Goal: Information Seeking & Learning: Learn about a topic

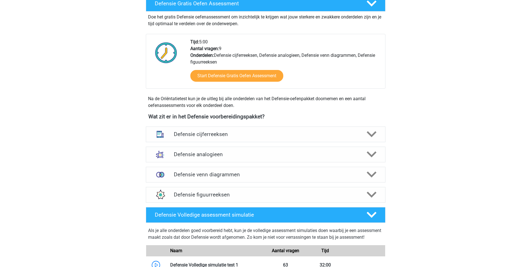
scroll to position [168, 0]
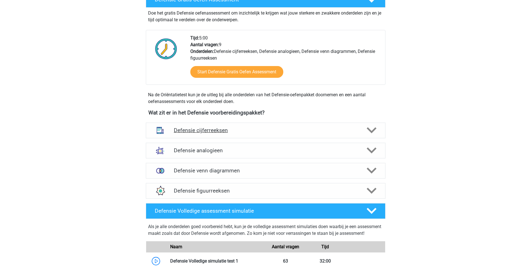
click at [271, 129] on h4 "Defensie cijferreeksen" at bounding box center [265, 130] width 183 height 6
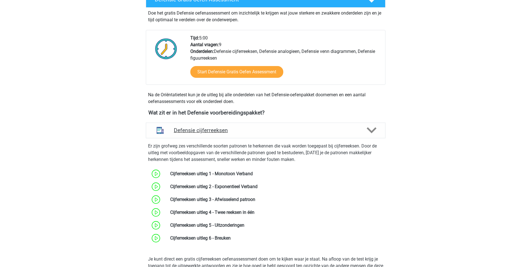
click at [296, 134] on div "Defensie cijferreeksen" at bounding box center [265, 130] width 239 height 16
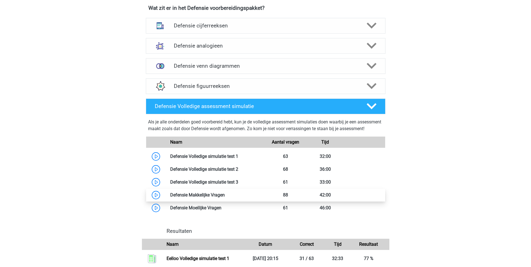
scroll to position [252, 0]
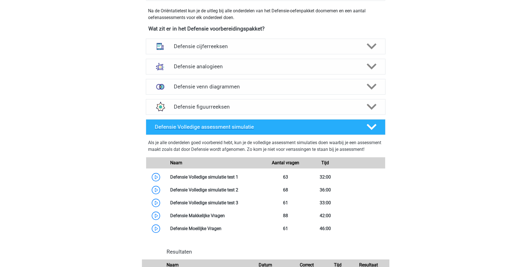
click at [299, 129] on h4 "Defensie Volledige assessment simulatie" at bounding box center [256, 127] width 202 height 6
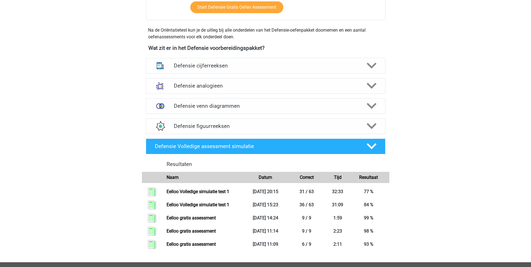
scroll to position [224, 0]
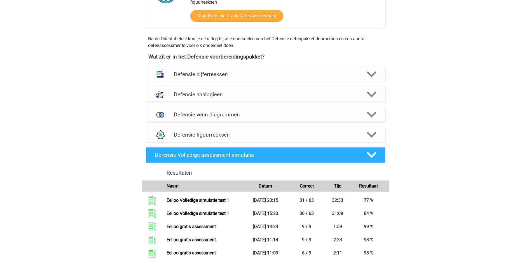
click at [300, 133] on h4 "Defensie figuurreeksen" at bounding box center [265, 134] width 183 height 6
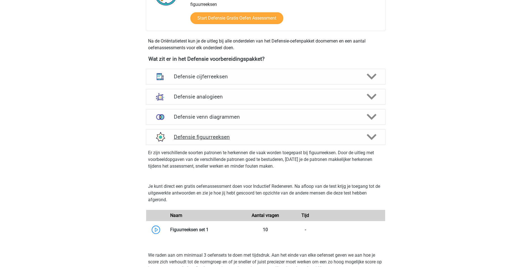
scroll to position [196, 0]
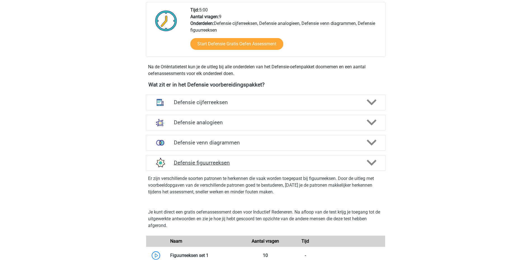
click at [295, 159] on div "Defensie figuurreeksen" at bounding box center [265, 163] width 239 height 16
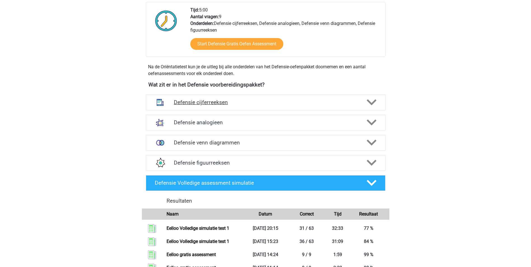
click at [351, 104] on div at bounding box center [370, 102] width 19 height 10
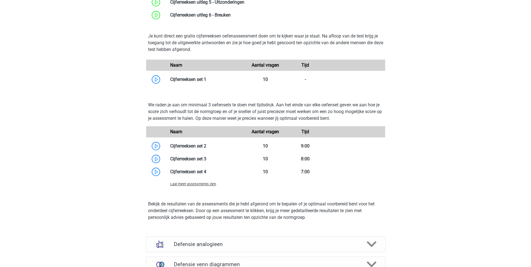
scroll to position [392, 0]
click at [214, 182] on span "Laat meer assessments zien" at bounding box center [193, 183] width 46 height 4
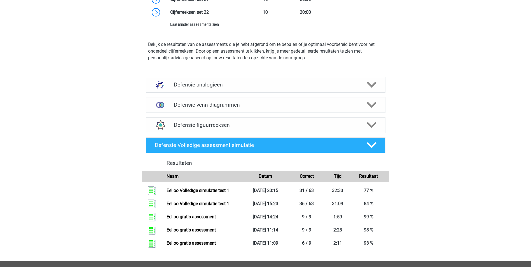
scroll to position [811, 0]
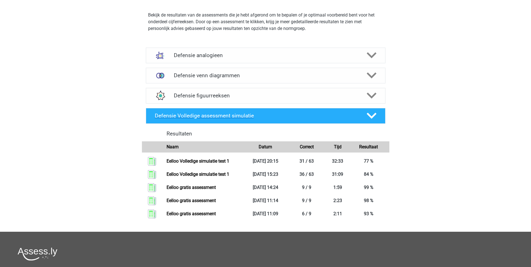
click at [226, 118] on h4 "Defensie Volledige assessment simulatie" at bounding box center [256, 115] width 202 height 6
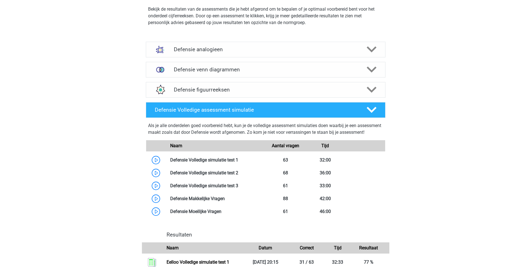
scroll to position [783, 0]
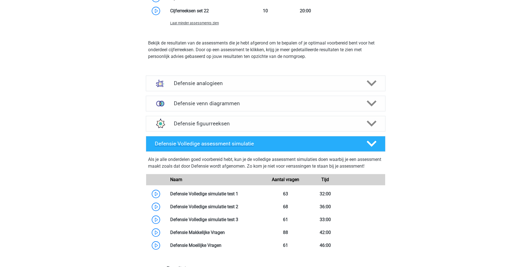
click at [234, 140] on div "Defensie Volledige assessment simulatie" at bounding box center [265, 144] width 239 height 16
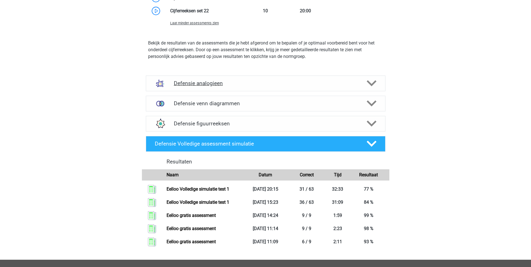
click at [233, 86] on h4 "Defensie analogieen" at bounding box center [265, 83] width 183 height 6
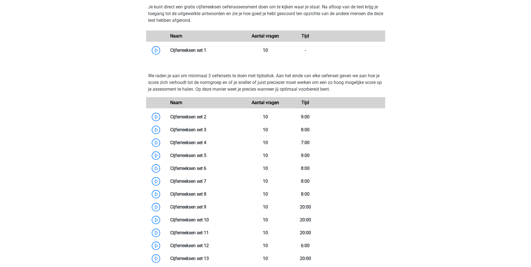
scroll to position [420, 0]
click at [227, 42] on div "Naam Aantal vragen Tijd" at bounding box center [265, 36] width 239 height 11
click at [228, 35] on div "Naam" at bounding box center [206, 36] width 80 height 7
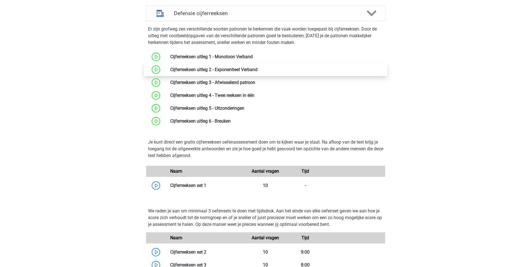
scroll to position [280, 0]
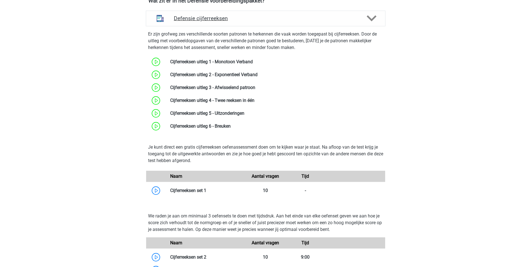
click at [351, 17] on icon at bounding box center [371, 18] width 10 height 10
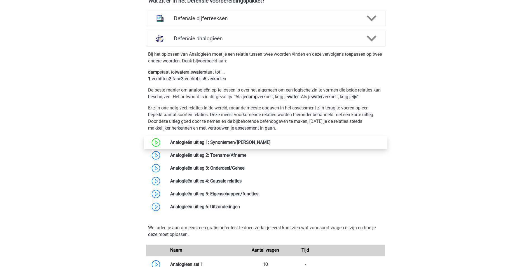
click at [270, 145] on link at bounding box center [270, 142] width 0 height 5
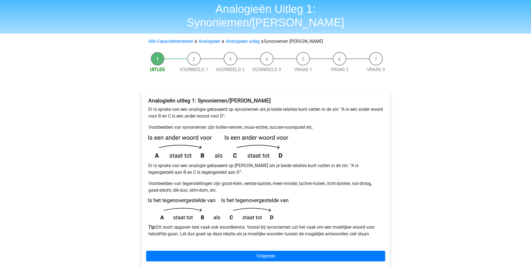
scroll to position [28, 0]
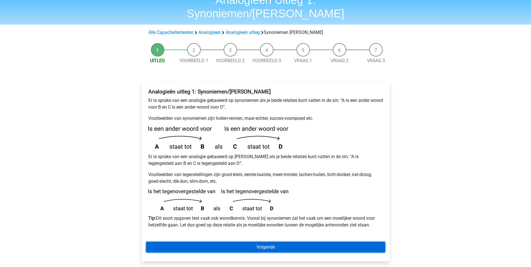
click at [239, 242] on link "Volgende" at bounding box center [265, 247] width 239 height 11
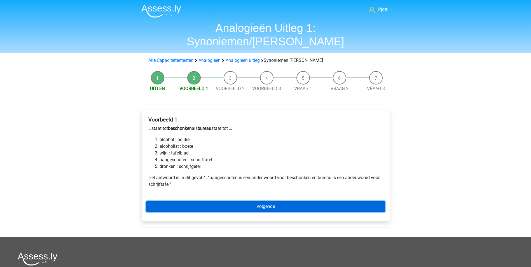
click at [190, 201] on link "Volgende" at bounding box center [265, 206] width 239 height 11
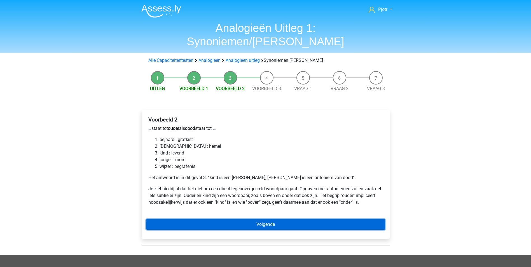
click at [221, 219] on link "Volgende" at bounding box center [265, 224] width 239 height 11
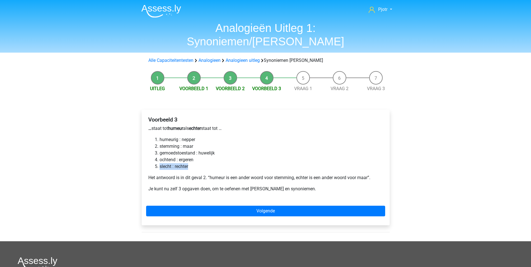
drag, startPoint x: 240, startPoint y: 149, endPoint x: 242, endPoint y: 154, distance: 5.5
click at [242, 154] on ol "humeurig : nepper stemming : maar gemoedstoestand : huwelijk ochtend : ergeren …" at bounding box center [265, 153] width 234 height 34
click at [242, 163] on li "slecht : rechter" at bounding box center [270, 166] width 223 height 7
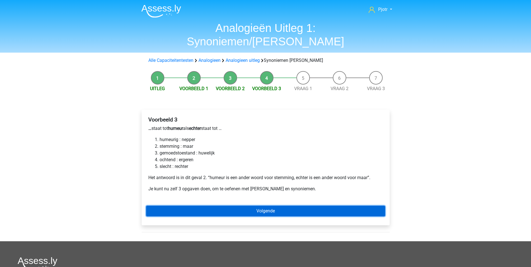
click at [293, 206] on link "Volgende" at bounding box center [265, 211] width 239 height 11
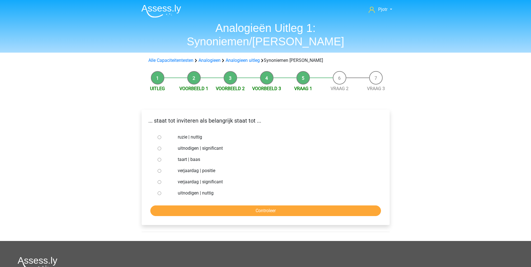
click at [161, 143] on div at bounding box center [164, 148] width 18 height 11
click at [160, 147] on input "uitnodigen | significant" at bounding box center [159, 149] width 4 height 4
radio input "true"
click at [195, 145] on label "uitnodigen | significant" at bounding box center [275, 148] width 194 height 7
click at [161, 147] on input "uitnodigen | significant" at bounding box center [159, 149] width 4 height 4
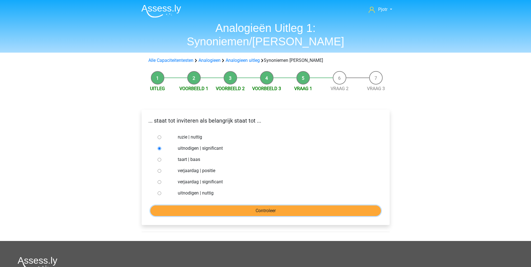
click at [232, 205] on input "Controleer" at bounding box center [265, 210] width 230 height 11
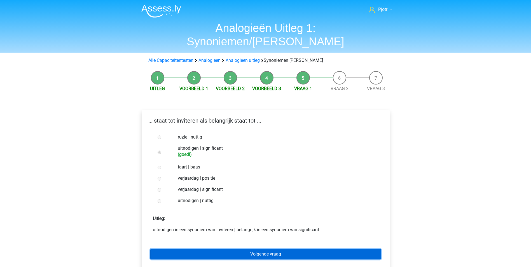
click at [246, 249] on link "Volgende vraag" at bounding box center [265, 254] width 230 height 11
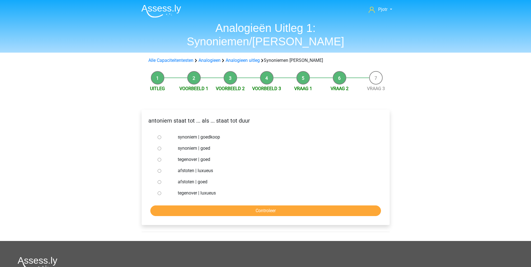
click at [210, 134] on label "synoniem | goedkoop" at bounding box center [275, 137] width 194 height 7
click at [161, 135] on input "synoniem | goedkoop" at bounding box center [159, 137] width 4 height 4
radio input "true"
click at [253, 205] on input "Controleer" at bounding box center [265, 210] width 230 height 11
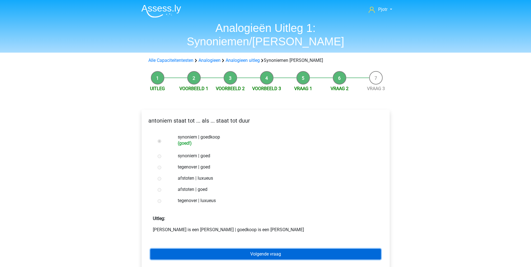
click at [255, 249] on link "Volgende vraag" at bounding box center [265, 254] width 230 height 11
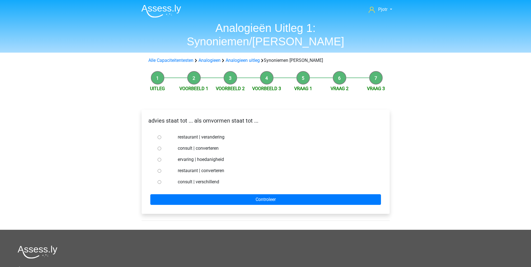
click at [214, 145] on label "consult | converteren" at bounding box center [275, 148] width 194 height 7
click at [161, 147] on input "consult | converteren" at bounding box center [159, 149] width 4 height 4
radio input "true"
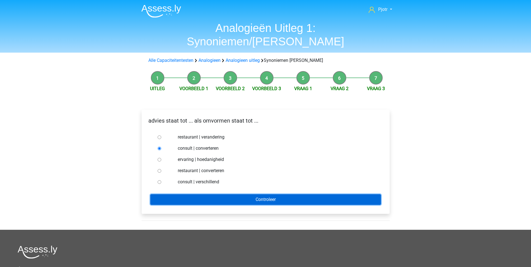
click at [245, 194] on input "Controleer" at bounding box center [265, 199] width 230 height 11
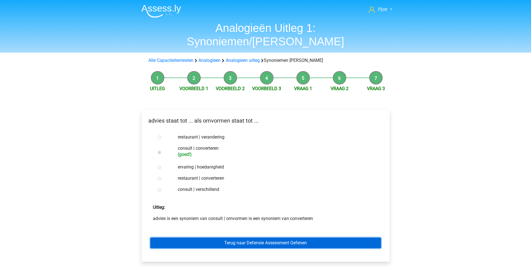
click at [251, 237] on link "Terug naar Defensie Assessment Oefenen" at bounding box center [265, 242] width 230 height 11
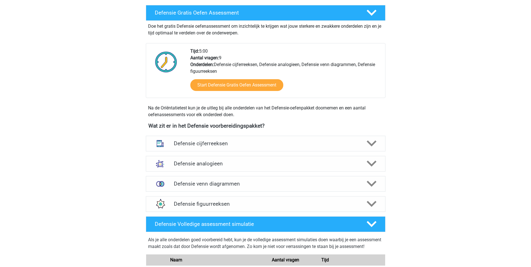
scroll to position [157, 0]
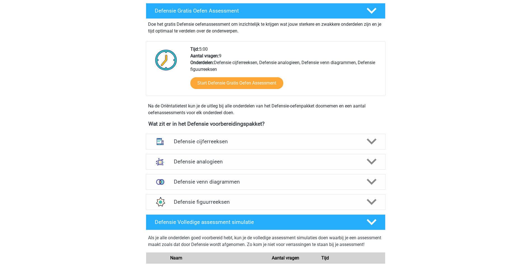
click at [322, 171] on div "Defensie analogieen Bij het oplossen van Analogieën moet je een relatie tussen …" at bounding box center [265, 162] width 261 height 20
click at [325, 164] on h4 "Defensie analogieen" at bounding box center [265, 161] width 183 height 6
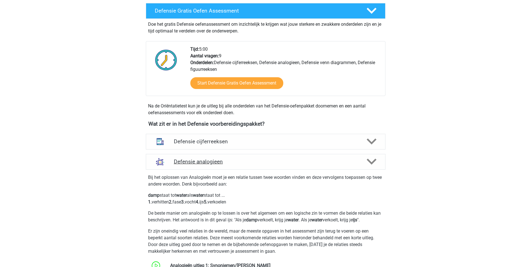
scroll to position [260, 0]
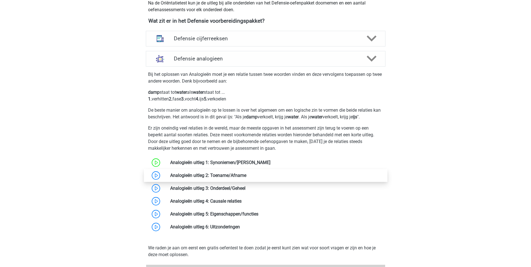
click at [246, 173] on link at bounding box center [246, 175] width 0 height 5
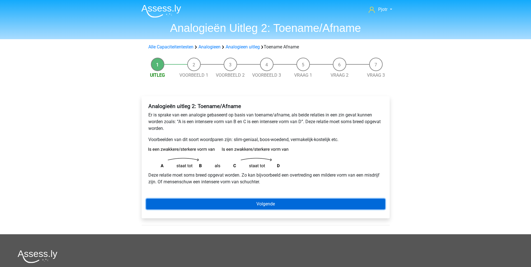
click at [263, 206] on link "Volgende" at bounding box center [265, 204] width 239 height 11
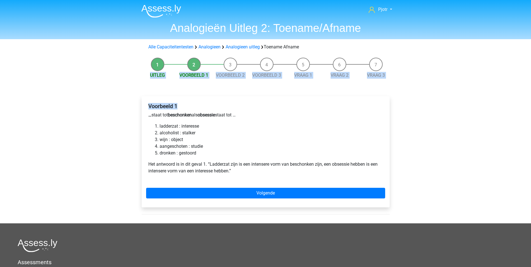
drag, startPoint x: 269, startPoint y: 56, endPoint x: 273, endPoint y: 107, distance: 51.3
click at [273, 107] on div "Uitleg Voorbeeld 1 Voorbeeld 2 Voorbeeld 3 Vraag 1 Vraag 2 Vraag 3 Voorbeeld 1 …" at bounding box center [266, 139] width 266 height 168
click at [273, 107] on h4 "Voorbeeld 1" at bounding box center [265, 106] width 234 height 6
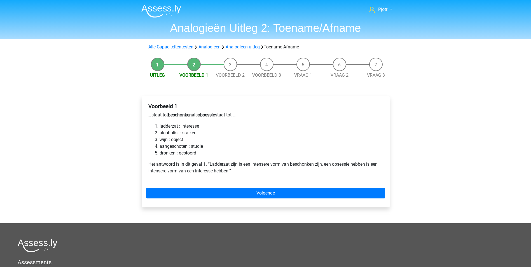
click at [308, 128] on li "ladderzat : interesse" at bounding box center [270, 126] width 223 height 7
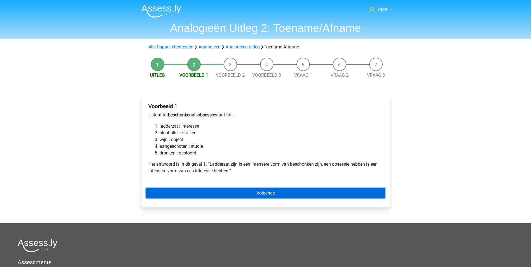
click at [318, 197] on link "Volgende" at bounding box center [265, 193] width 239 height 11
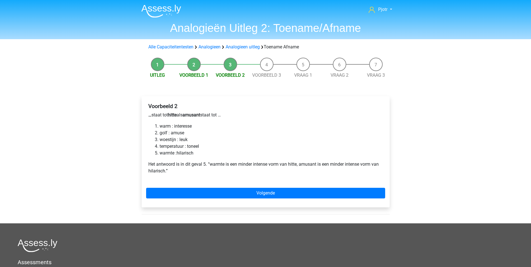
click at [392, 100] on div "Voorbeeld 2 … staat tot hitte als amusant staat tot … warm : interesse golf : a…" at bounding box center [265, 154] width 257 height 138
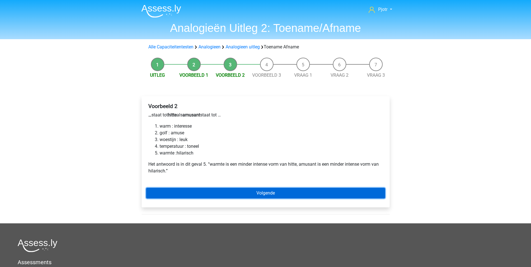
click at [225, 189] on link "Volgende" at bounding box center [265, 193] width 239 height 11
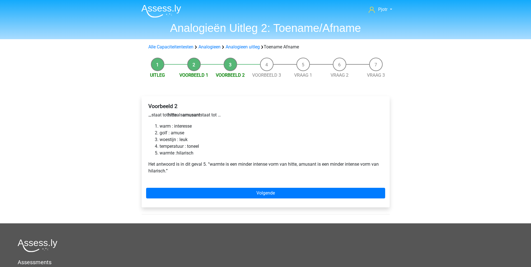
click at [374, 129] on li "warm : interesse" at bounding box center [270, 126] width 223 height 7
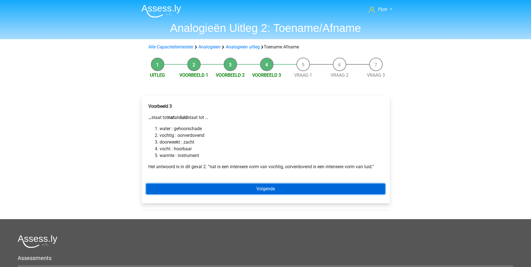
click at [219, 186] on link "Volgende" at bounding box center [265, 188] width 239 height 11
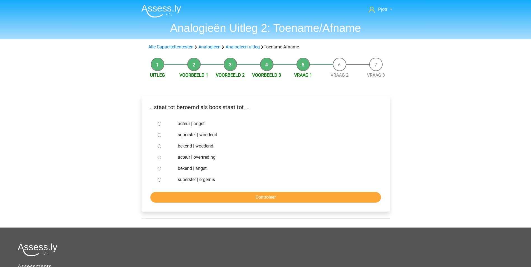
click at [201, 145] on label "bekend | woedend" at bounding box center [275, 146] width 194 height 7
click at [161, 145] on input "bekend | woedend" at bounding box center [159, 146] width 4 height 4
radio input "true"
click at [230, 201] on input "Controleer" at bounding box center [265, 197] width 230 height 11
click at [246, 196] on input "Controleer" at bounding box center [265, 197] width 230 height 11
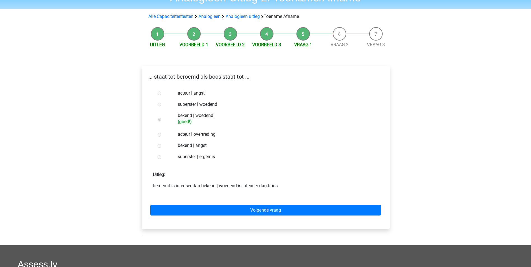
scroll to position [30, 0]
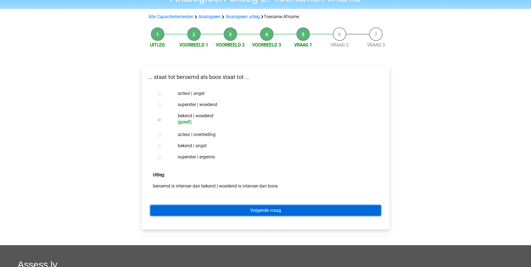
click at [282, 212] on link "Volgende vraag" at bounding box center [265, 210] width 230 height 11
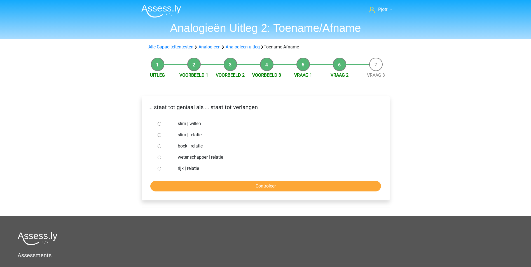
click at [182, 126] on label "slim | willen" at bounding box center [275, 123] width 194 height 7
click at [161, 126] on input "slim | willen" at bounding box center [159, 124] width 4 height 4
radio input "true"
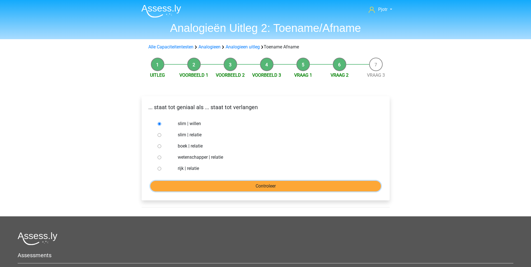
click at [239, 186] on input "Controleer" at bounding box center [265, 186] width 230 height 11
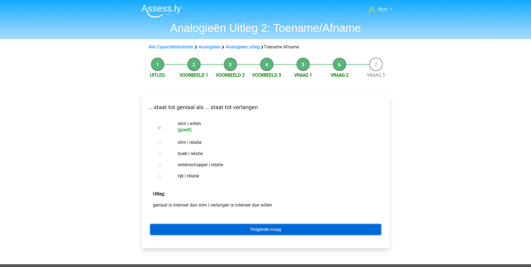
click at [310, 230] on link "Volgende vraag" at bounding box center [265, 229] width 230 height 11
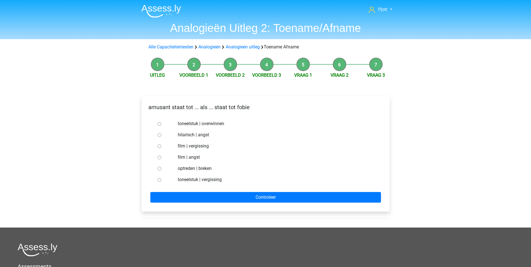
click at [205, 137] on label "hilarisch | angst" at bounding box center [275, 134] width 194 height 7
click at [161, 137] on input "hilarisch | angst" at bounding box center [159, 135] width 4 height 4
radio input "true"
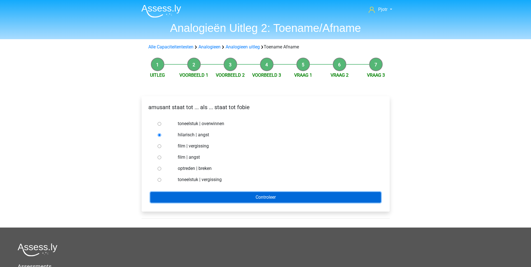
click at [254, 194] on input "Controleer" at bounding box center [265, 197] width 230 height 11
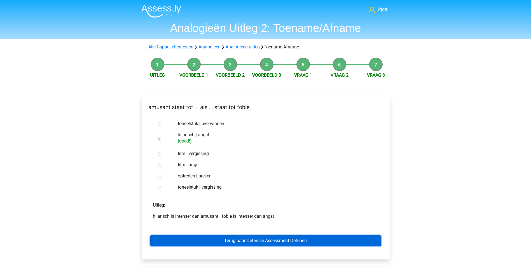
click at [269, 241] on link "Terug naar Defensie Assessment Oefenen" at bounding box center [265, 240] width 230 height 11
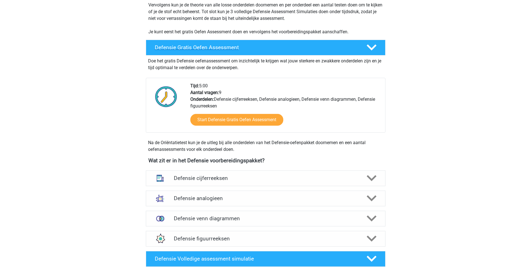
scroll to position [138, 0]
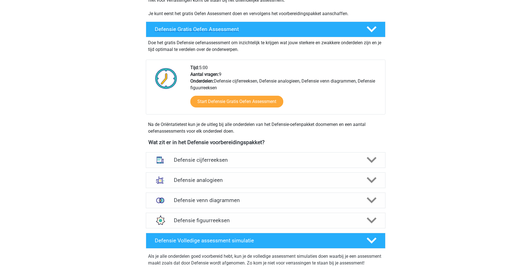
click at [354, 22] on div "Defensie Gratis Oefen Assessment" at bounding box center [265, 30] width 239 height 16
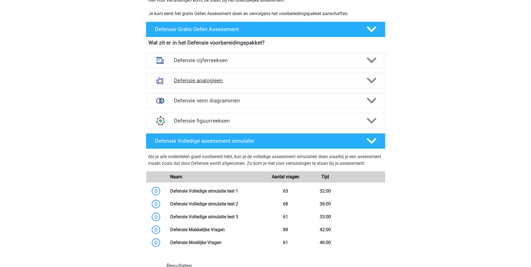
click at [276, 86] on div "Defensie analogieen" at bounding box center [265, 81] width 239 height 16
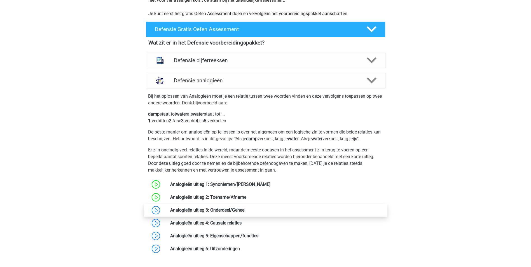
click at [245, 210] on link at bounding box center [245, 209] width 0 height 5
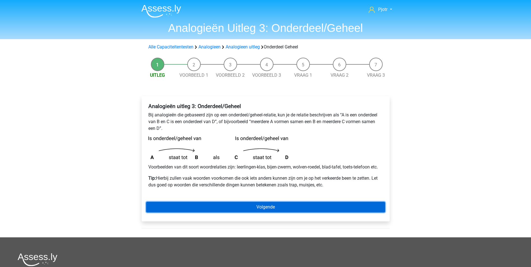
click at [283, 210] on link "Volgende" at bounding box center [265, 207] width 239 height 11
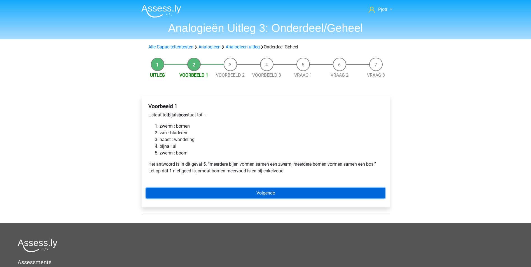
click at [280, 192] on link "Volgende" at bounding box center [265, 193] width 239 height 11
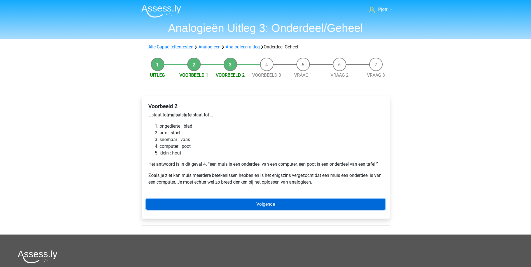
click at [260, 201] on link "Volgende" at bounding box center [265, 204] width 239 height 11
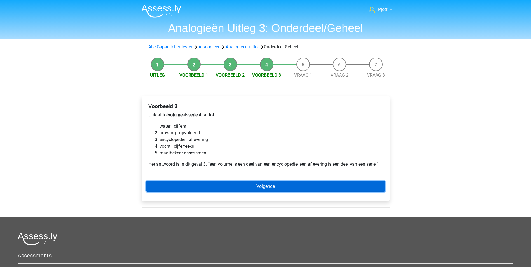
click at [237, 185] on link "Volgende" at bounding box center [265, 186] width 239 height 11
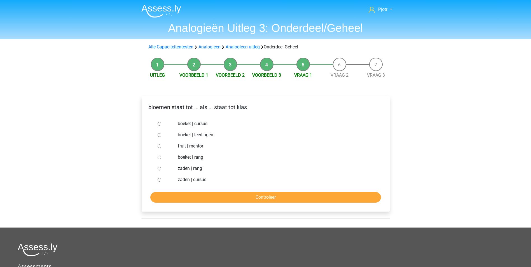
click at [206, 134] on label "boeket | leerlingen" at bounding box center [275, 134] width 194 height 7
click at [161, 134] on input "boeket | leerlingen" at bounding box center [159, 135] width 4 height 4
radio input "true"
click at [228, 198] on input "Controleer" at bounding box center [265, 197] width 230 height 11
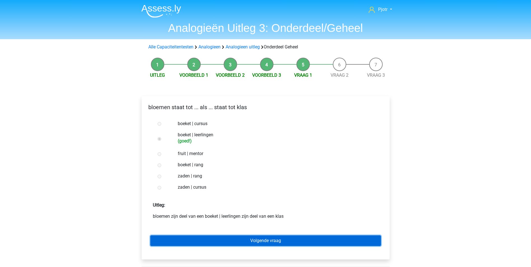
click at [243, 241] on link "Volgende vraag" at bounding box center [265, 240] width 230 height 11
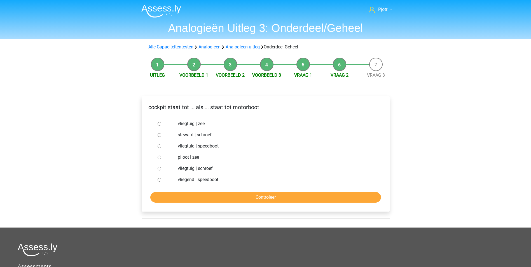
click at [425, 164] on div "Pjotr Pjotr.westdijk@hotmail.nl Nederlands English" at bounding box center [265, 187] width 531 height 375
click at [205, 169] on label "vliegtuig | schroef" at bounding box center [275, 168] width 194 height 7
click at [161, 169] on input "vliegtuig | schroef" at bounding box center [159, 169] width 4 height 4
radio input "true"
click at [247, 197] on input "Controleer" at bounding box center [265, 197] width 230 height 11
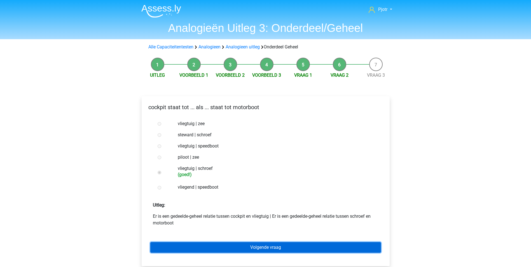
click at [338, 246] on link "Volgende vraag" at bounding box center [265, 247] width 230 height 11
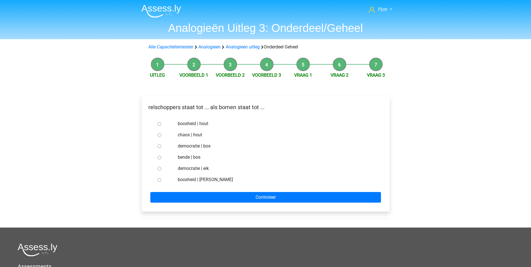
click at [201, 135] on label "chaos | hout" at bounding box center [275, 134] width 194 height 7
click at [161, 135] on input "chaos | hout" at bounding box center [159, 135] width 4 height 4
radio input "true"
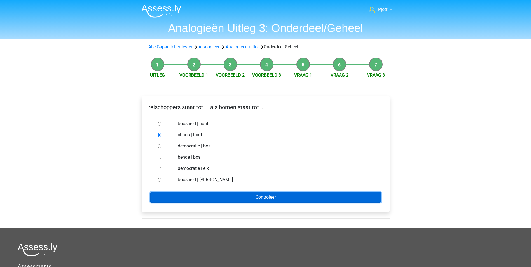
click at [235, 195] on input "Controleer" at bounding box center [265, 197] width 230 height 11
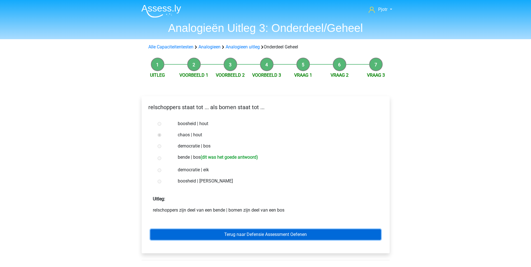
click at [265, 236] on link "Terug naar Defensie Assessment Oefenen" at bounding box center [265, 234] width 230 height 11
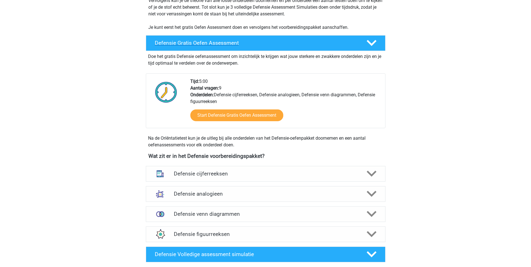
scroll to position [163, 0]
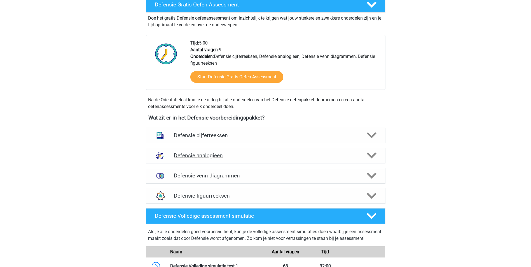
click at [325, 155] on h4 "Defensie analogieen" at bounding box center [265, 155] width 183 height 6
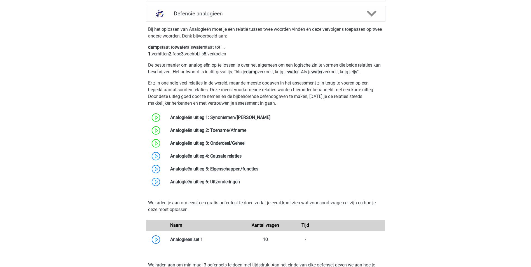
scroll to position [305, 0]
click at [241, 154] on link at bounding box center [241, 155] width 0 height 5
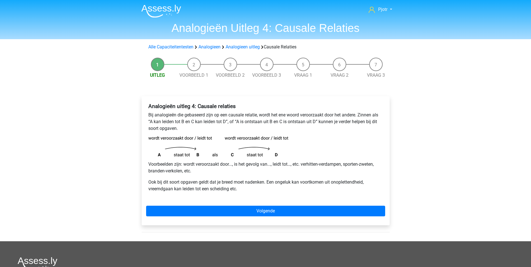
click at [274, 187] on p "Ook bij dit soort opgaven geldt dat je breed moet nadenken. Een ongeluk kan voo…" at bounding box center [265, 185] width 234 height 13
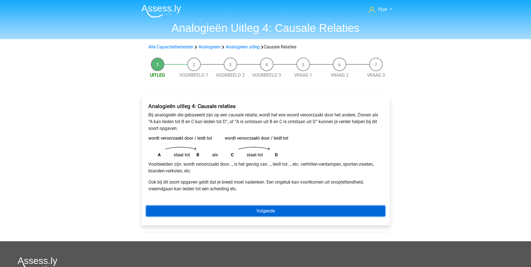
click at [283, 208] on link "Volgende" at bounding box center [265, 211] width 239 height 11
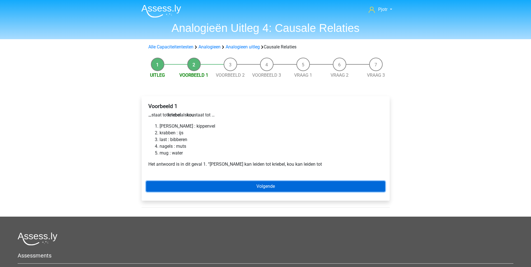
click at [186, 182] on link "Volgende" at bounding box center [265, 186] width 239 height 11
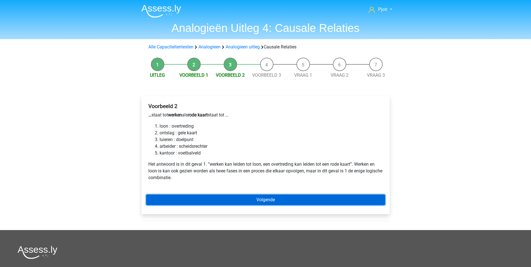
click at [285, 199] on link "Volgende" at bounding box center [265, 199] width 239 height 11
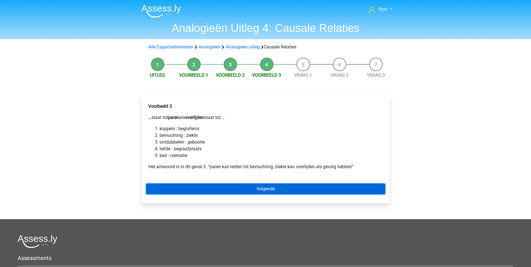
click at [252, 190] on link "Volgende" at bounding box center [265, 188] width 239 height 11
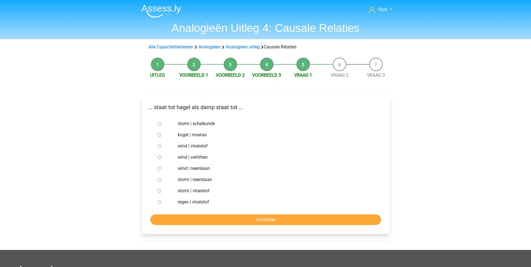
click at [210, 190] on label "storm | vloeistof" at bounding box center [275, 190] width 194 height 7
click at [161, 190] on input "storm | vloeistof" at bounding box center [159, 191] width 4 height 4
radio input "true"
click at [204, 201] on label "regen | vloeistof" at bounding box center [275, 202] width 194 height 7
click at [161, 201] on input "regen | vloeistof" at bounding box center [159, 202] width 4 height 4
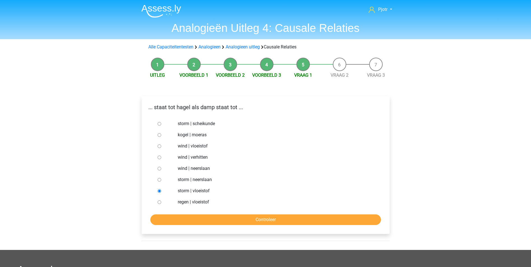
radio input "true"
click at [228, 222] on input "Controleer" at bounding box center [265, 219] width 230 height 11
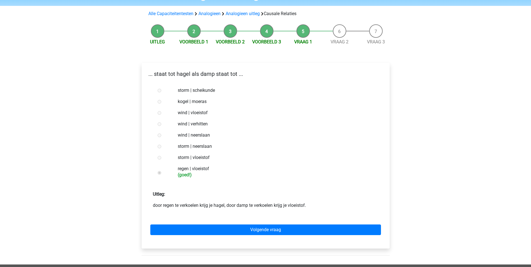
scroll to position [28, 0]
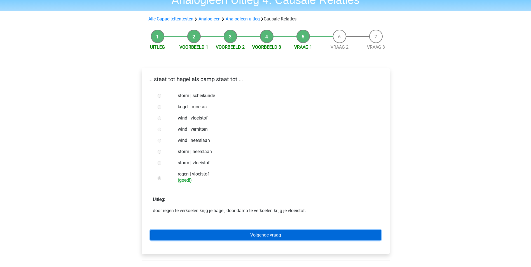
click at [217, 230] on link "Volgende vraag" at bounding box center [265, 235] width 230 height 11
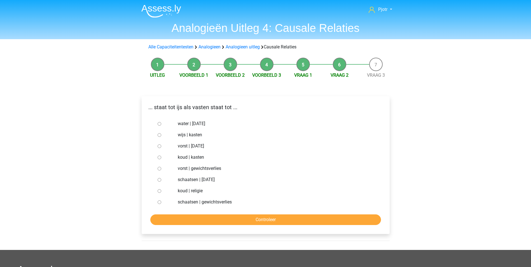
click at [194, 188] on label "koud | religie" at bounding box center [275, 190] width 194 height 7
click at [161, 189] on input "koud | religie" at bounding box center [159, 191] width 4 height 4
radio input "true"
click at [241, 218] on input "Controleer" at bounding box center [265, 219] width 230 height 11
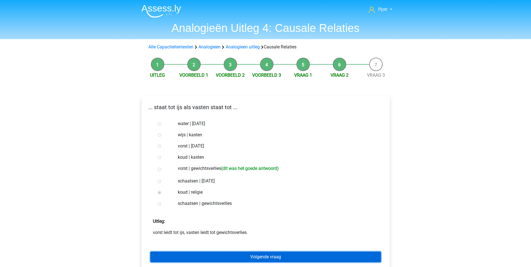
click at [254, 261] on link "Volgende vraag" at bounding box center [265, 256] width 230 height 11
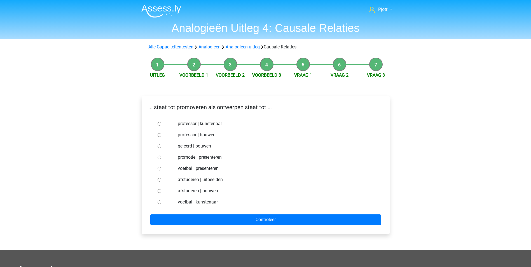
click at [204, 180] on label "afstuderen | uitbeelden" at bounding box center [275, 179] width 194 height 7
click at [161, 180] on input "afstuderen | uitbeelden" at bounding box center [159, 180] width 4 height 4
radio input "true"
click at [208, 190] on label "afstuderen | bouwen" at bounding box center [275, 190] width 194 height 7
click at [161, 190] on input "afstuderen | bouwen" at bounding box center [159, 191] width 4 height 4
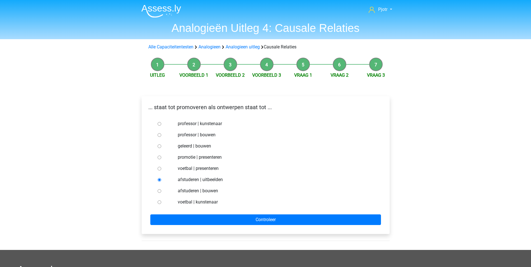
radio input "true"
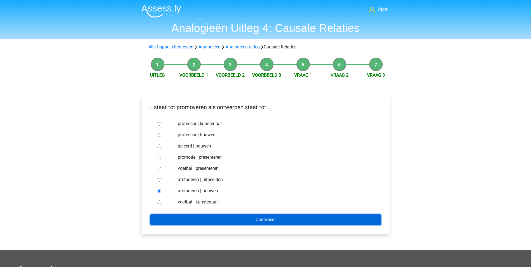
click at [219, 215] on input "Controleer" at bounding box center [265, 219] width 230 height 11
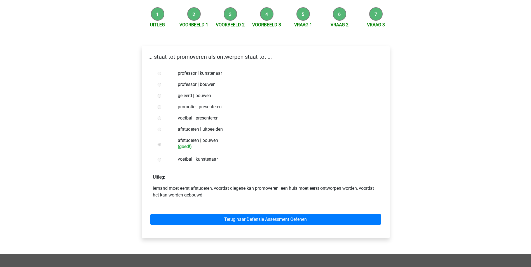
scroll to position [56, 0]
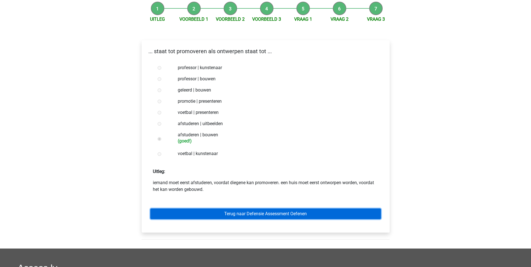
click at [228, 218] on link "Terug naar Defensie Assessment Oefenen" at bounding box center [265, 213] width 230 height 11
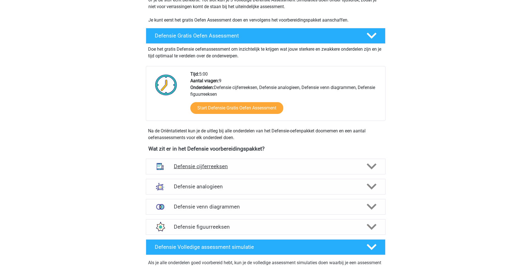
scroll to position [140, 0]
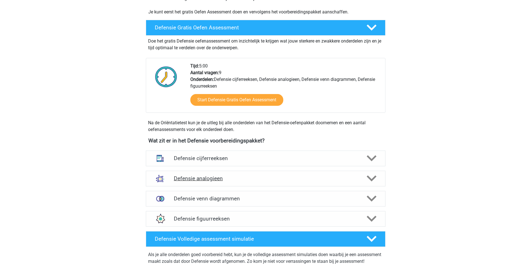
click at [263, 171] on div "Defensie analogieen" at bounding box center [265, 179] width 239 height 16
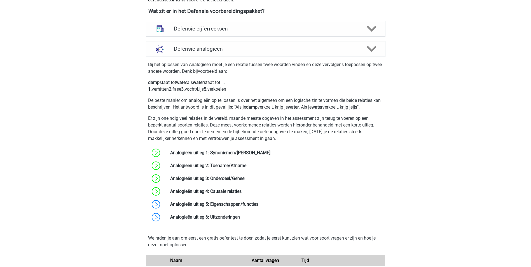
scroll to position [280, 0]
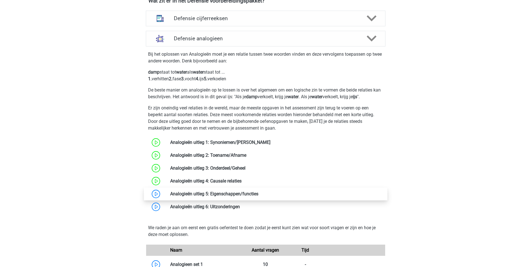
click at [258, 194] on link at bounding box center [258, 193] width 0 height 5
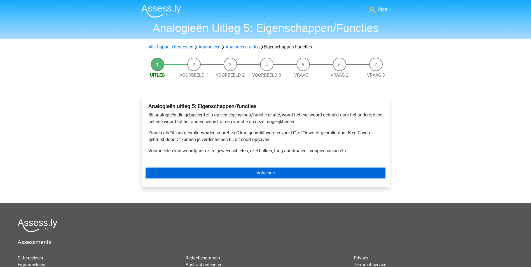
click at [239, 170] on link "Volgende" at bounding box center [265, 173] width 239 height 11
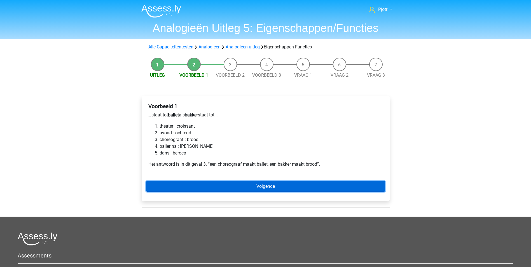
click at [267, 182] on link "Volgende" at bounding box center [265, 186] width 239 height 11
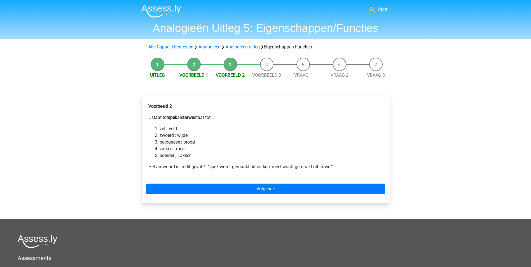
click at [172, 149] on li "varken : meel" at bounding box center [270, 148] width 223 height 7
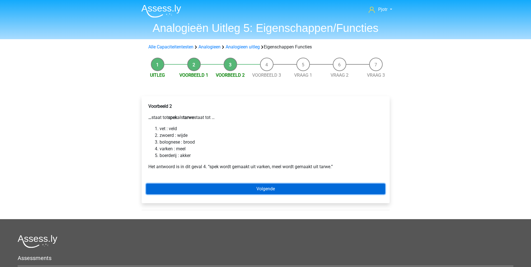
click at [278, 185] on link "Volgende" at bounding box center [265, 188] width 239 height 11
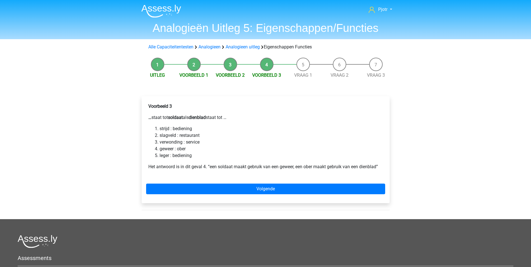
click at [188, 156] on li "leger : bediening" at bounding box center [270, 155] width 223 height 7
click at [176, 147] on li "geweer : ober" at bounding box center [270, 148] width 223 height 7
drag, startPoint x: 232, startPoint y: 117, endPoint x: 229, endPoint y: 119, distance: 3.6
click at [229, 119] on p "… staat tot soldaat als dienblad staat tot …" at bounding box center [265, 117] width 234 height 7
click at [231, 120] on p "… staat tot soldaat als dienblad staat tot …" at bounding box center [265, 117] width 234 height 7
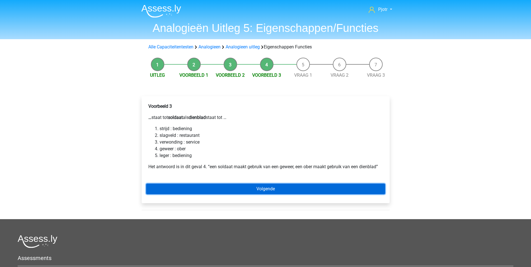
click at [218, 190] on link "Volgende" at bounding box center [265, 188] width 239 height 11
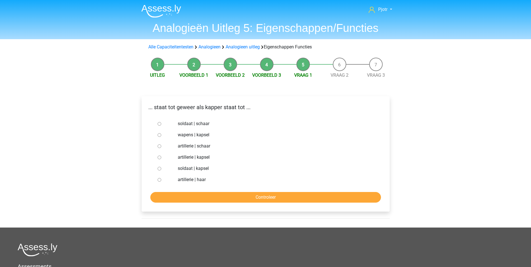
click at [191, 125] on label "soldaat | schaar" at bounding box center [275, 123] width 194 height 7
click at [161, 125] on input "soldaat | schaar" at bounding box center [159, 124] width 4 height 4
radio input "true"
click at [216, 202] on input "Controleer" at bounding box center [265, 197] width 230 height 11
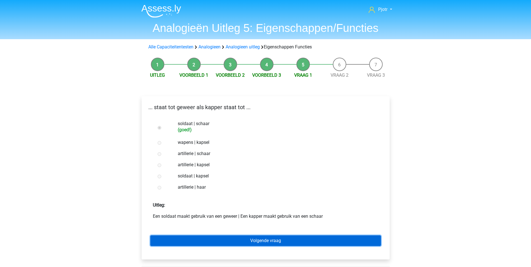
click at [217, 241] on link "Volgende vraag" at bounding box center [265, 240] width 230 height 11
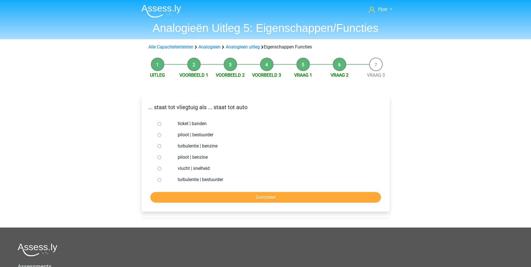
click at [210, 136] on label "piloot | bestuurder" at bounding box center [275, 134] width 194 height 7
click at [161, 136] on input "piloot | bestuurder" at bounding box center [159, 135] width 4 height 4
radio input "true"
click at [203, 200] on input "Controleer" at bounding box center [265, 197] width 230 height 11
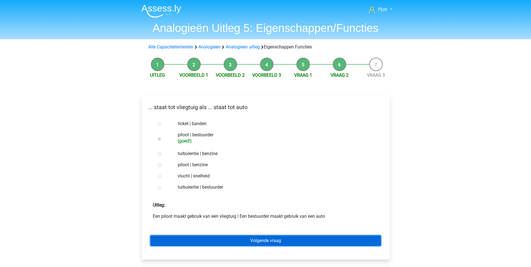
click at [210, 239] on link "Volgende vraag" at bounding box center [265, 240] width 230 height 11
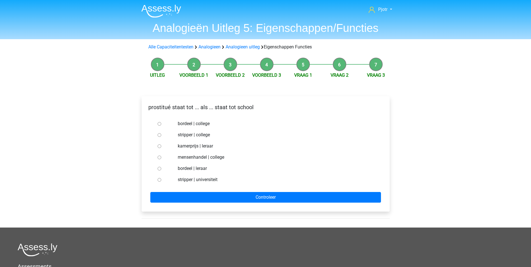
click at [202, 169] on label "bordeel | leraar" at bounding box center [275, 168] width 194 height 7
click at [161, 169] on input "bordeel | leraar" at bounding box center [159, 169] width 4 height 4
radio input "true"
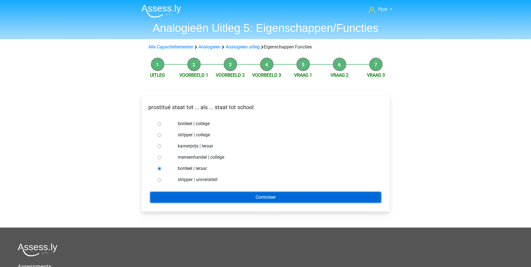
click at [212, 196] on input "Controleer" at bounding box center [265, 197] width 230 height 11
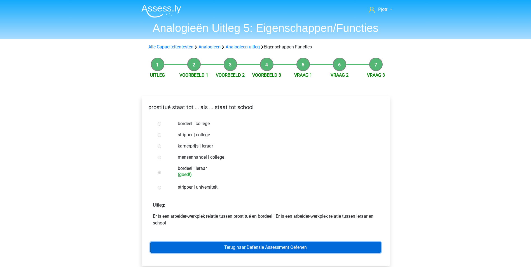
click at [244, 246] on link "Terug naar Defensie Assessment Oefenen" at bounding box center [265, 247] width 230 height 11
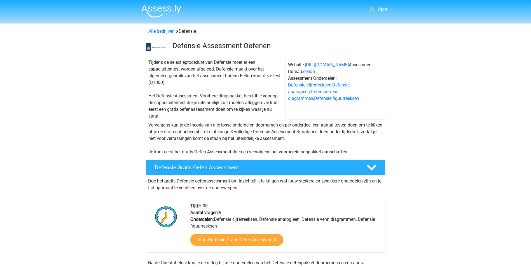
click at [276, 168] on h4 "Defensie Gratis Oefen Assessment" at bounding box center [256, 167] width 202 height 6
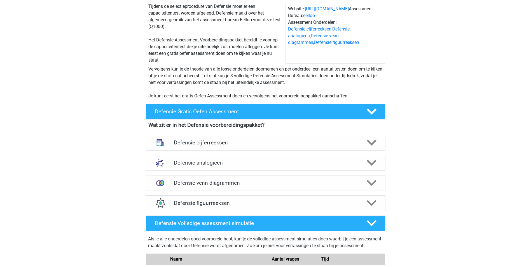
click at [269, 162] on h4 "Defensie analogieen" at bounding box center [265, 162] width 183 height 6
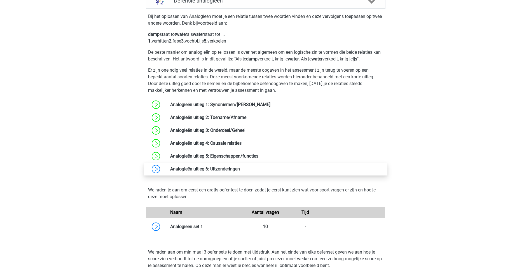
scroll to position [168, 0]
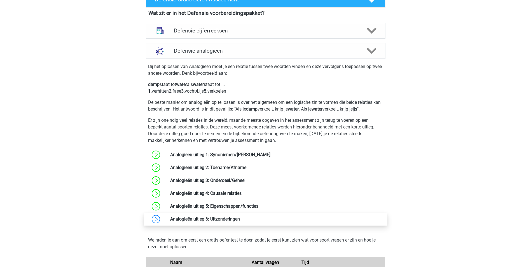
click at [240, 216] on link at bounding box center [240, 218] width 0 height 5
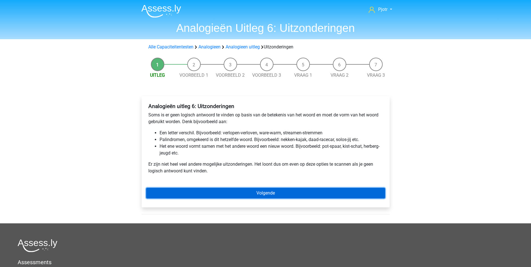
click at [244, 194] on link "Volgende" at bounding box center [265, 193] width 239 height 11
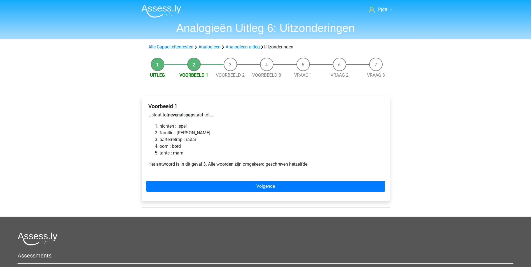
click at [182, 140] on li "parterretrap : radar" at bounding box center [270, 139] width 223 height 7
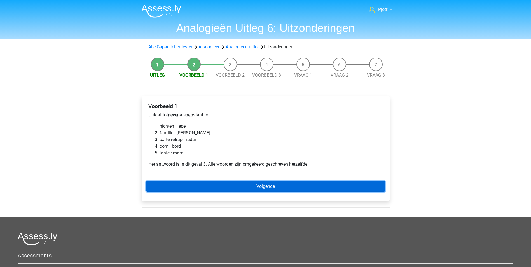
click at [260, 188] on link "Volgende" at bounding box center [265, 186] width 239 height 11
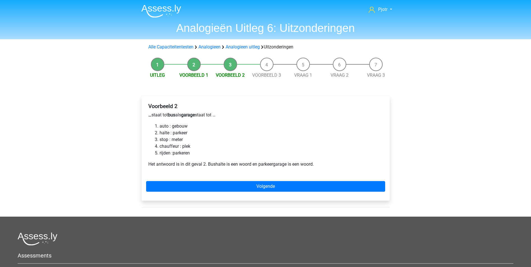
click at [176, 133] on li "halte : parkeer" at bounding box center [270, 132] width 223 height 7
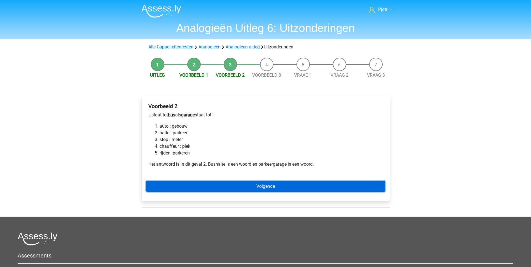
click at [227, 188] on link "Volgende" at bounding box center [265, 186] width 239 height 11
click at [274, 188] on link "Volgende" at bounding box center [265, 186] width 239 height 11
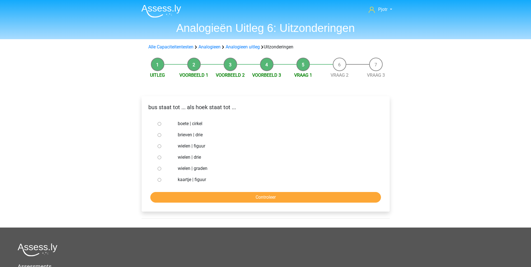
click at [206, 171] on label "wielen | graden" at bounding box center [275, 168] width 194 height 7
click at [161, 170] on input "wielen | graden" at bounding box center [159, 169] width 4 height 4
radio input "true"
click at [180, 195] on input "Controleer" at bounding box center [265, 197] width 230 height 11
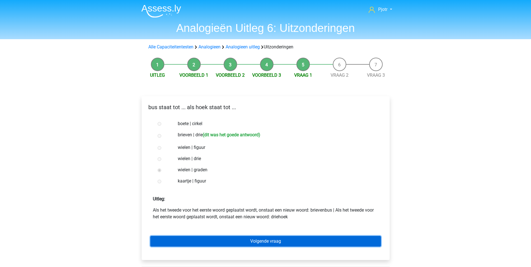
click at [249, 242] on link "Volgende vraag" at bounding box center [265, 241] width 230 height 11
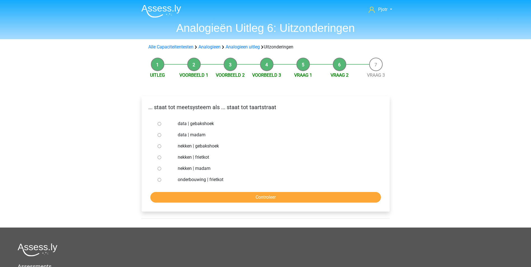
click at [205, 168] on label "nekken | madam" at bounding box center [275, 168] width 194 height 7
click at [161, 168] on input "nekken | madam" at bounding box center [159, 169] width 4 height 4
radio input "true"
click at [217, 197] on input "Controleer" at bounding box center [265, 197] width 230 height 11
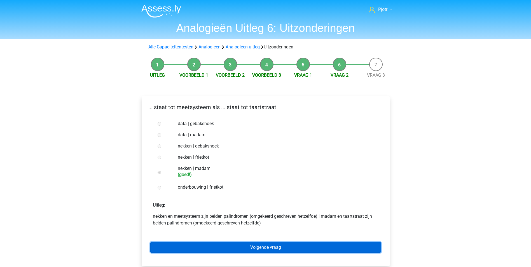
click at [212, 247] on link "Volgende vraag" at bounding box center [265, 247] width 230 height 11
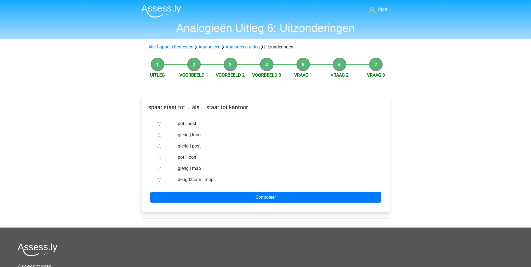
click at [194, 124] on label "pot | post" at bounding box center [275, 123] width 194 height 7
click at [161, 124] on input "pot | post" at bounding box center [159, 124] width 4 height 4
radio input "true"
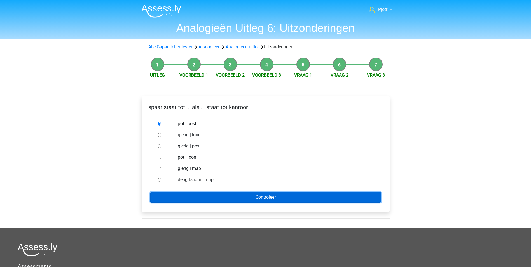
click at [222, 195] on input "Controleer" at bounding box center [265, 197] width 230 height 11
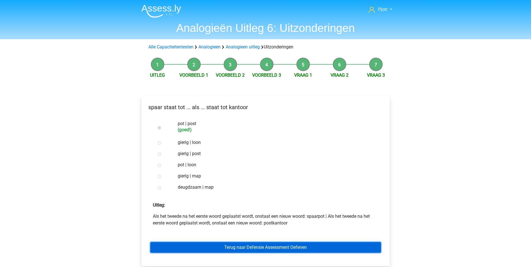
click at [208, 245] on link "Terug naar Defensie Assessment Oefenen" at bounding box center [265, 247] width 230 height 11
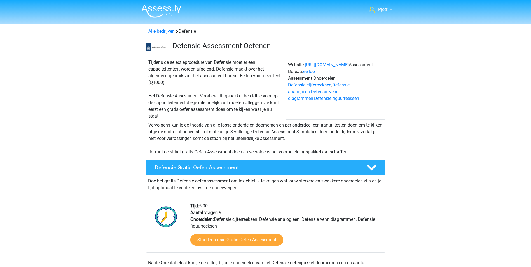
click at [235, 168] on h4 "Defensie Gratis Oefen Assessment" at bounding box center [256, 167] width 202 height 6
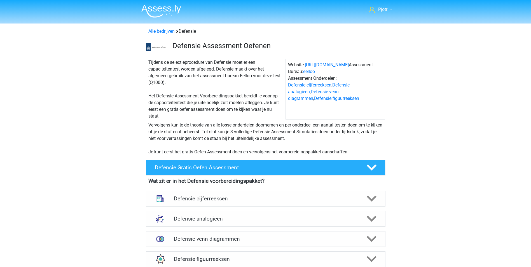
click at [228, 225] on div "Defensie analogieen" at bounding box center [265, 219] width 239 height 16
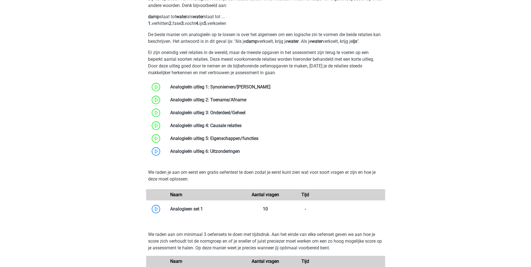
scroll to position [252, 0]
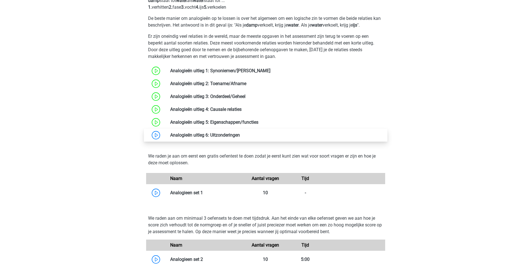
click at [240, 135] on link at bounding box center [240, 134] width 0 height 5
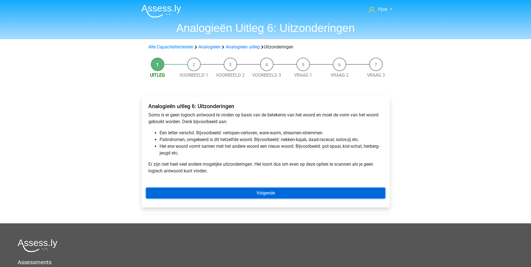
click at [218, 195] on link "Volgende" at bounding box center [265, 193] width 239 height 11
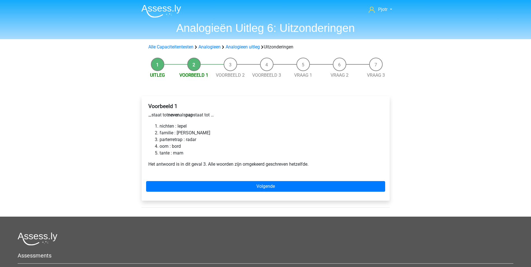
click at [188, 142] on li "parterretrap : radar" at bounding box center [270, 139] width 223 height 7
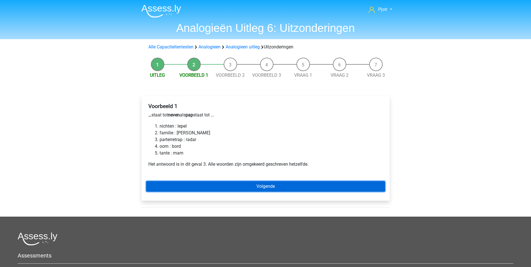
click at [198, 181] on link "Volgende" at bounding box center [265, 186] width 239 height 11
click at [186, 190] on link "Volgende" at bounding box center [265, 186] width 239 height 11
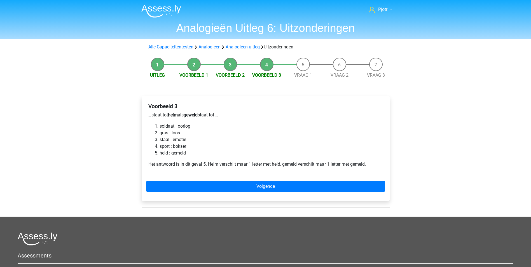
click at [182, 156] on li "held : gemeld" at bounding box center [270, 153] width 223 height 7
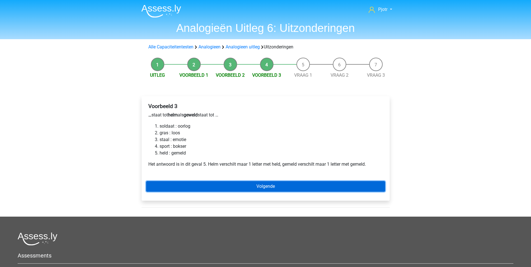
click at [182, 183] on link "Volgende" at bounding box center [265, 186] width 239 height 11
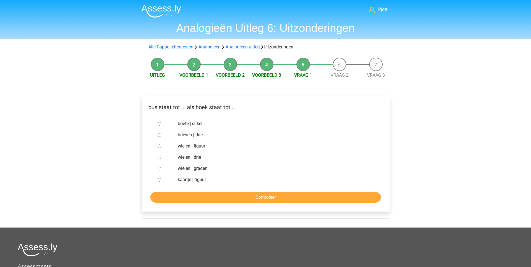
click at [196, 133] on label "brieven | drie" at bounding box center [275, 134] width 194 height 7
click at [161, 133] on input "brieven | drie" at bounding box center [159, 135] width 4 height 4
radio input "true"
click at [225, 198] on input "Controleer" at bounding box center [265, 197] width 230 height 11
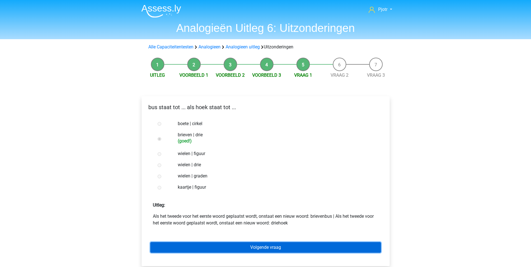
click at [208, 244] on link "Volgende vraag" at bounding box center [265, 247] width 230 height 11
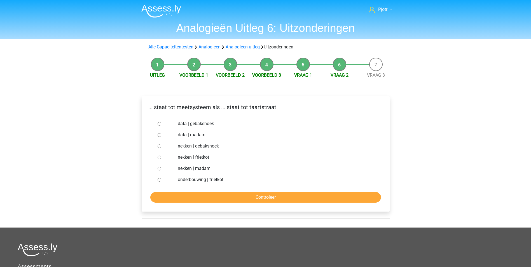
click at [198, 169] on label "nekken | madam" at bounding box center [275, 168] width 194 height 7
click at [161, 169] on input "nekken | madam" at bounding box center [159, 169] width 4 height 4
radio input "true"
click at [200, 198] on input "Controleer" at bounding box center [265, 197] width 230 height 11
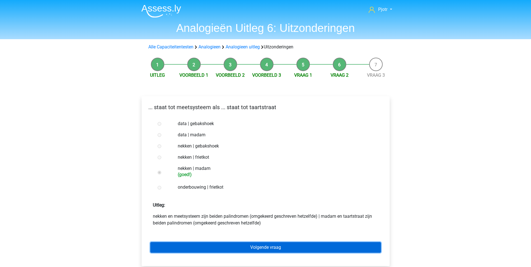
click at [199, 246] on link "Volgende vraag" at bounding box center [265, 247] width 230 height 11
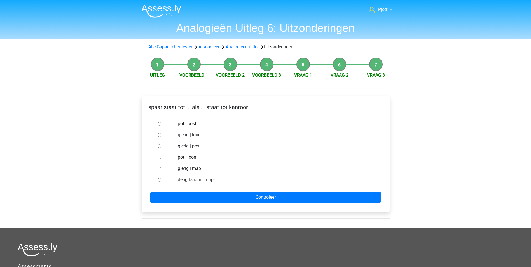
click at [194, 125] on label "pot | post" at bounding box center [275, 123] width 194 height 7
click at [161, 125] on input "pot | post" at bounding box center [159, 124] width 4 height 4
radio input "true"
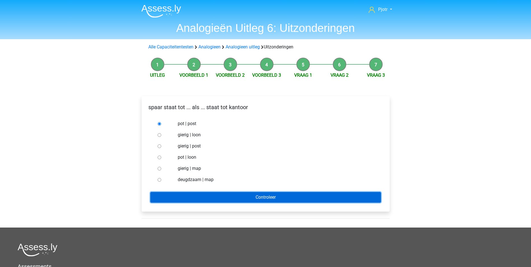
click at [261, 197] on input "Controleer" at bounding box center [265, 197] width 230 height 11
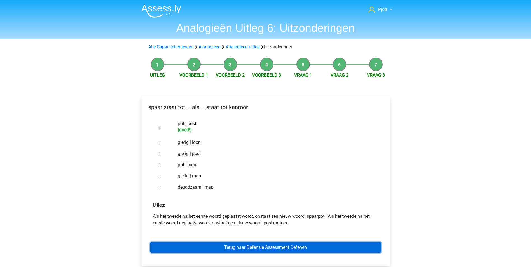
click at [253, 244] on link "Terug naar Defensie Assessment Oefenen" at bounding box center [265, 247] width 230 height 11
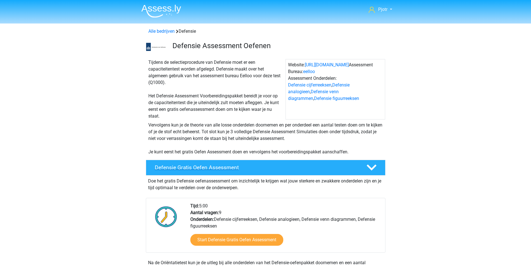
click at [262, 165] on h4 "Defensie Gratis Oefen Assessment" at bounding box center [256, 167] width 202 height 6
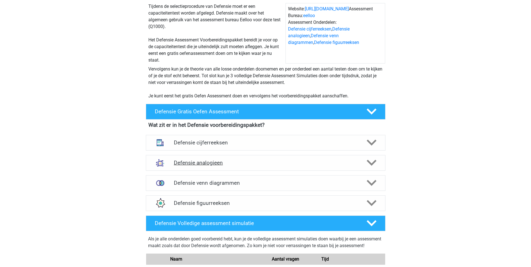
click at [262, 170] on div "Defensie analogieen" at bounding box center [265, 163] width 239 height 16
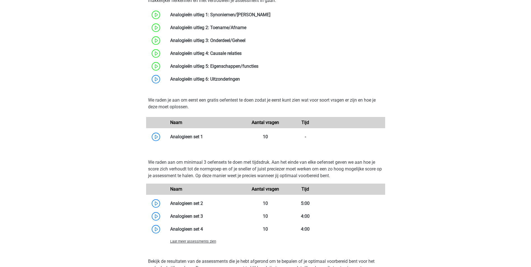
scroll to position [336, 0]
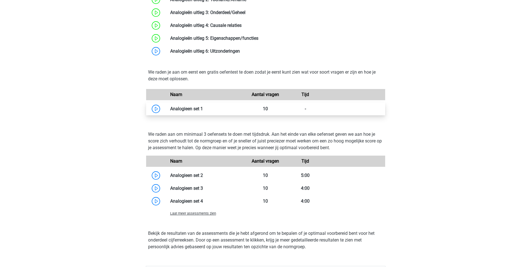
click at [203, 109] on link at bounding box center [203, 108] width 0 height 5
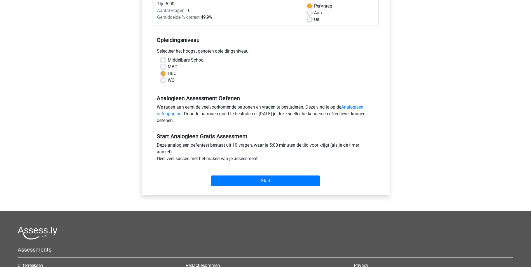
scroll to position [84, 0]
click at [263, 182] on input "Start" at bounding box center [265, 180] width 109 height 11
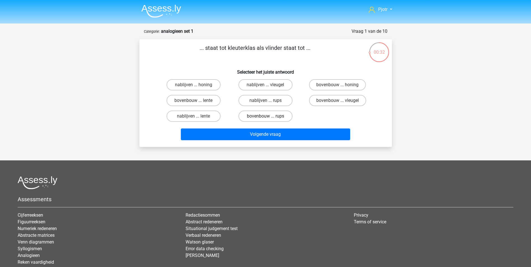
click at [279, 119] on label "bovenbouw ... rups" at bounding box center [265, 115] width 54 height 11
click at [269, 119] on input "bovenbouw ... rups" at bounding box center [267, 118] width 4 height 4
radio input "true"
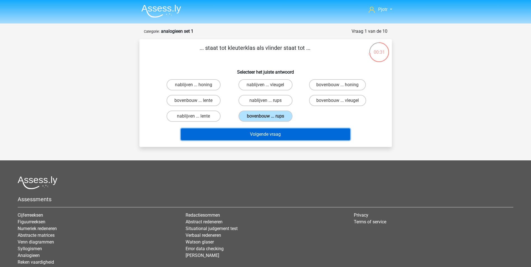
click at [279, 137] on button "Volgende vraag" at bounding box center [265, 134] width 169 height 12
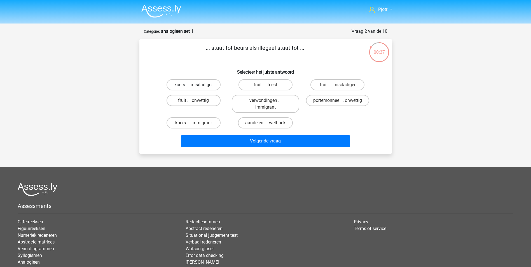
click at [203, 84] on label "koers ... misdadiger" at bounding box center [193, 84] width 54 height 11
click at [197, 85] on input "koers ... misdadiger" at bounding box center [195, 87] width 4 height 4
radio input "true"
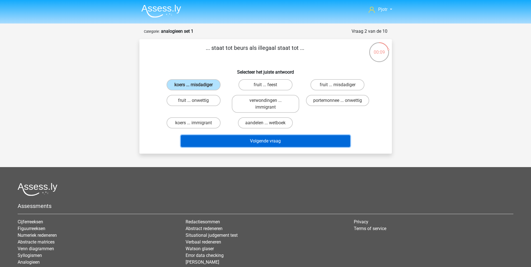
click at [254, 140] on button "Volgende vraag" at bounding box center [265, 141] width 169 height 12
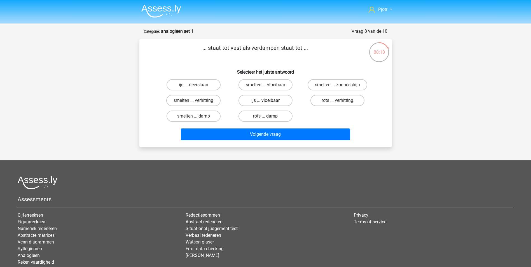
click at [263, 102] on label "ijs ... vloeibaar" at bounding box center [265, 100] width 54 height 11
click at [265, 102] on input "ijs ... vloeibaar" at bounding box center [267, 102] width 4 height 4
radio input "true"
click at [194, 85] on input "ijs ... neerslaan" at bounding box center [195, 87] width 4 height 4
radio input "true"
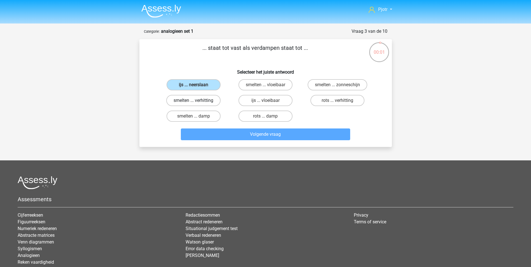
click at [202, 103] on label "smelten ... verhitting" at bounding box center [193, 100] width 54 height 11
click at [197, 103] on input "smelten ... verhitting" at bounding box center [195, 102] width 4 height 4
radio input "true"
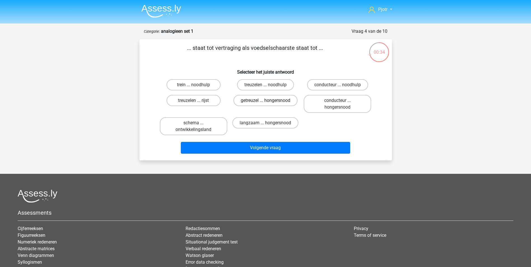
click at [262, 97] on label "getreuzel ... hongersnood" at bounding box center [265, 100] width 64 height 11
click at [265, 100] on input "getreuzel ... hongersnood" at bounding box center [267, 102] width 4 height 4
radio input "true"
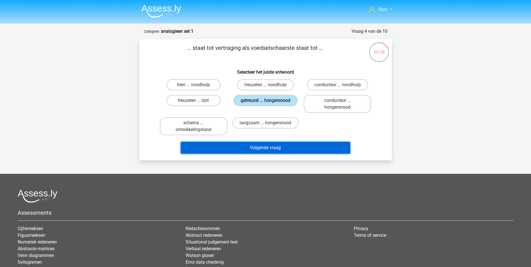
click at [260, 150] on button "Volgende vraag" at bounding box center [265, 148] width 169 height 12
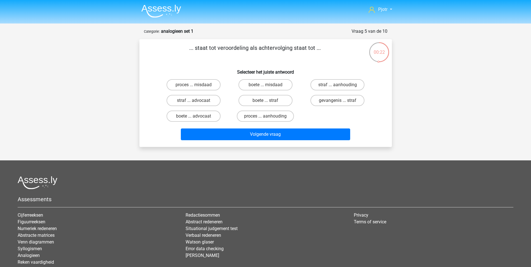
click at [268, 119] on input "proces ... aanhouding" at bounding box center [267, 118] width 4 height 4
radio input "true"
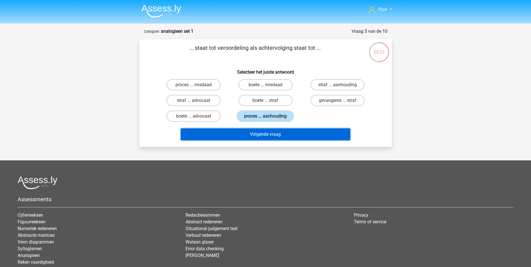
click at [271, 139] on button "Volgende vraag" at bounding box center [265, 134] width 169 height 12
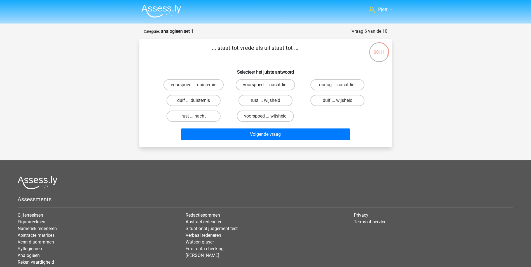
click at [282, 86] on label "voorspoed ... nachtdier" at bounding box center [264, 84] width 59 height 11
click at [269, 86] on input "voorspoed ... nachtdier" at bounding box center [267, 87] width 4 height 4
radio input "true"
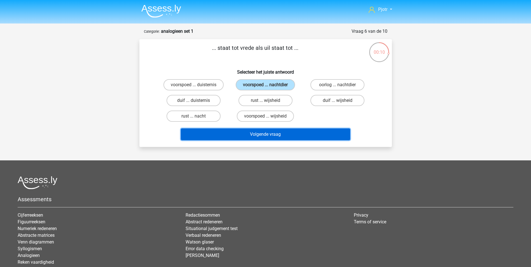
click at [270, 134] on button "Volgende vraag" at bounding box center [265, 134] width 169 height 12
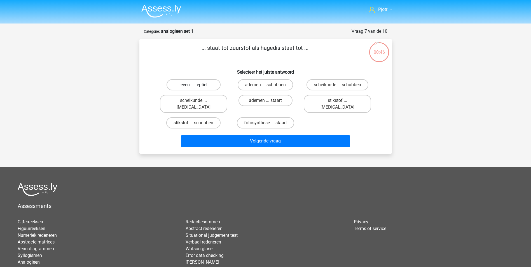
click at [213, 85] on label "leven ... reptiel" at bounding box center [193, 84] width 54 height 11
click at [197, 85] on input "leven ... reptiel" at bounding box center [195, 87] width 4 height 4
radio input "true"
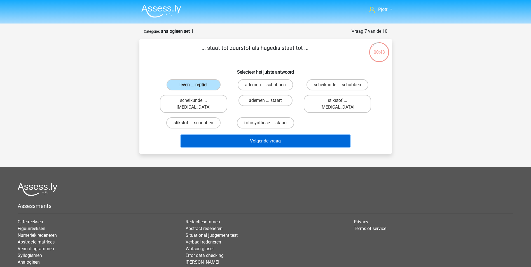
click at [281, 135] on button "Volgende vraag" at bounding box center [265, 141] width 169 height 12
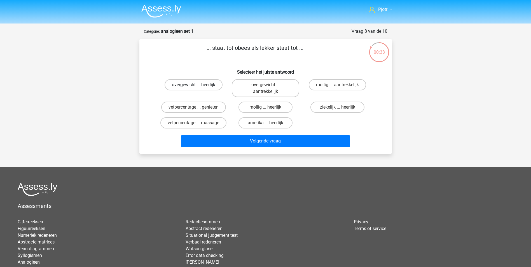
click at [200, 86] on label "overgewicht ... heerlijk" at bounding box center [193, 84] width 58 height 11
click at [197, 86] on input "overgewicht ... heerlijk" at bounding box center [195, 87] width 4 height 4
radio input "true"
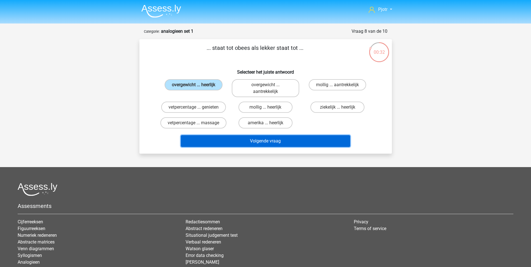
click at [251, 142] on button "Volgende vraag" at bounding box center [265, 141] width 169 height 12
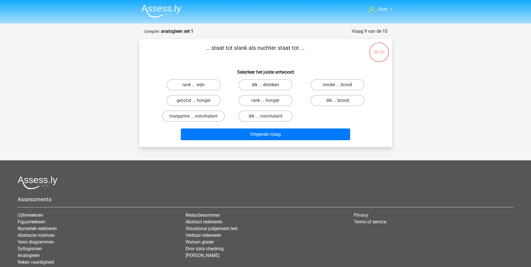
click at [282, 86] on label "dik ... dronken" at bounding box center [265, 84] width 54 height 11
click at [269, 86] on input "dik ... dronken" at bounding box center [267, 87] width 4 height 4
radio input "true"
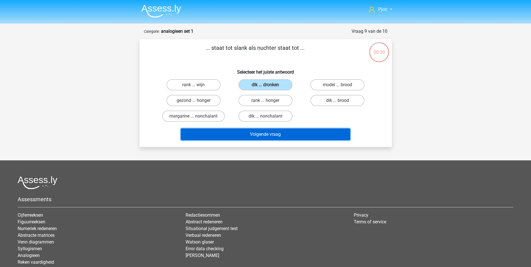
click at [286, 135] on button "Volgende vraag" at bounding box center [265, 134] width 169 height 12
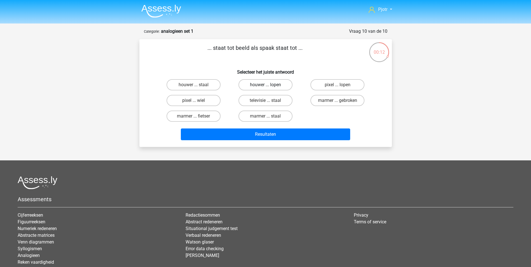
click at [274, 88] on label "houwer ... lopen" at bounding box center [265, 84] width 54 height 11
click at [269, 88] on input "houwer ... lopen" at bounding box center [267, 87] width 4 height 4
radio input "true"
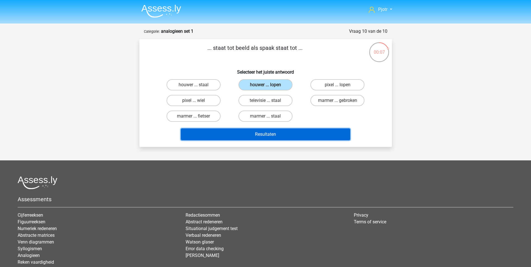
click at [272, 135] on button "Resultaten" at bounding box center [265, 134] width 169 height 12
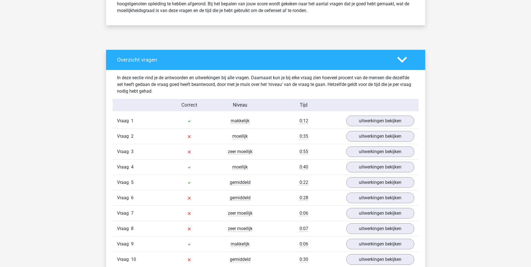
scroll to position [280, 0]
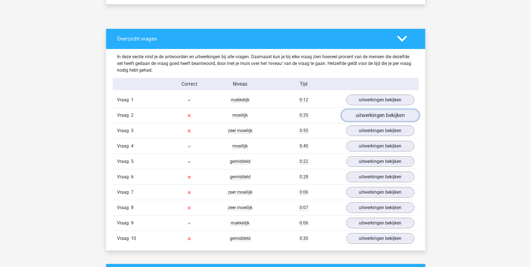
click at [367, 119] on link "uitwerkingen bekijken" at bounding box center [380, 115] width 78 height 12
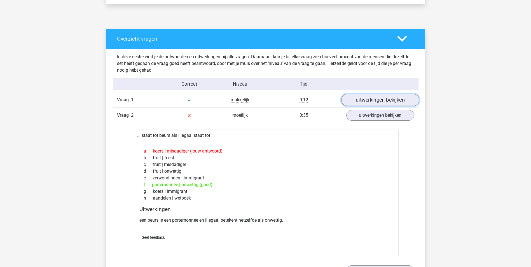
click at [369, 104] on link "uitwerkingen bekijken" at bounding box center [380, 100] width 78 height 12
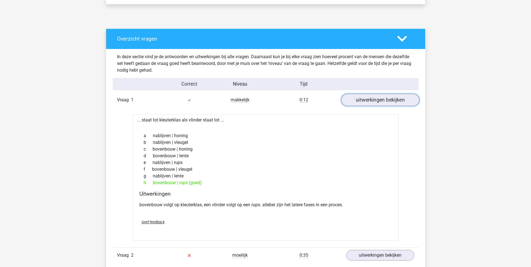
click at [365, 102] on link "uitwerkingen bekijken" at bounding box center [380, 100] width 78 height 12
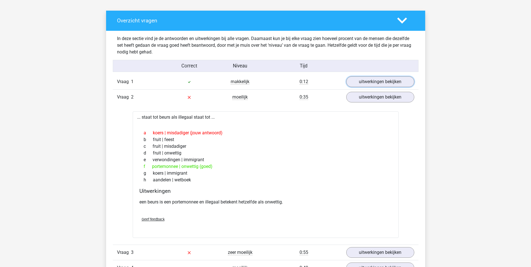
scroll to position [308, 0]
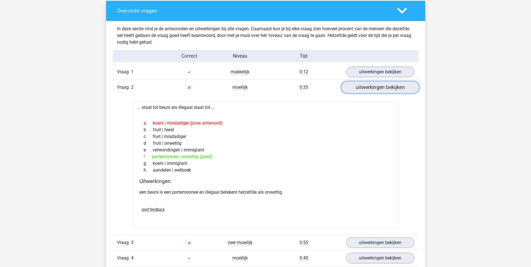
click at [380, 89] on link "uitwerkingen bekijken" at bounding box center [380, 87] width 78 height 12
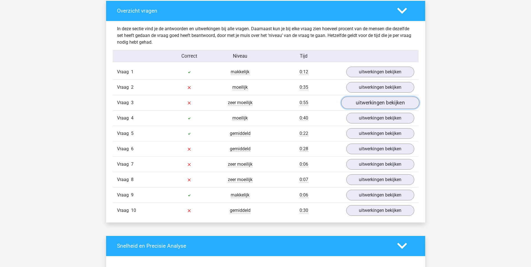
click at [378, 107] on link "uitwerkingen bekijken" at bounding box center [380, 102] width 78 height 12
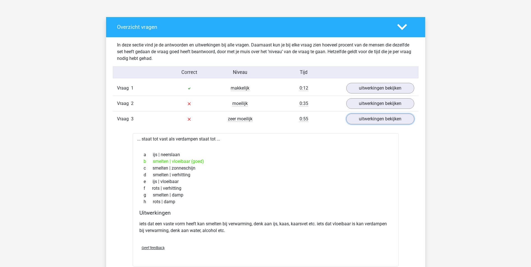
scroll to position [336, 0]
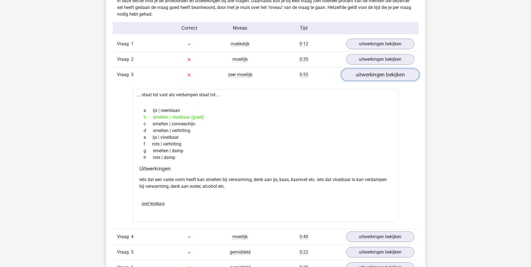
click at [389, 79] on link "uitwerkingen bekijken" at bounding box center [380, 75] width 78 height 12
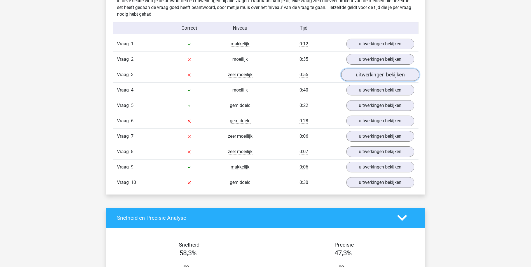
click at [373, 77] on link "uitwerkingen bekijken" at bounding box center [380, 75] width 78 height 12
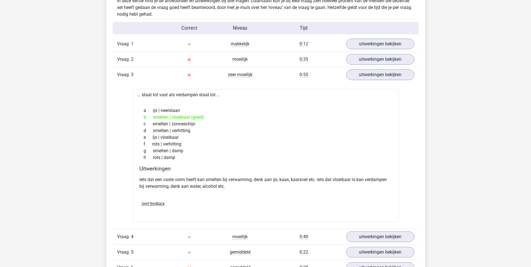
click at [189, 116] on div "b smelten | vloeibaar (goed)" at bounding box center [265, 117] width 252 height 7
click at [381, 76] on link "uitwerkingen bekijken" at bounding box center [380, 75] width 78 height 12
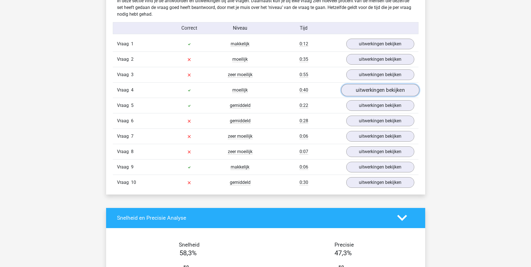
click at [368, 88] on link "uitwerkingen bekijken" at bounding box center [380, 90] width 78 height 12
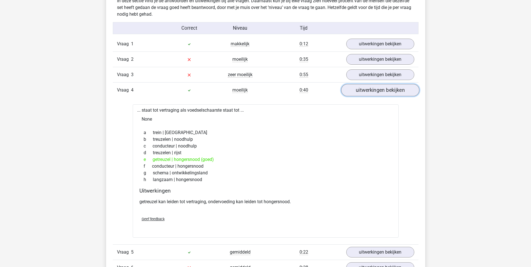
click at [375, 90] on link "uitwerkingen bekijken" at bounding box center [380, 90] width 78 height 12
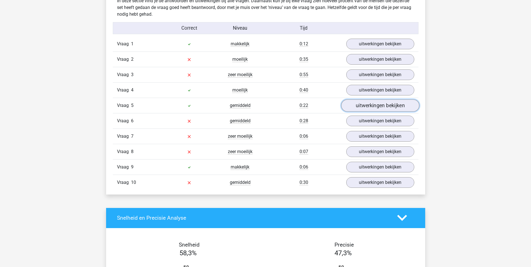
click at [362, 107] on link "uitwerkingen bekijken" at bounding box center [380, 105] width 78 height 12
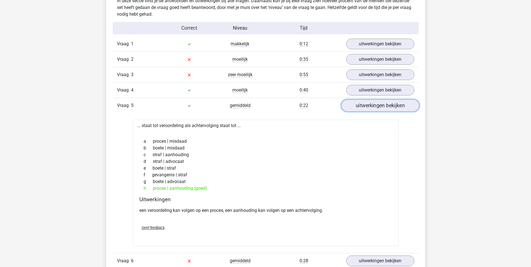
click at [369, 107] on link "uitwerkingen bekijken" at bounding box center [380, 105] width 78 height 12
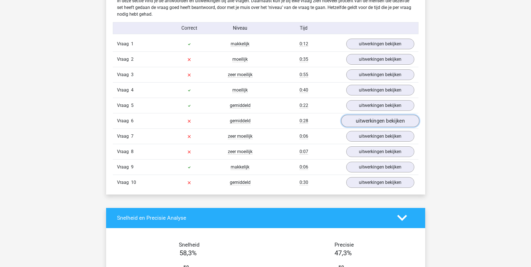
click at [372, 120] on link "uitwerkingen bekijken" at bounding box center [380, 121] width 78 height 12
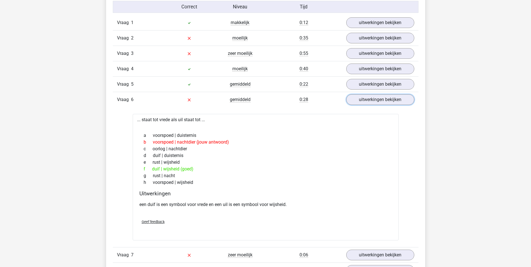
scroll to position [392, 0]
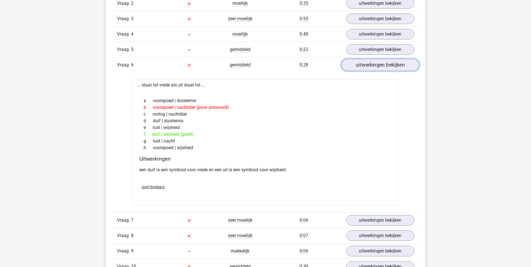
click at [381, 67] on link "uitwerkingen bekijken" at bounding box center [380, 65] width 78 height 12
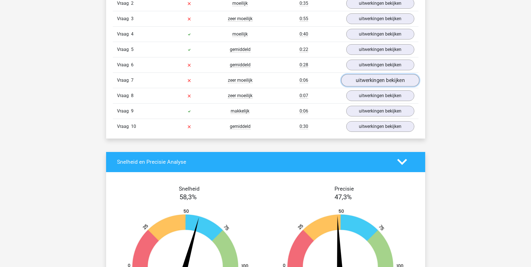
click at [362, 75] on link "uitwerkingen bekijken" at bounding box center [380, 80] width 78 height 12
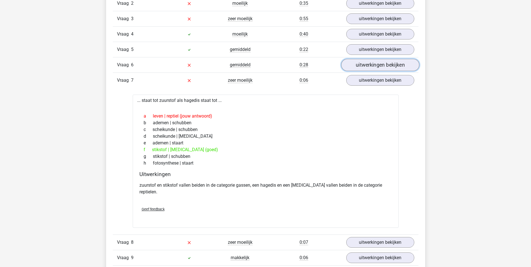
click at [364, 67] on link "uitwerkingen bekijken" at bounding box center [380, 65] width 78 height 12
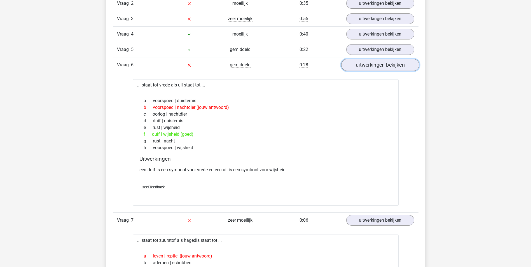
click at [363, 66] on link "uitwerkingen bekijken" at bounding box center [380, 65] width 78 height 12
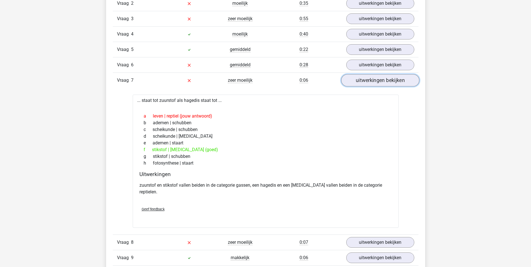
click at [357, 81] on link "uitwerkingen bekijken" at bounding box center [380, 80] width 78 height 12
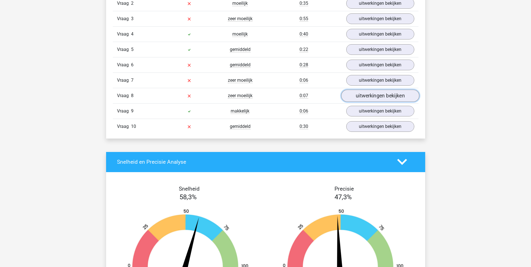
click at [362, 94] on link "uitwerkingen bekijken" at bounding box center [380, 95] width 78 height 12
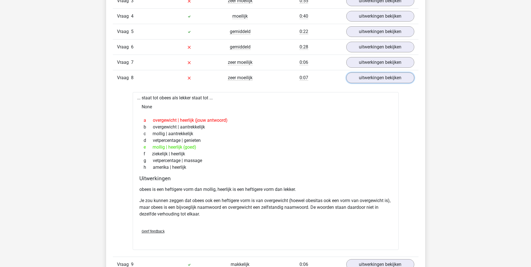
scroll to position [420, 0]
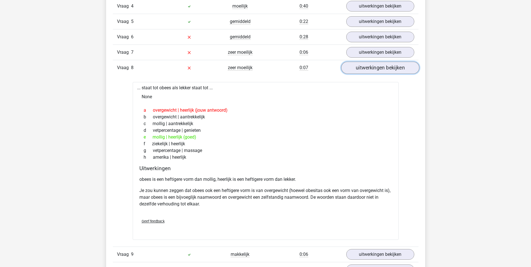
click at [375, 67] on link "uitwerkingen bekijken" at bounding box center [380, 68] width 78 height 12
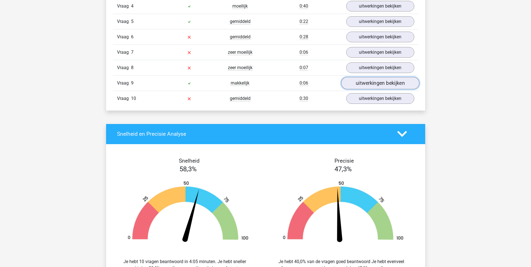
click at [371, 83] on link "uitwerkingen bekijken" at bounding box center [380, 83] width 78 height 12
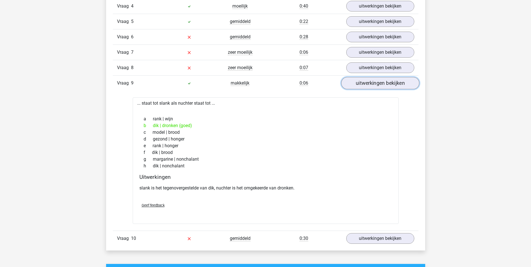
click at [371, 86] on link "uitwerkingen bekijken" at bounding box center [380, 83] width 78 height 12
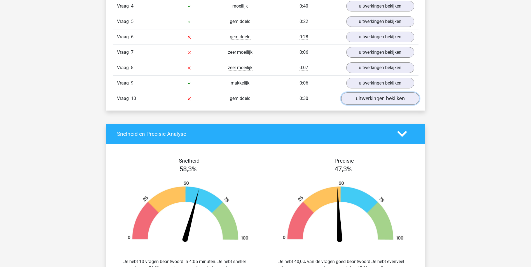
click at [373, 100] on link "uitwerkingen bekijken" at bounding box center [380, 98] width 78 height 12
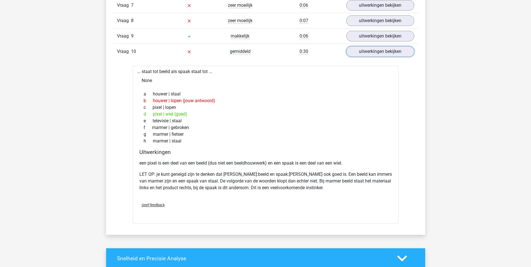
scroll to position [475, 0]
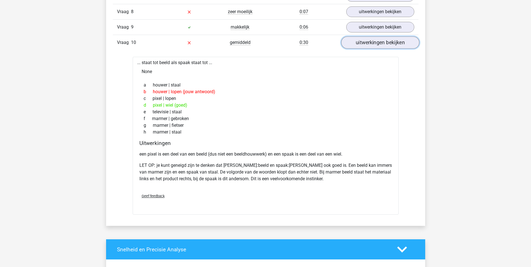
click at [380, 46] on link "uitwerkingen bekijken" at bounding box center [380, 42] width 78 height 12
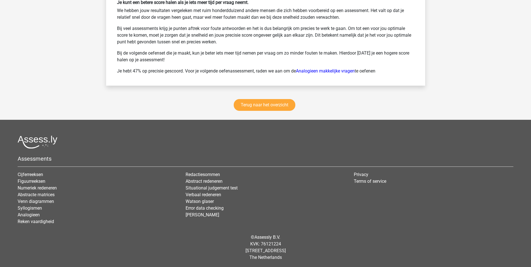
scroll to position [759, 0]
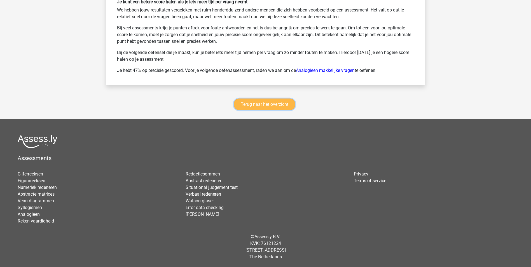
click at [277, 109] on link "Terug naar het overzicht" at bounding box center [265, 104] width 62 height 12
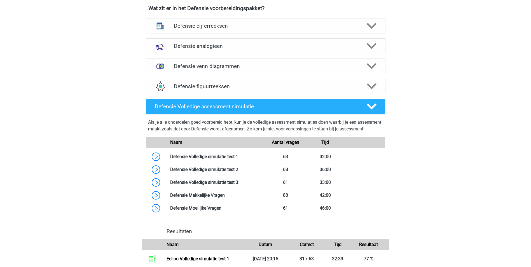
scroll to position [252, 0]
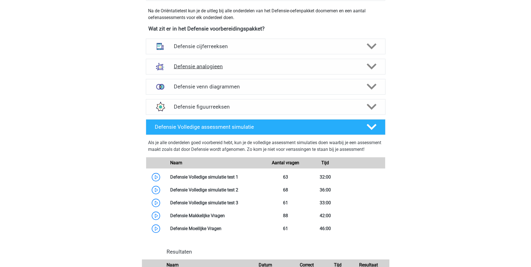
click at [279, 67] on h4 "Defensie analogieen" at bounding box center [265, 66] width 183 height 6
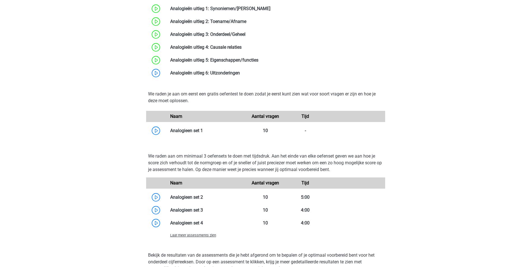
scroll to position [420, 0]
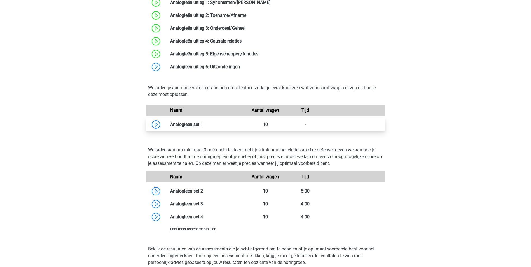
click at [203, 122] on link at bounding box center [203, 124] width 0 height 5
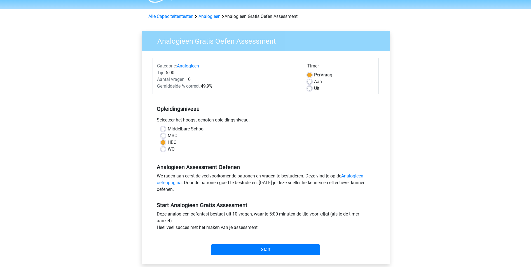
scroll to position [28, 0]
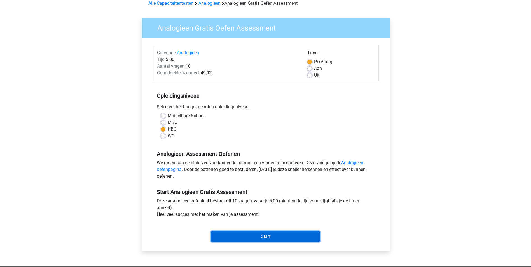
click at [288, 235] on input "Start" at bounding box center [265, 236] width 109 height 11
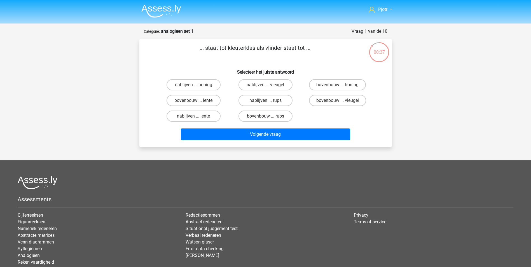
click at [269, 119] on label "bovenbouw ... rups" at bounding box center [265, 115] width 54 height 11
click at [269, 119] on input "bovenbouw ... rups" at bounding box center [267, 118] width 4 height 4
radio input "true"
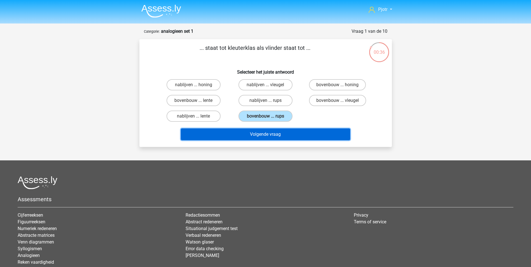
click at [268, 137] on button "Volgende vraag" at bounding box center [265, 134] width 169 height 12
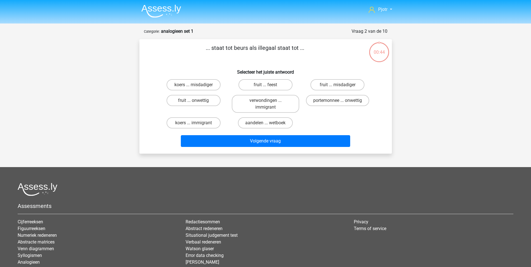
scroll to position [28, 0]
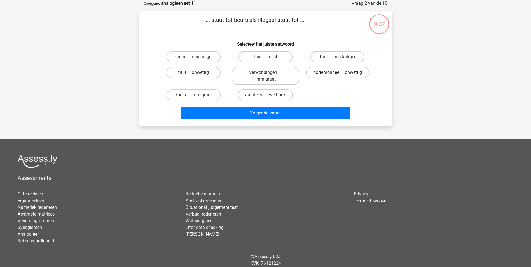
click at [352, 73] on label "portemonnee ... onwettig" at bounding box center [337, 72] width 63 height 11
click at [341, 73] on input "portemonnee ... onwettig" at bounding box center [339, 74] width 4 height 4
radio input "true"
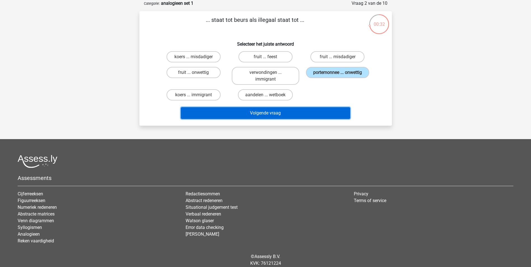
click at [274, 112] on button "Volgende vraag" at bounding box center [265, 113] width 169 height 12
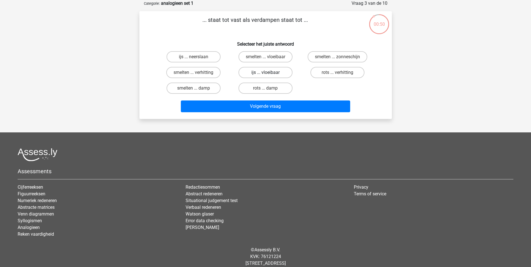
click at [285, 74] on label "ijs ... vloeibaar" at bounding box center [265, 72] width 54 height 11
click at [269, 74] on input "ijs ... vloeibaar" at bounding box center [267, 74] width 4 height 4
radio input "true"
click at [197, 72] on label "smelten ... verhitting" at bounding box center [193, 72] width 54 height 11
click at [197, 72] on input "smelten ... verhitting" at bounding box center [195, 74] width 4 height 4
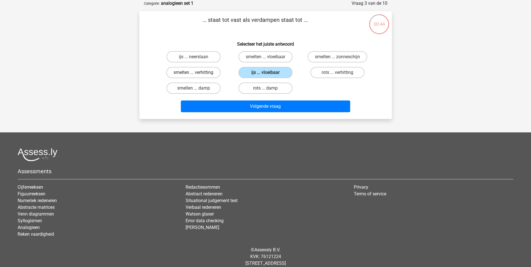
radio input "true"
click at [272, 61] on label "smelten ... vloeibaar" at bounding box center [265, 56] width 54 height 11
click at [269, 60] on input "smelten ... vloeibaar" at bounding box center [267, 59] width 4 height 4
radio input "true"
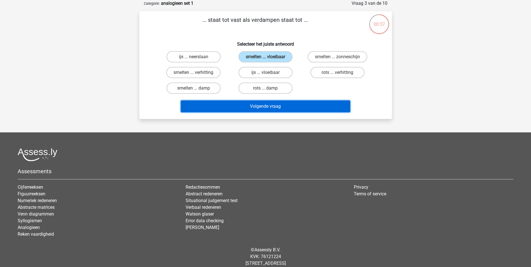
click at [277, 105] on button "Volgende vraag" at bounding box center [265, 106] width 169 height 12
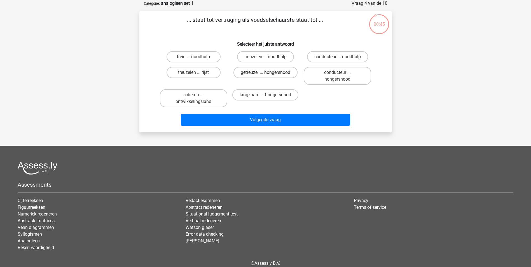
click at [270, 71] on label "getreuzel ... hongersnood" at bounding box center [265, 72] width 64 height 11
click at [269, 72] on input "getreuzel ... hongersnood" at bounding box center [267, 74] width 4 height 4
radio input "true"
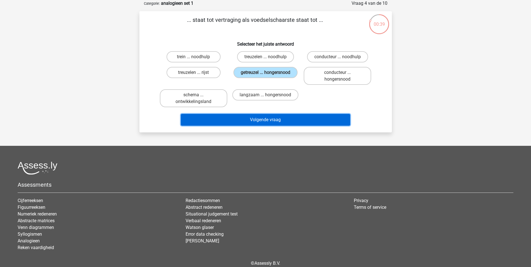
click at [274, 119] on button "Volgende vraag" at bounding box center [265, 120] width 169 height 12
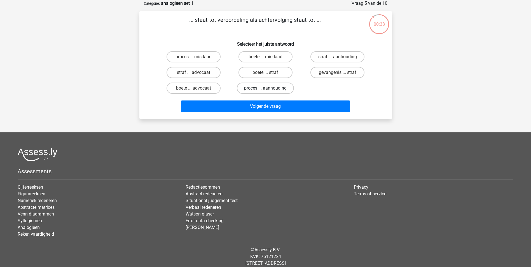
click at [280, 90] on label "proces ... aanhouding" at bounding box center [265, 88] width 57 height 11
click at [269, 90] on input "proces ... aanhouding" at bounding box center [267, 90] width 4 height 4
radio input "true"
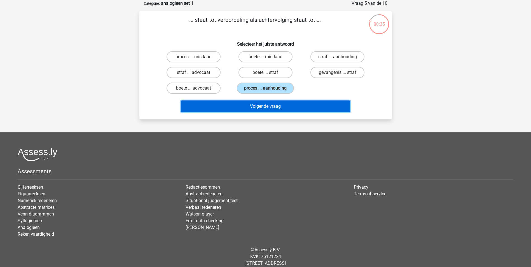
click at [275, 108] on button "Volgende vraag" at bounding box center [265, 106] width 169 height 12
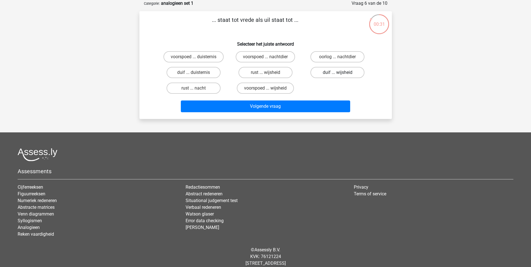
click at [352, 74] on label "duif ... wijsheid" at bounding box center [337, 72] width 54 height 11
click at [341, 74] on input "duif ... wijsheid" at bounding box center [339, 74] width 4 height 4
radio input "true"
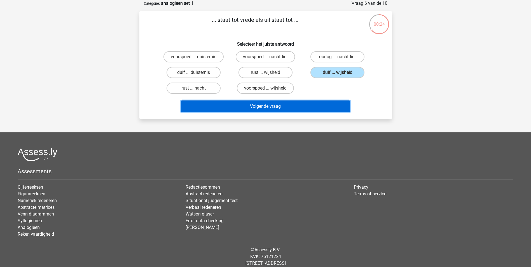
click at [277, 107] on button "Volgende vraag" at bounding box center [265, 106] width 169 height 12
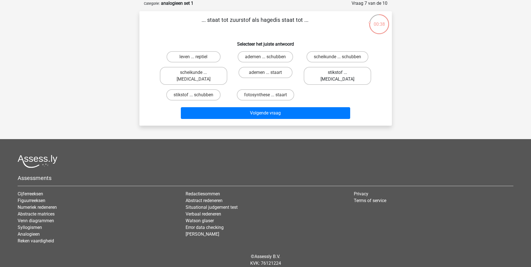
click at [330, 73] on label "stikstof ... krokodil" at bounding box center [336, 76] width 67 height 18
click at [337, 73] on input "stikstof ... krokodil" at bounding box center [339, 74] width 4 height 4
radio input "true"
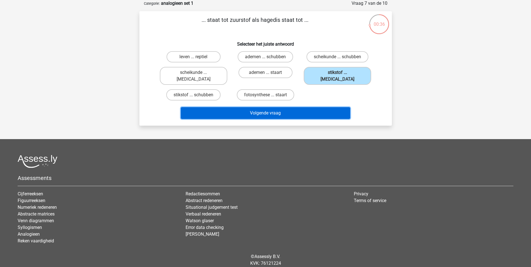
click at [295, 107] on button "Volgende vraag" at bounding box center [265, 113] width 169 height 12
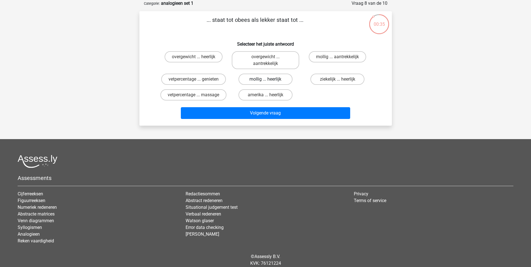
click at [275, 80] on label "mollig ... heerlijk" at bounding box center [265, 79] width 54 height 11
click at [269, 80] on input "mollig ... heerlijk" at bounding box center [267, 81] width 4 height 4
radio input "true"
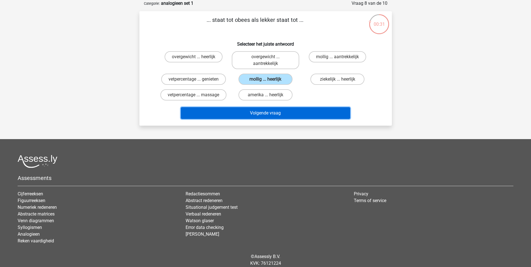
click at [289, 115] on button "Volgende vraag" at bounding box center [265, 113] width 169 height 12
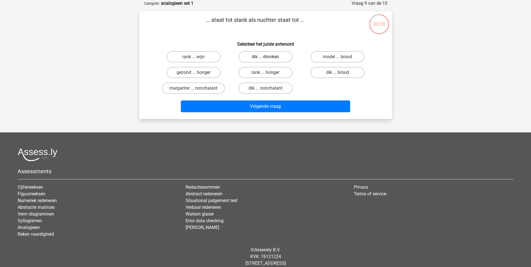
click at [283, 55] on label "dik ... dronken" at bounding box center [265, 56] width 54 height 11
click at [269, 57] on input "dik ... dronken" at bounding box center [267, 59] width 4 height 4
radio input "true"
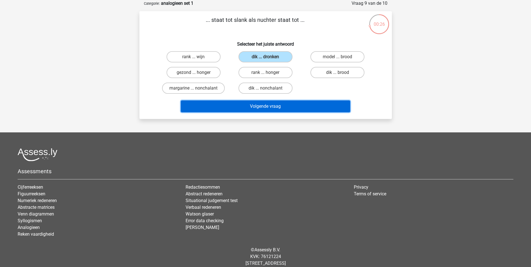
click at [258, 105] on button "Volgende vraag" at bounding box center [265, 106] width 169 height 12
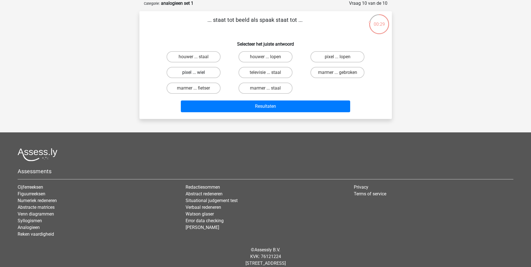
click at [212, 71] on label "pixel ... wiel" at bounding box center [193, 72] width 54 height 11
click at [197, 72] on input "pixel ... wiel" at bounding box center [195, 74] width 4 height 4
radio input "true"
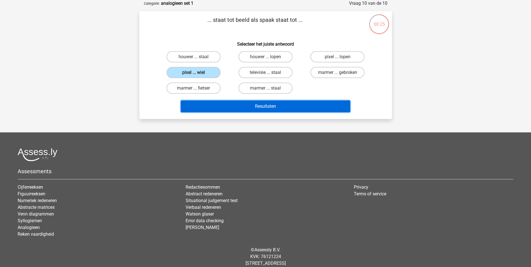
click at [271, 107] on button "Resultaten" at bounding box center [265, 106] width 169 height 12
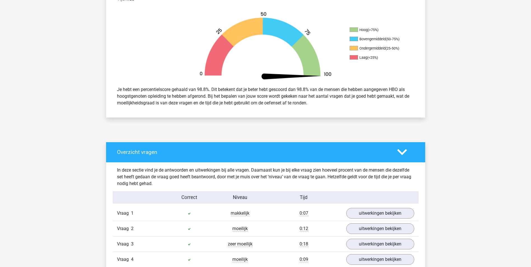
scroll to position [56, 0]
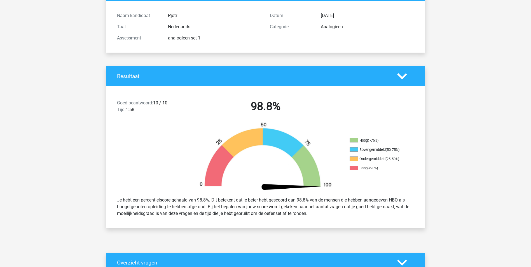
click at [405, 81] on div "Resultaat" at bounding box center [265, 76] width 319 height 20
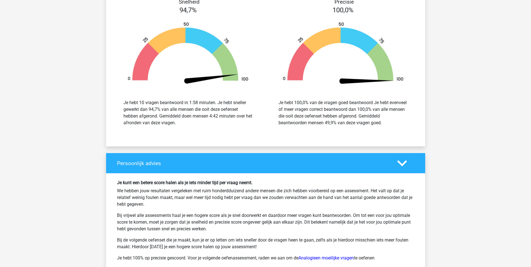
scroll to position [766, 0]
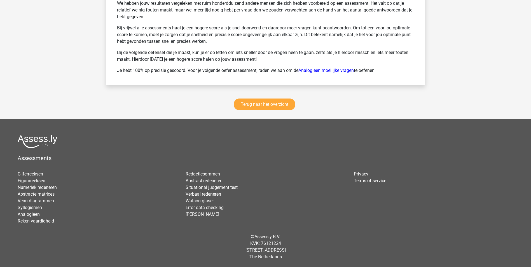
drag, startPoint x: 429, startPoint y: 70, endPoint x: 422, endPoint y: 142, distance: 72.5
click at [282, 104] on link "Terug naar het overzicht" at bounding box center [265, 104] width 62 height 12
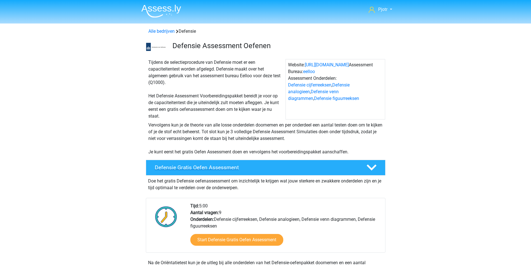
click at [339, 170] on h4 "Defensie Gratis Oefen Assessment" at bounding box center [256, 167] width 202 height 6
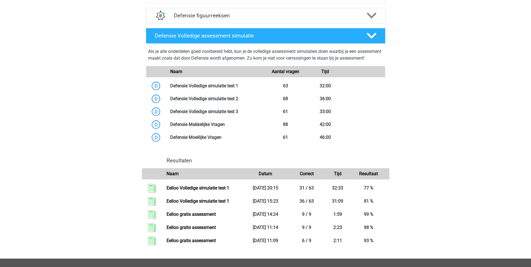
scroll to position [196, 0]
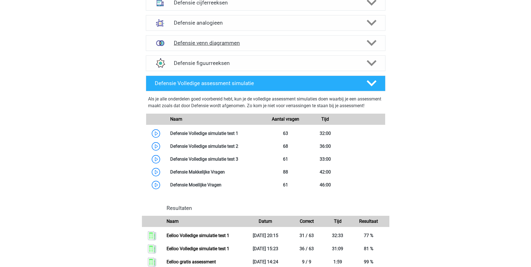
click at [272, 37] on div "Defensie venn diagrammen" at bounding box center [265, 43] width 239 height 16
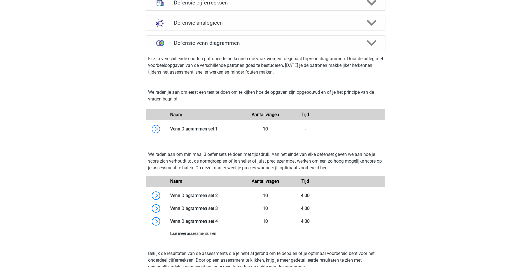
click at [272, 42] on h4 "Defensie venn diagrammen" at bounding box center [265, 43] width 183 height 6
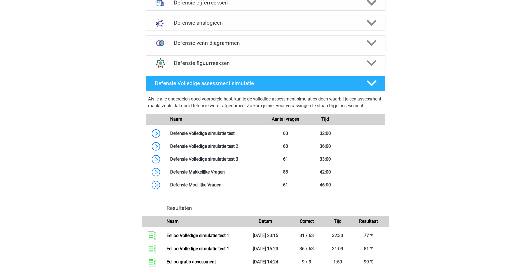
click at [271, 24] on h4 "Defensie analogieen" at bounding box center [265, 23] width 183 height 6
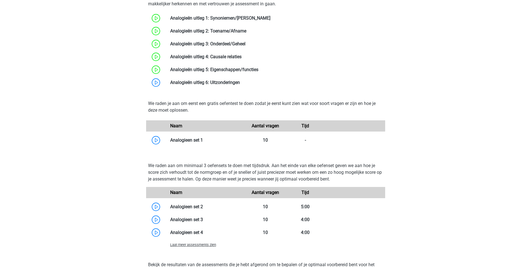
scroll to position [336, 0]
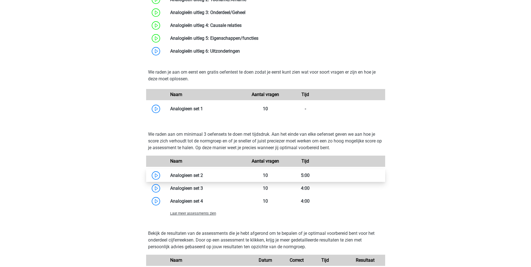
click at [203, 173] on link at bounding box center [203, 175] width 0 height 5
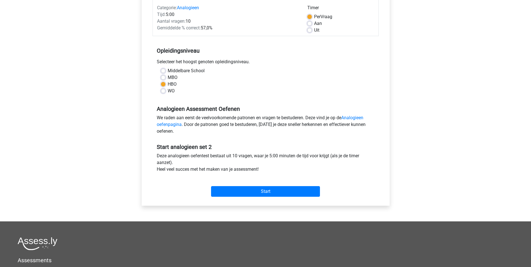
scroll to position [84, 0]
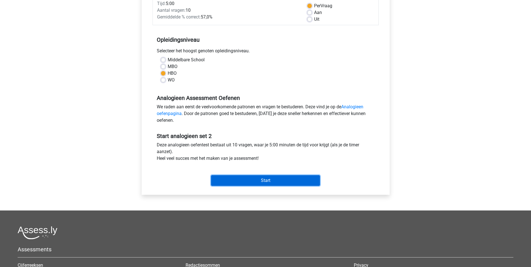
click at [247, 179] on input "Start" at bounding box center [265, 180] width 109 height 11
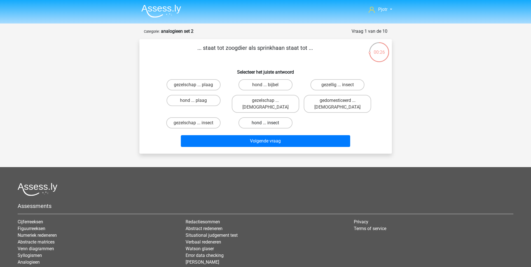
click at [286, 118] on label "hond ... insect" at bounding box center [265, 122] width 54 height 11
click at [269, 123] on input "hond ... insect" at bounding box center [267, 125] width 4 height 4
radio input "true"
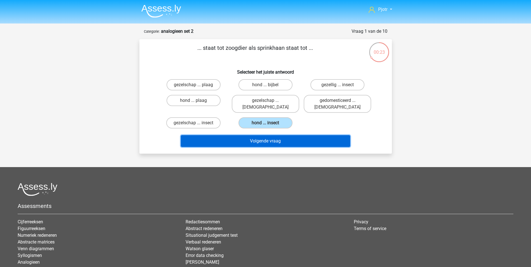
click at [272, 135] on button "Volgende vraag" at bounding box center [265, 141] width 169 height 12
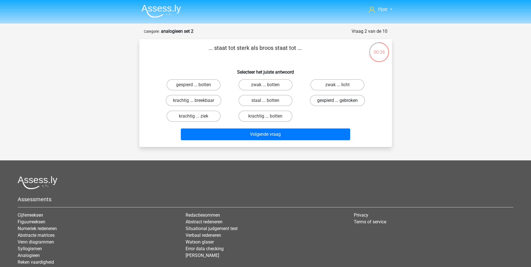
click at [357, 102] on label "gespierd ... gebroken" at bounding box center [337, 100] width 55 height 11
click at [341, 102] on input "gespierd ... gebroken" at bounding box center [339, 102] width 4 height 4
radio input "true"
click at [212, 102] on label "krachtig ... breekbaar" at bounding box center [194, 100] width 56 height 11
click at [197, 102] on input "krachtig ... breekbaar" at bounding box center [195, 102] width 4 height 4
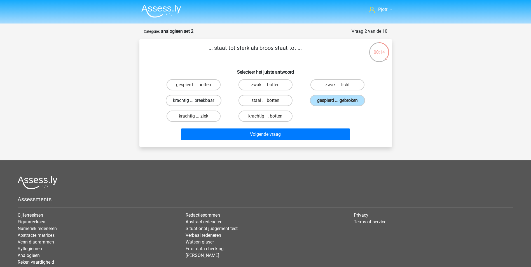
radio input "true"
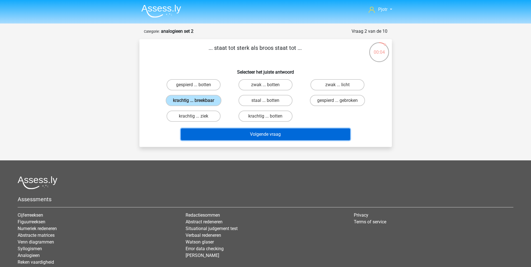
click at [228, 135] on button "Volgende vraag" at bounding box center [265, 134] width 169 height 12
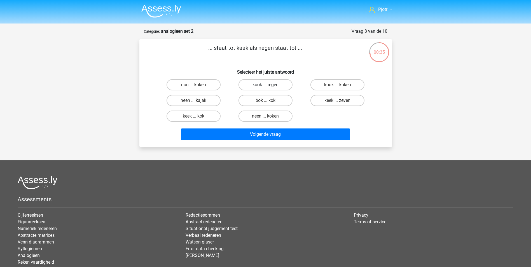
click at [285, 85] on label "kook ... regen" at bounding box center [265, 84] width 54 height 11
click at [269, 85] on input "kook ... regen" at bounding box center [267, 87] width 4 height 4
radio input "true"
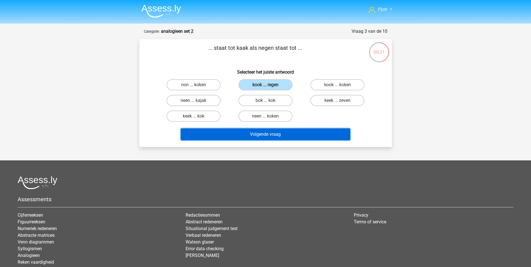
click at [296, 132] on button "Volgende vraag" at bounding box center [265, 134] width 169 height 12
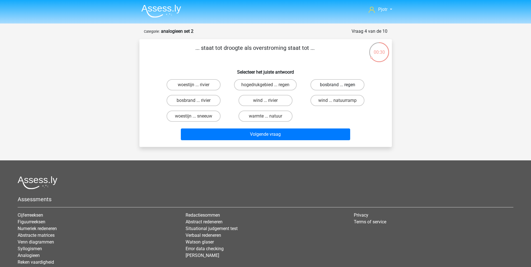
click at [355, 86] on label "bosbrand ... regen" at bounding box center [337, 84] width 54 height 11
click at [341, 86] on input "bosbrand ... regen" at bounding box center [339, 87] width 4 height 4
radio input "true"
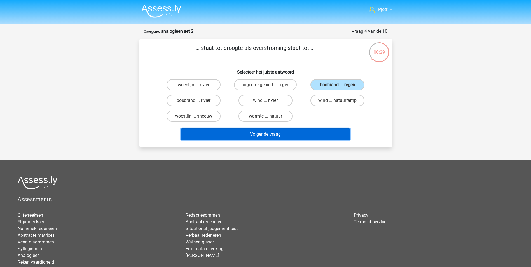
click at [268, 138] on button "Volgende vraag" at bounding box center [265, 134] width 169 height 12
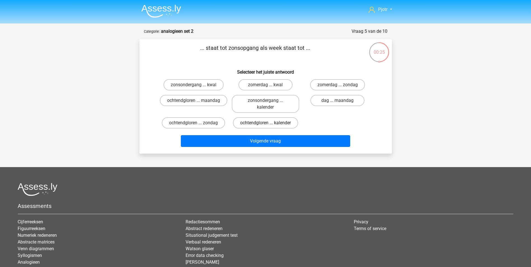
click at [291, 124] on label "ochtendgloren ... kalender" at bounding box center [265, 122] width 65 height 11
click at [269, 124] on input "ochtendgloren ... kalender" at bounding box center [267, 125] width 4 height 4
radio input "true"
click at [287, 104] on label "zonsondergang ... kalender" at bounding box center [265, 104] width 67 height 18
click at [269, 104] on input "zonsondergang ... kalender" at bounding box center [267, 102] width 4 height 4
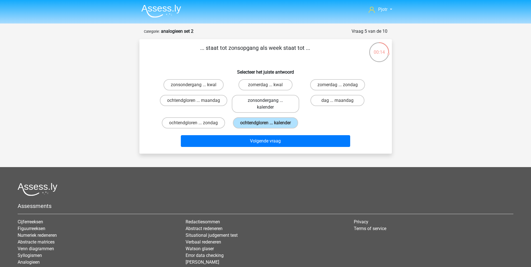
radio input "true"
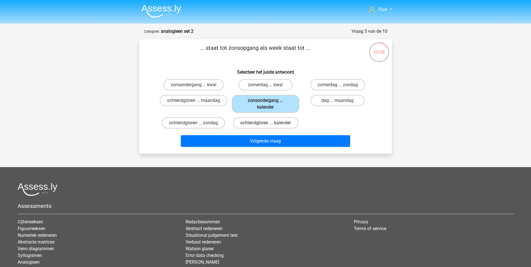
click at [280, 125] on label "ochtendgloren ... kalender" at bounding box center [265, 122] width 65 height 11
click at [269, 125] on input "ochtendgloren ... kalender" at bounding box center [267, 125] width 4 height 4
radio input "true"
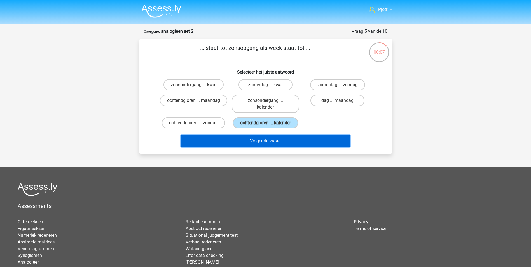
click at [280, 140] on button "Volgende vraag" at bounding box center [265, 141] width 169 height 12
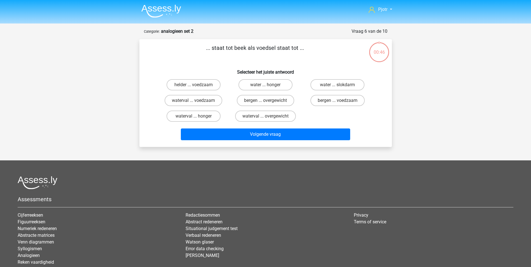
scroll to position [28, 0]
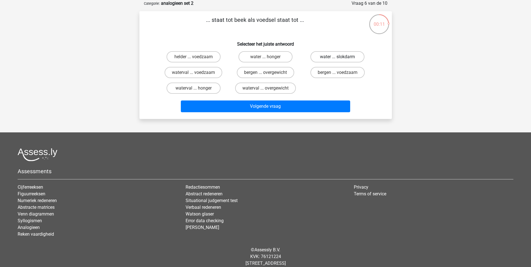
click at [348, 58] on label "water ... slokdarm" at bounding box center [337, 56] width 54 height 11
click at [341, 58] on input "water ... slokdarm" at bounding box center [339, 59] width 4 height 4
radio input "true"
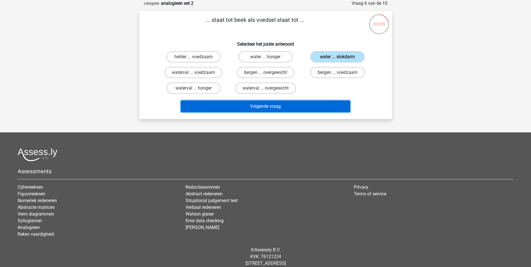
click at [307, 107] on button "Volgende vraag" at bounding box center [265, 106] width 169 height 12
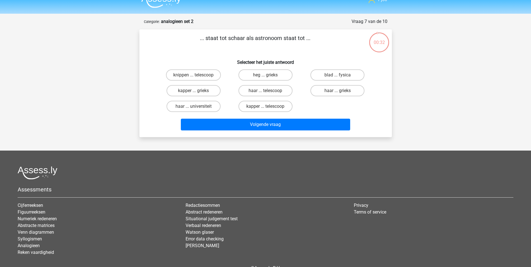
scroll to position [0, 0]
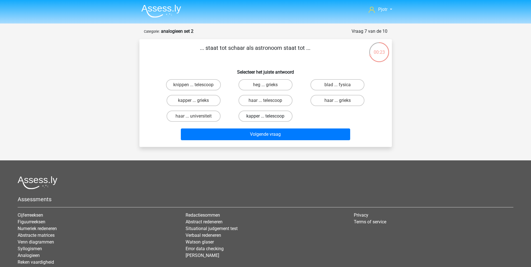
click at [250, 117] on label "kapper ... telescoop" at bounding box center [265, 115] width 54 height 11
click at [265, 117] on input "kapper ... telescoop" at bounding box center [267, 118] width 4 height 4
radio input "true"
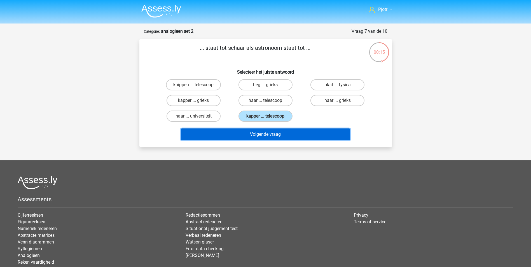
click at [280, 133] on button "Volgende vraag" at bounding box center [265, 134] width 169 height 12
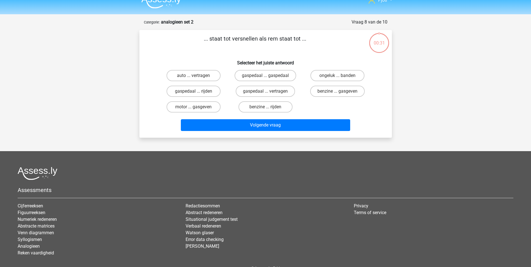
scroll to position [28, 0]
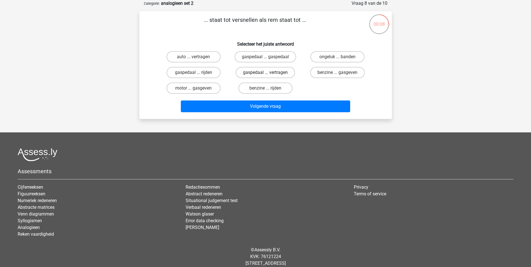
click at [284, 73] on label "gaspedaal ... vertragen" at bounding box center [264, 72] width 59 height 11
click at [269, 73] on input "gaspedaal ... vertragen" at bounding box center [267, 74] width 4 height 4
radio input "true"
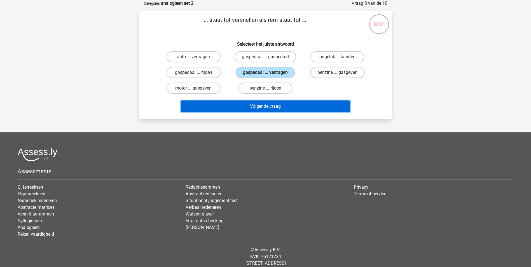
click at [288, 108] on button "Volgende vraag" at bounding box center [265, 106] width 169 height 12
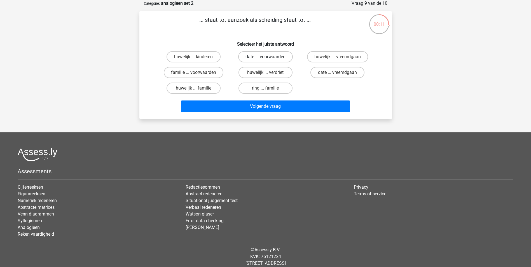
click at [258, 57] on label "date ... voorwaarden" at bounding box center [265, 56] width 55 height 11
click at [265, 57] on input "date ... voorwaarden" at bounding box center [267, 59] width 4 height 4
radio input "true"
click at [264, 76] on label "huwelijk ... verdriet" at bounding box center [265, 72] width 54 height 11
click at [265, 76] on input "huwelijk ... verdriet" at bounding box center [267, 74] width 4 height 4
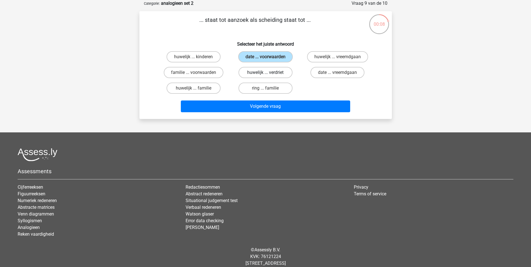
radio input "true"
click at [269, 56] on label "date ... voorwaarden" at bounding box center [265, 56] width 55 height 11
click at [269, 57] on input "date ... voorwaarden" at bounding box center [267, 59] width 4 height 4
radio input "true"
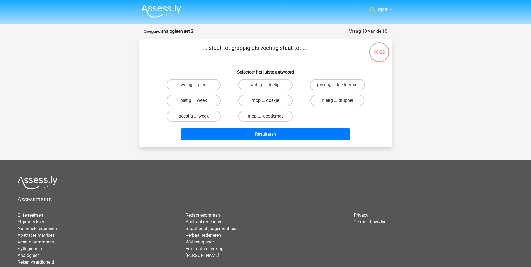
click at [288, 97] on label "mop ... doekje" at bounding box center [265, 100] width 54 height 11
click at [269, 100] on input "mop ... doekje" at bounding box center [267, 102] width 4 height 4
radio input "true"
click at [270, 115] on label "mop ... kleddernat" at bounding box center [265, 115] width 54 height 11
click at [269, 116] on input "mop ... kleddernat" at bounding box center [267, 118] width 4 height 4
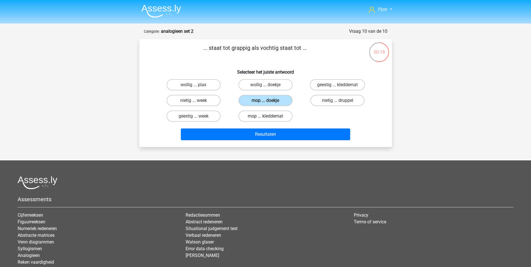
radio input "true"
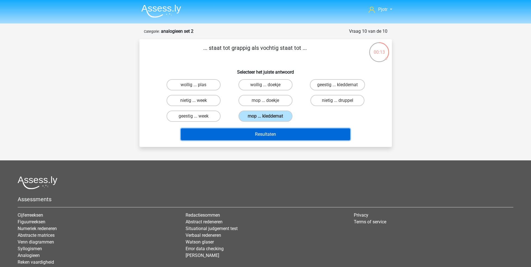
click at [278, 136] on button "Resultaten" at bounding box center [265, 134] width 169 height 12
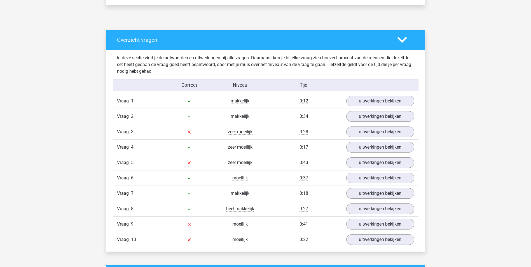
scroll to position [280, 0]
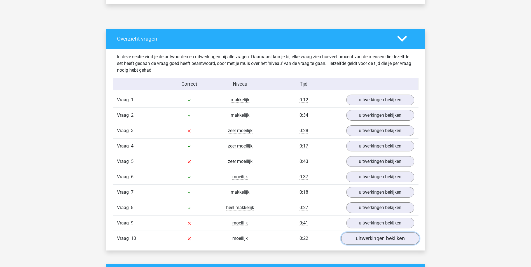
click at [382, 237] on link "uitwerkingen bekijken" at bounding box center [380, 238] width 78 height 12
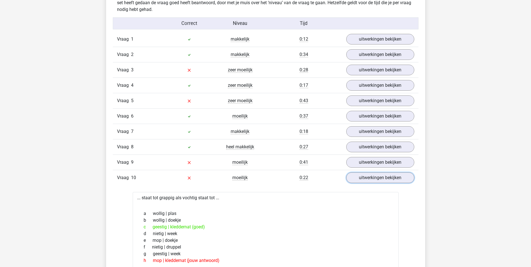
scroll to position [447, 0]
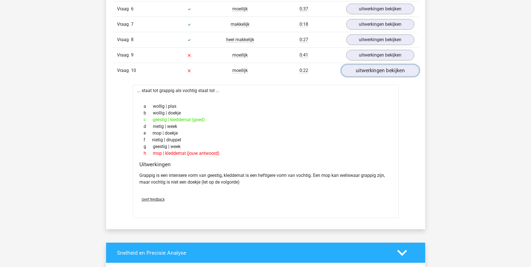
click at [389, 69] on link "uitwerkingen bekijken" at bounding box center [380, 70] width 78 height 12
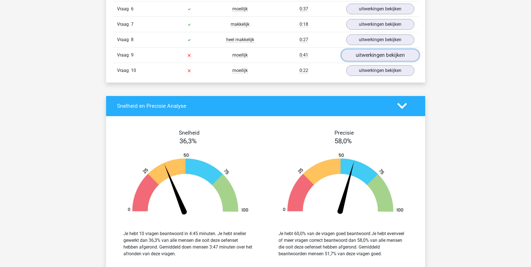
click at [379, 50] on link "uitwerkingen bekijken" at bounding box center [380, 55] width 78 height 12
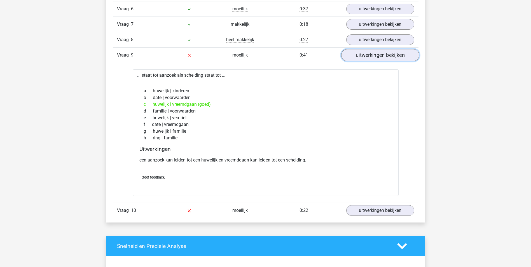
click at [384, 55] on link "uitwerkingen bekijken" at bounding box center [380, 55] width 78 height 12
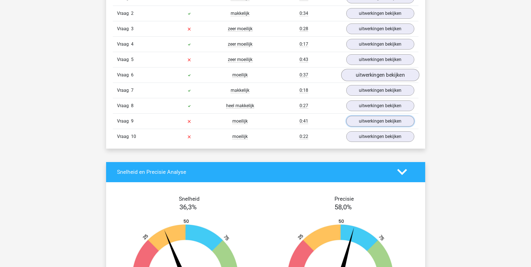
scroll to position [364, 0]
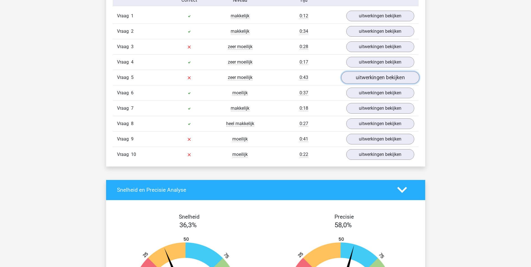
click at [378, 74] on link "uitwerkingen bekijken" at bounding box center [380, 77] width 78 height 12
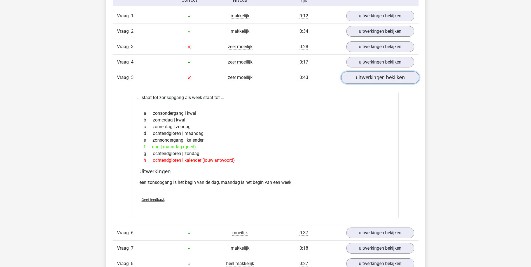
click at [376, 74] on link "uitwerkingen bekijken" at bounding box center [380, 77] width 78 height 12
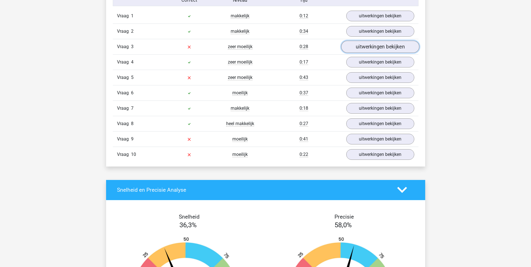
click at [373, 46] on link "uitwerkingen bekijken" at bounding box center [380, 47] width 78 height 12
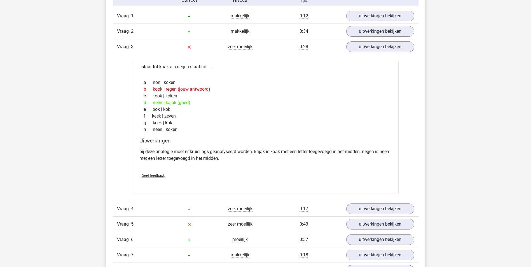
click at [175, 91] on div "b kook | regen (jouw antwoord)" at bounding box center [265, 89] width 252 height 7
click at [175, 104] on div "d neen | kajak (goed)" at bounding box center [265, 102] width 252 height 7
click at [382, 46] on link "uitwerkingen bekijken" at bounding box center [380, 47] width 78 height 12
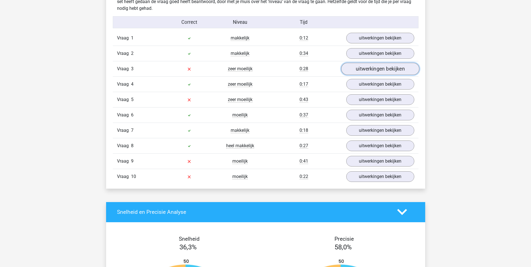
scroll to position [308, 0]
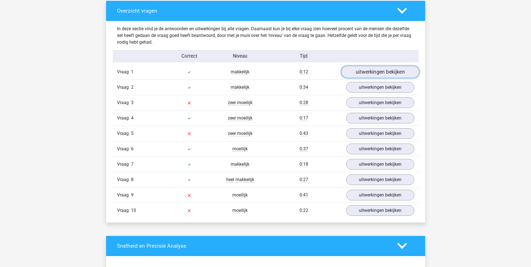
click at [371, 72] on link "uitwerkingen bekijken" at bounding box center [380, 72] width 78 height 12
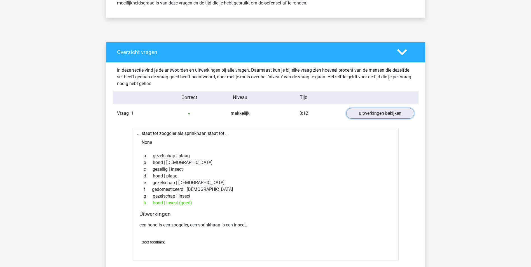
scroll to position [280, 0]
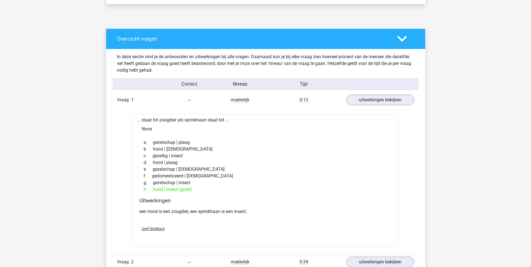
click at [370, 85] on div at bounding box center [379, 84] width 76 height 7
click at [370, 103] on link "uitwerkingen bekijken" at bounding box center [380, 100] width 78 height 12
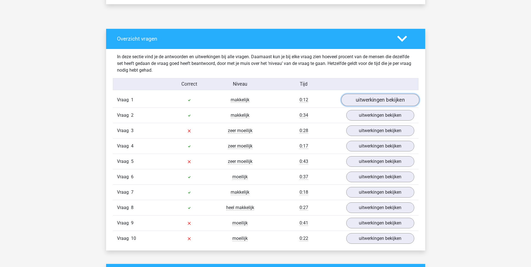
click at [370, 103] on link "uitwerkingen bekijken" at bounding box center [380, 100] width 78 height 12
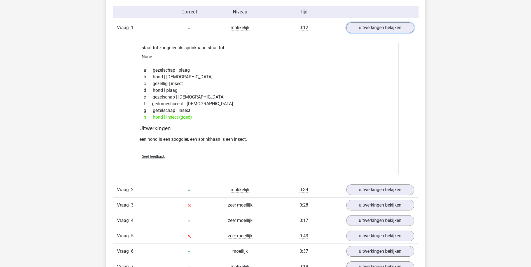
scroll to position [336, 0]
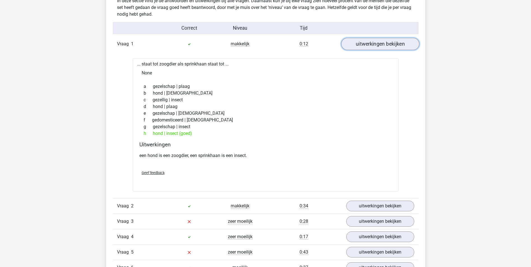
click at [385, 44] on link "uitwerkingen bekijken" at bounding box center [380, 44] width 78 height 12
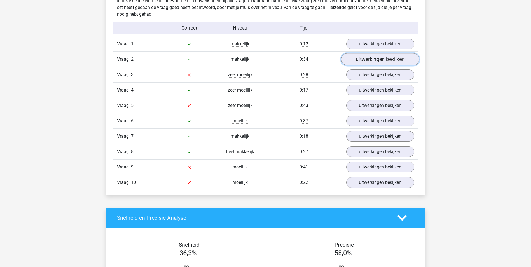
click at [364, 62] on link "uitwerkingen bekijken" at bounding box center [380, 59] width 78 height 12
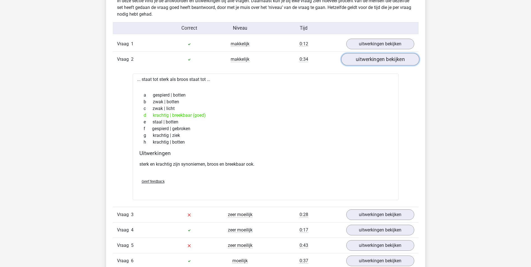
click at [367, 59] on link "uitwerkingen bekijken" at bounding box center [380, 59] width 78 height 12
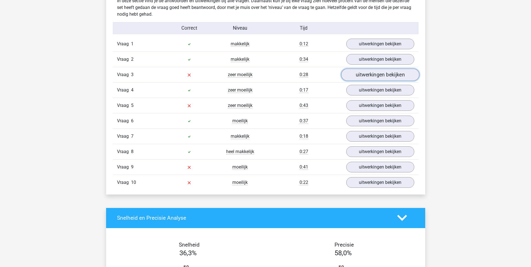
click at [369, 71] on link "uitwerkingen bekijken" at bounding box center [380, 75] width 78 height 12
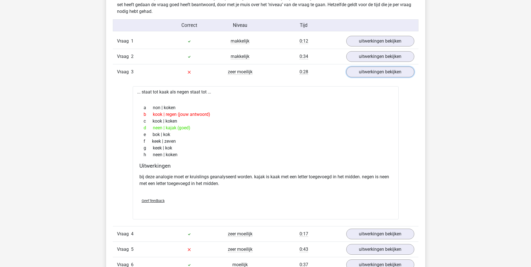
scroll to position [341, 0]
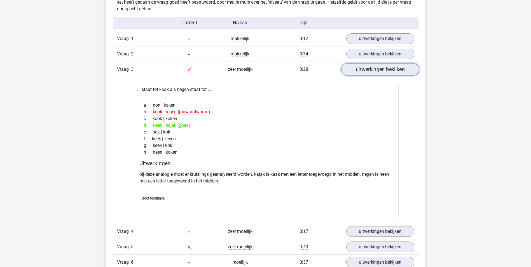
click at [369, 69] on link "uitwerkingen bekijken" at bounding box center [380, 69] width 78 height 12
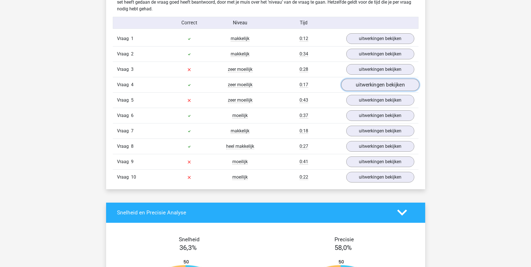
click at [369, 88] on link "uitwerkingen bekijken" at bounding box center [380, 85] width 78 height 12
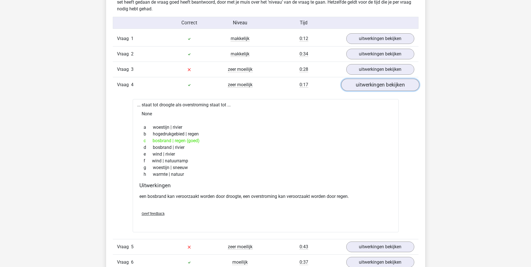
click at [369, 88] on link "uitwerkingen bekijken" at bounding box center [380, 85] width 78 height 12
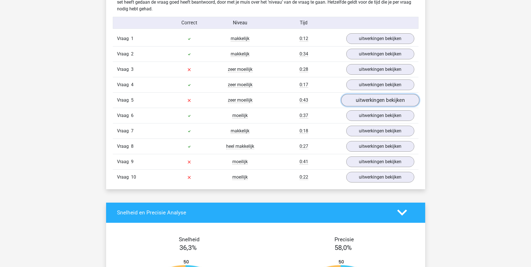
click at [371, 99] on link "uitwerkingen bekijken" at bounding box center [380, 100] width 78 height 12
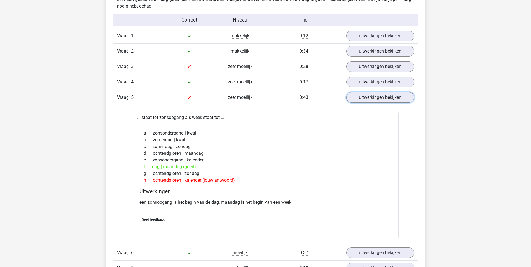
scroll to position [344, 0]
click at [375, 97] on link "uitwerkingen bekijken" at bounding box center [380, 97] width 78 height 12
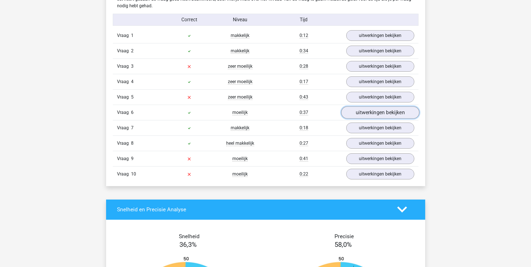
click at [383, 117] on link "uitwerkingen bekijken" at bounding box center [380, 112] width 78 height 12
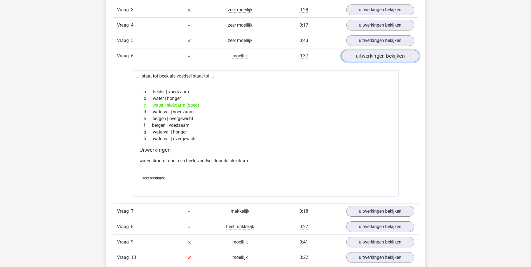
scroll to position [400, 0]
click at [393, 58] on link "uitwerkingen bekijken" at bounding box center [380, 56] width 78 height 12
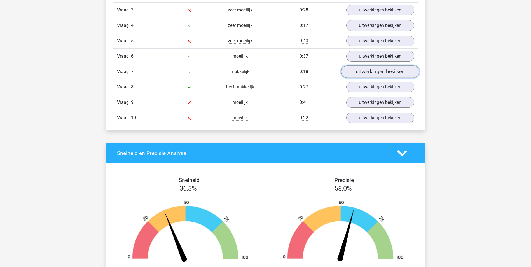
click at [390, 68] on link "uitwerkingen bekijken" at bounding box center [380, 71] width 78 height 12
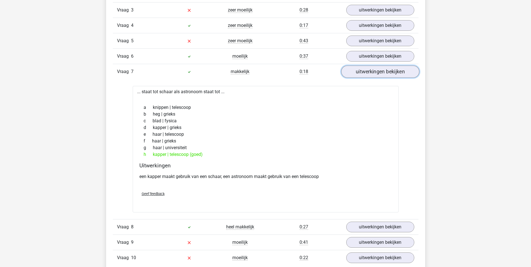
click at [390, 68] on link "uitwerkingen bekijken" at bounding box center [380, 71] width 78 height 12
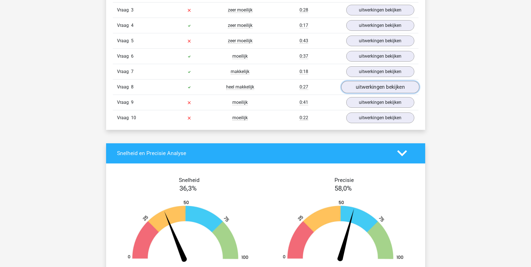
click at [377, 88] on link "uitwerkingen bekijken" at bounding box center [380, 87] width 78 height 12
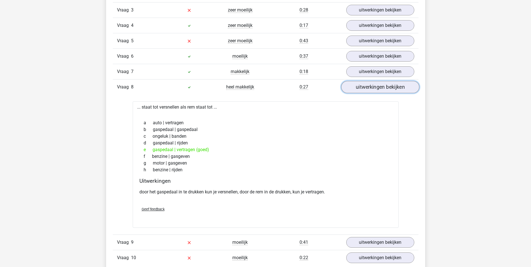
click at [377, 88] on link "uitwerkingen bekijken" at bounding box center [380, 87] width 78 height 12
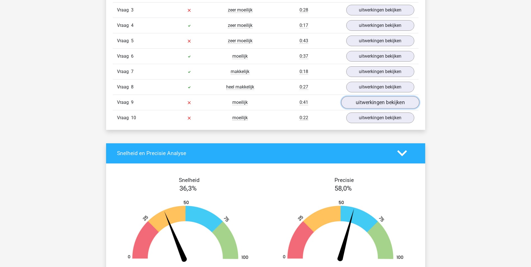
click at [387, 102] on link "uitwerkingen bekijken" at bounding box center [380, 102] width 78 height 12
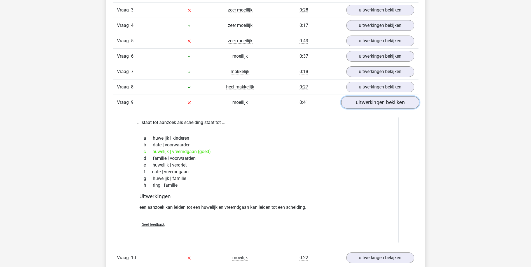
click at [370, 100] on link "uitwerkingen bekijken" at bounding box center [380, 102] width 78 height 12
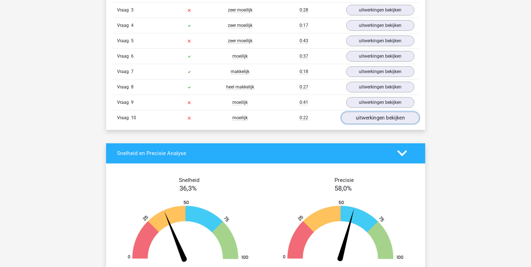
click at [369, 121] on link "uitwerkingen bekijken" at bounding box center [380, 118] width 78 height 12
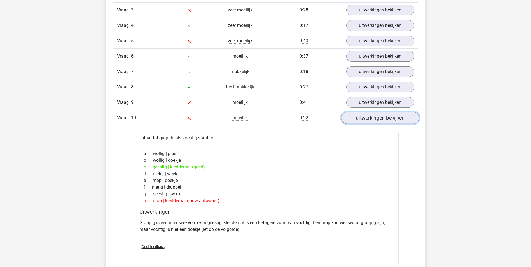
click at [366, 120] on link "uitwerkingen bekijken" at bounding box center [380, 118] width 78 height 12
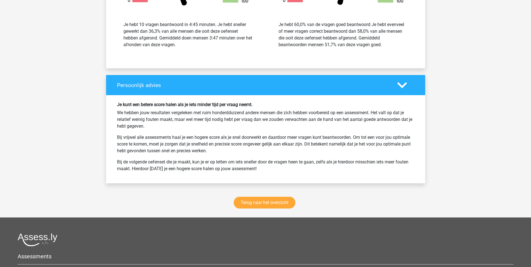
scroll to position [708, 0]
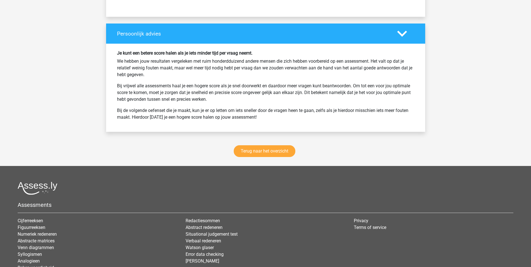
click at [289, 157] on div "Terug naar het overzicht" at bounding box center [265, 151] width 319 height 27
click at [289, 152] on link "Terug naar het overzicht" at bounding box center [265, 151] width 62 height 12
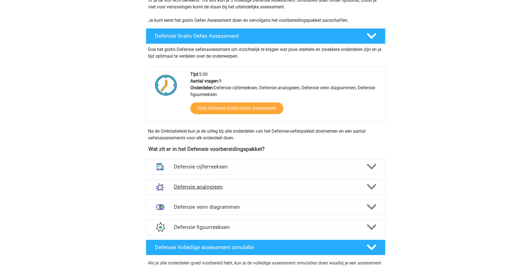
scroll to position [168, 0]
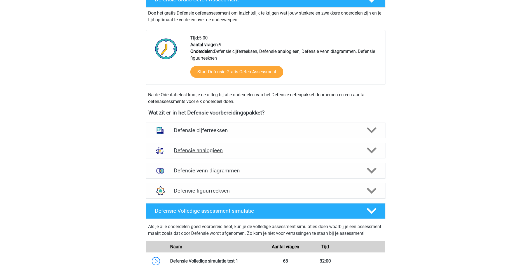
click at [279, 156] on div "Defensie analogieen" at bounding box center [265, 151] width 239 height 16
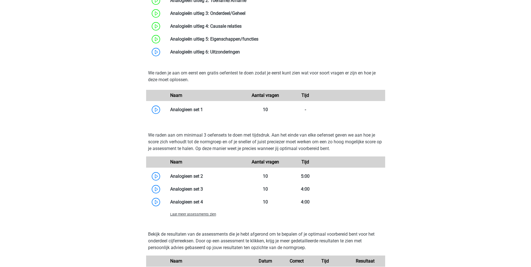
scroll to position [475, 0]
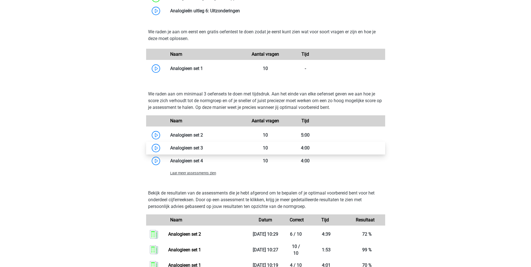
click at [203, 148] on link at bounding box center [203, 147] width 0 height 5
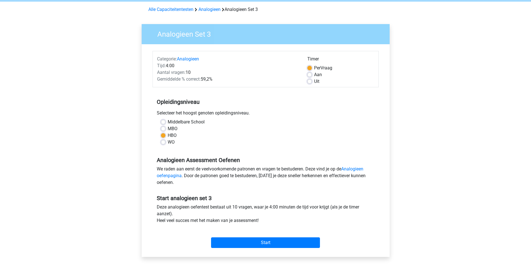
scroll to position [112, 0]
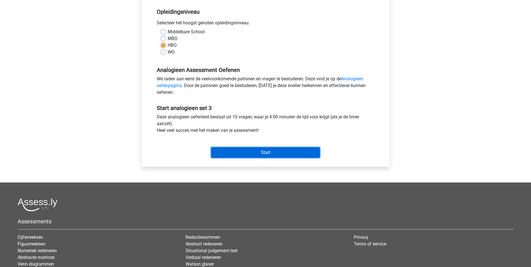
click at [289, 149] on input "Start" at bounding box center [265, 152] width 109 height 11
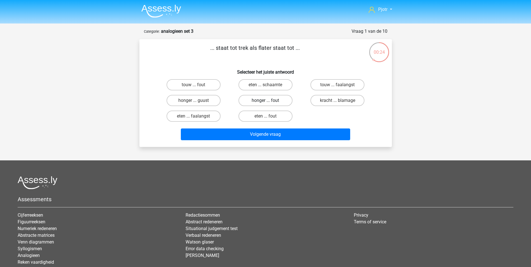
click at [277, 102] on label "honger ... fout" at bounding box center [265, 100] width 54 height 11
click at [269, 102] on input "honger ... fout" at bounding box center [267, 102] width 4 height 4
radio input "true"
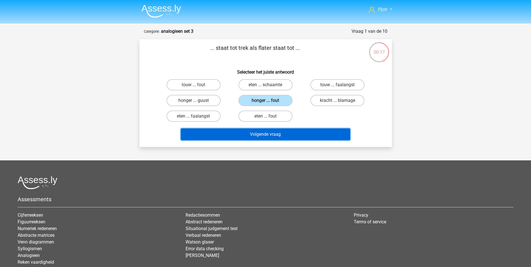
click at [282, 135] on button "Volgende vraag" at bounding box center [265, 134] width 169 height 12
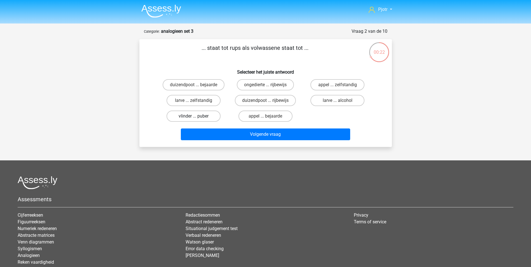
click at [209, 118] on label "vlinder ... puber" at bounding box center [193, 115] width 54 height 11
click at [197, 118] on input "vlinder ... puber" at bounding box center [195, 118] width 4 height 4
radio input "true"
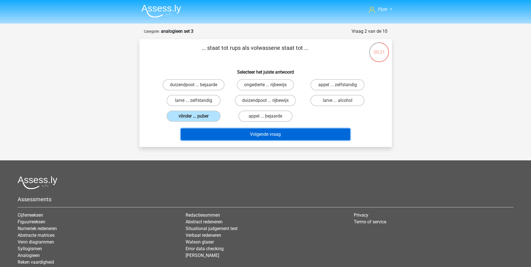
click at [246, 136] on button "Volgende vraag" at bounding box center [265, 134] width 169 height 12
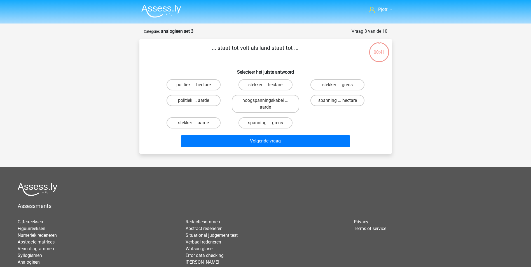
scroll to position [28, 0]
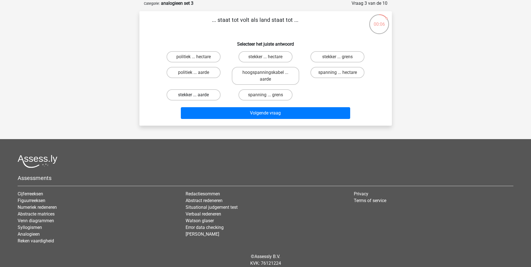
click at [212, 96] on label "stekker ... aarde" at bounding box center [193, 94] width 54 height 11
click at [197, 96] on input "stekker ... aarde" at bounding box center [195, 97] width 4 height 4
radio input "true"
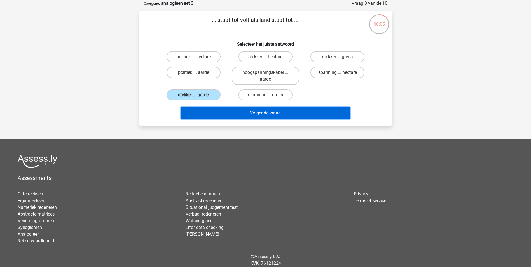
click at [238, 116] on button "Volgende vraag" at bounding box center [265, 113] width 169 height 12
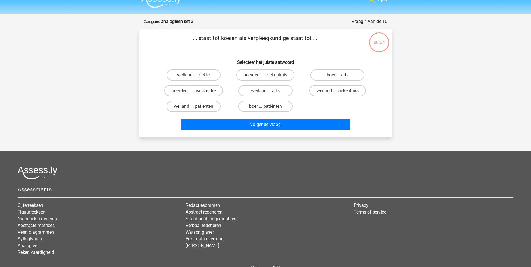
scroll to position [0, 0]
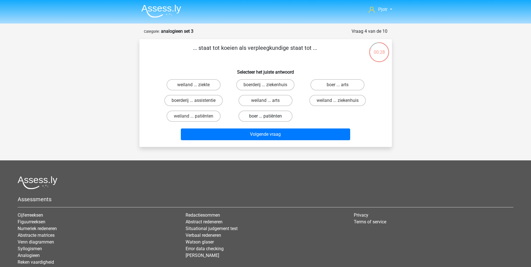
click at [264, 113] on label "boer ... patiënten" at bounding box center [265, 115] width 54 height 11
click at [265, 116] on input "boer ... patiënten" at bounding box center [267, 118] width 4 height 4
radio input "true"
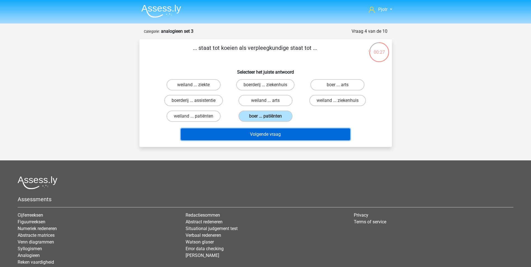
click at [275, 134] on button "Volgende vraag" at bounding box center [265, 134] width 169 height 12
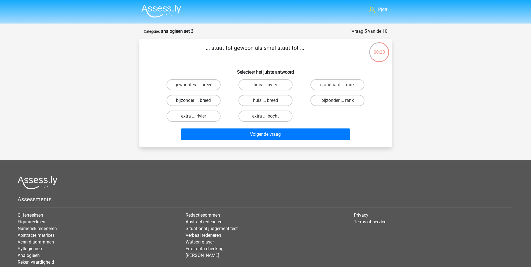
click at [199, 102] on label "bijzonder ... breed" at bounding box center [193, 100] width 54 height 11
click at [197, 102] on input "bijzonder ... breed" at bounding box center [195, 102] width 4 height 4
radio input "true"
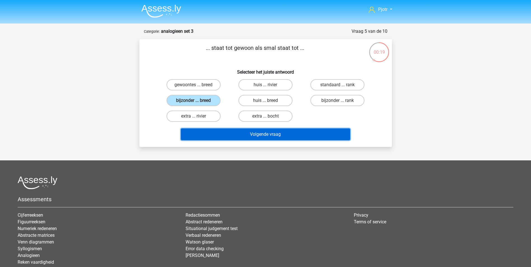
click at [263, 133] on button "Volgende vraag" at bounding box center [265, 134] width 169 height 12
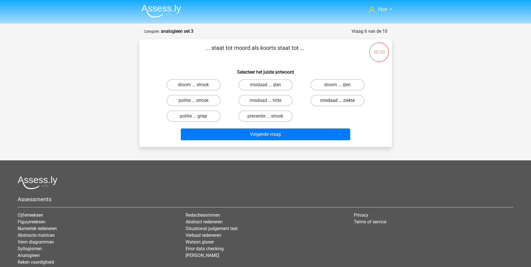
click at [344, 103] on label "misdaad ... ziekte" at bounding box center [337, 100] width 54 height 11
click at [341, 103] on input "misdaad ... ziekte" at bounding box center [339, 102] width 4 height 4
radio input "true"
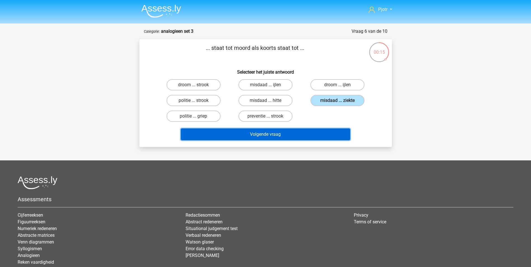
click at [332, 135] on button "Volgende vraag" at bounding box center [265, 134] width 169 height 12
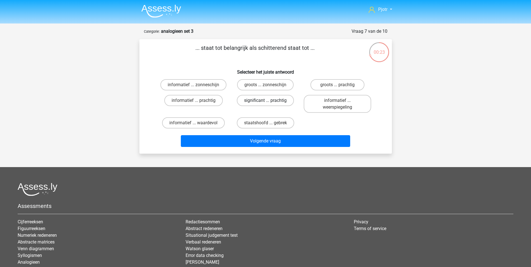
click at [284, 98] on label "significant ... prachtig" at bounding box center [265, 100] width 57 height 11
click at [269, 100] on input "significant ... prachtig" at bounding box center [267, 102] width 4 height 4
radio input "true"
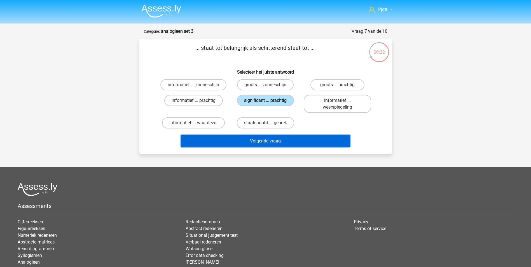
click at [289, 142] on button "Volgende vraag" at bounding box center [265, 141] width 169 height 12
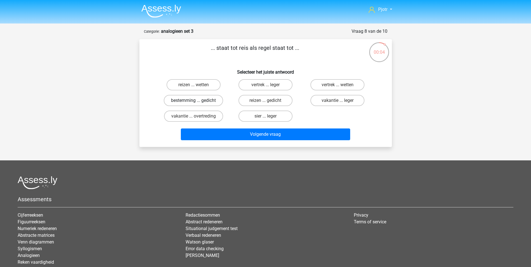
click at [212, 102] on label "bestemming ... gedicht" at bounding box center [193, 100] width 59 height 11
click at [197, 102] on input "bestemming ... gedicht" at bounding box center [195, 102] width 4 height 4
radio input "true"
click at [273, 86] on label "kist ... zwembroek" at bounding box center [265, 84] width 54 height 11
click at [269, 86] on input "kist ... zwembroek" at bounding box center [267, 87] width 4 height 4
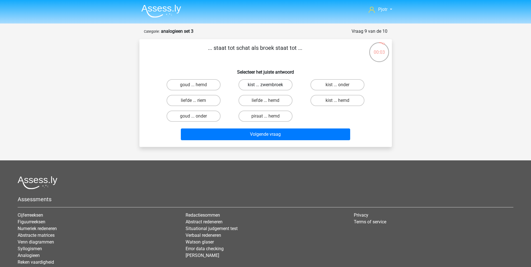
radio input "true"
click at [284, 115] on label "team ... druif" at bounding box center [265, 115] width 54 height 11
click at [269, 116] on input "team ... druif" at bounding box center [267, 118] width 4 height 4
radio input "true"
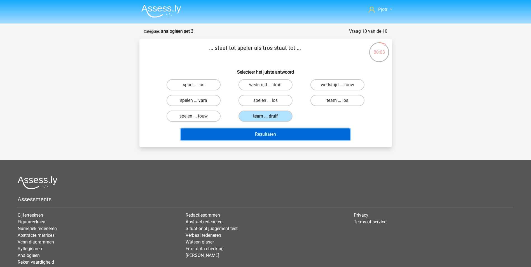
click at [260, 136] on button "Resultaten" at bounding box center [265, 134] width 169 height 12
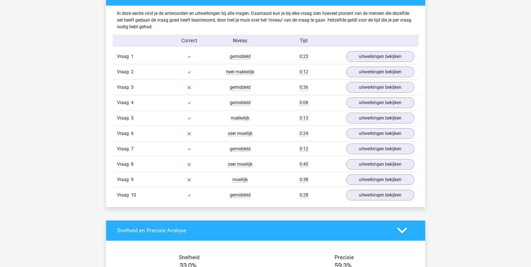
scroll to position [336, 0]
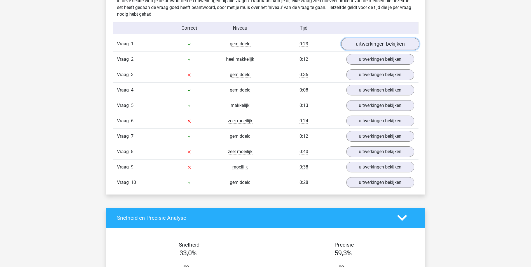
click at [381, 41] on link "uitwerkingen bekijken" at bounding box center [380, 44] width 78 height 12
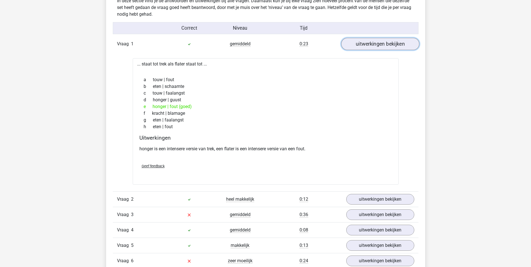
click at [375, 40] on link "uitwerkingen bekijken" at bounding box center [380, 44] width 78 height 12
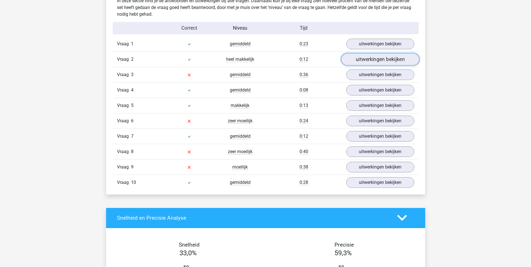
click at [380, 57] on link "uitwerkingen bekijken" at bounding box center [380, 59] width 78 height 12
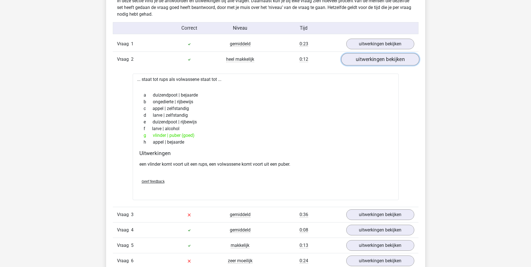
click at [360, 58] on link "uitwerkingen bekijken" at bounding box center [380, 59] width 78 height 12
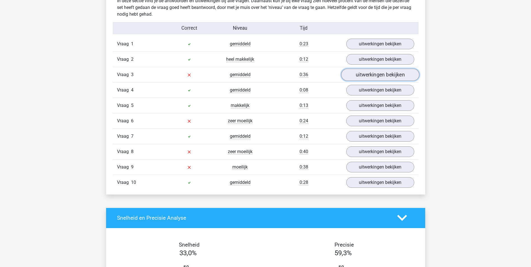
click at [372, 73] on link "uitwerkingen bekijken" at bounding box center [380, 75] width 78 height 12
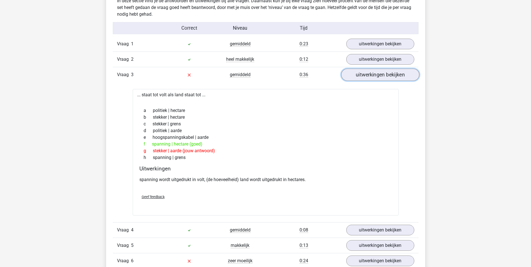
click at [368, 77] on link "uitwerkingen bekijken" at bounding box center [380, 75] width 78 height 12
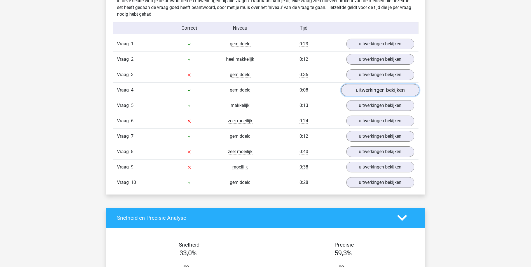
click at [371, 92] on link "uitwerkingen bekijken" at bounding box center [380, 90] width 78 height 12
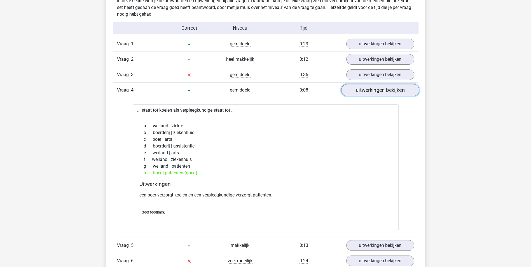
click at [375, 92] on link "uitwerkingen bekijken" at bounding box center [380, 90] width 78 height 12
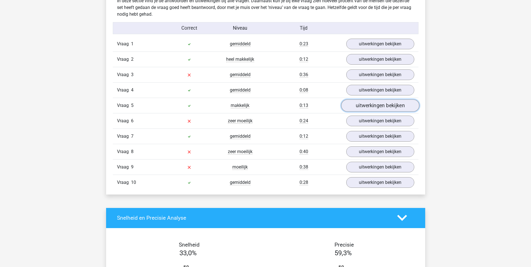
click at [373, 107] on link "uitwerkingen bekijken" at bounding box center [380, 105] width 78 height 12
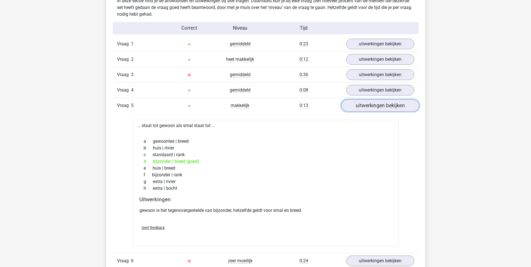
click at [373, 107] on link "uitwerkingen bekijken" at bounding box center [380, 105] width 78 height 12
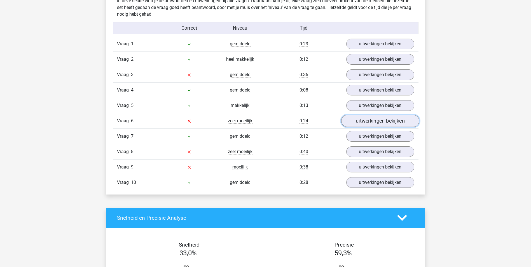
click at [371, 124] on link "uitwerkingen bekijken" at bounding box center [380, 121] width 78 height 12
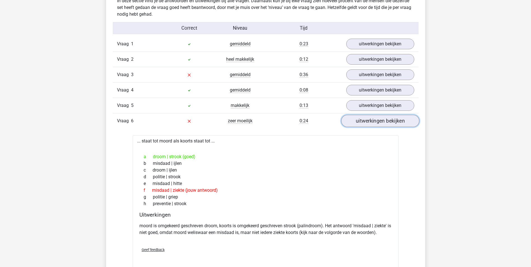
click at [371, 124] on link "uitwerkingen bekijken" at bounding box center [380, 121] width 78 height 12
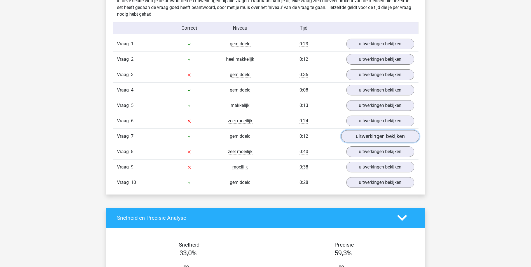
click at [377, 140] on link "uitwerkingen bekijken" at bounding box center [380, 136] width 78 height 12
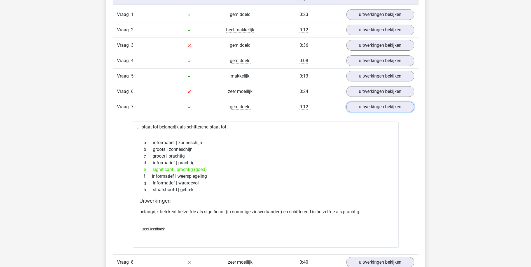
scroll to position [392, 0]
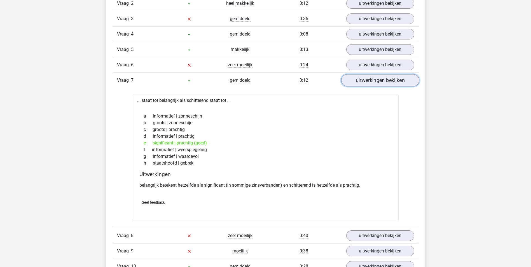
click at [372, 78] on link "uitwerkingen bekijken" at bounding box center [380, 80] width 78 height 12
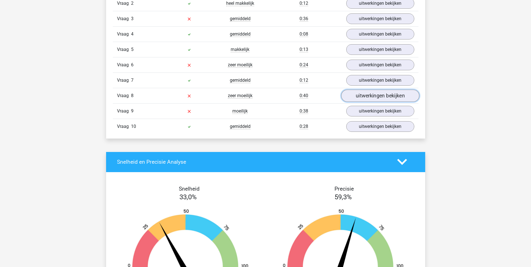
click at [375, 98] on link "uitwerkingen bekijken" at bounding box center [380, 95] width 78 height 12
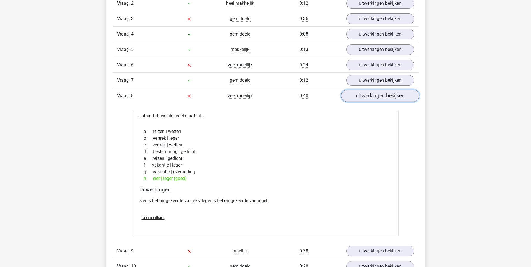
click at [375, 97] on link "uitwerkingen bekijken" at bounding box center [380, 95] width 78 height 12
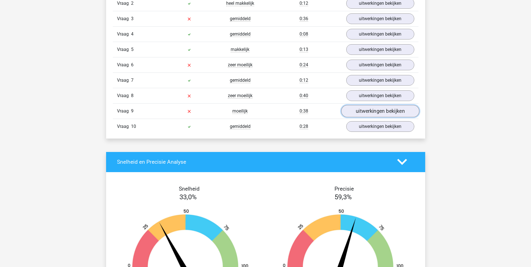
click at [378, 111] on link "uitwerkingen bekijken" at bounding box center [380, 111] width 78 height 12
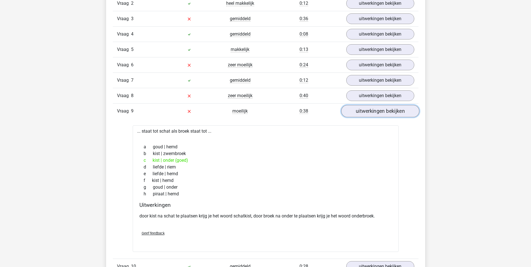
click at [378, 112] on link "uitwerkingen bekijken" at bounding box center [380, 111] width 78 height 12
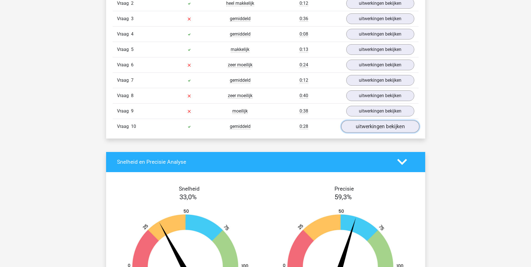
click at [378, 132] on link "uitwerkingen bekijken" at bounding box center [380, 126] width 78 height 12
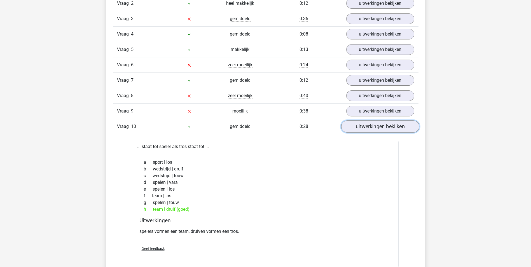
click at [382, 130] on link "uitwerkingen bekijken" at bounding box center [380, 126] width 78 height 12
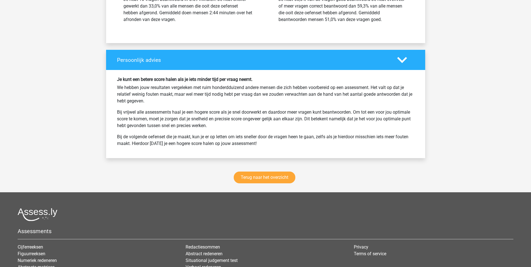
scroll to position [755, 0]
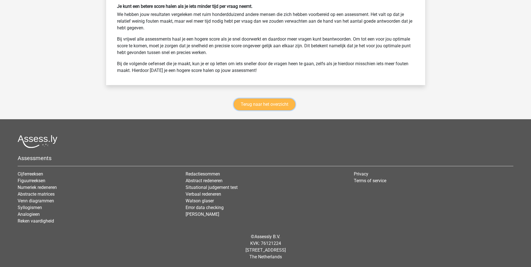
click at [268, 103] on link "Terug naar het overzicht" at bounding box center [265, 104] width 62 height 12
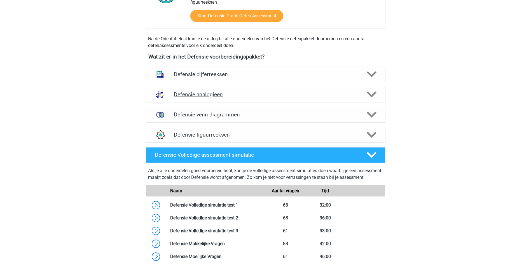
click at [293, 89] on div "Defensie analogieen" at bounding box center [265, 95] width 239 height 16
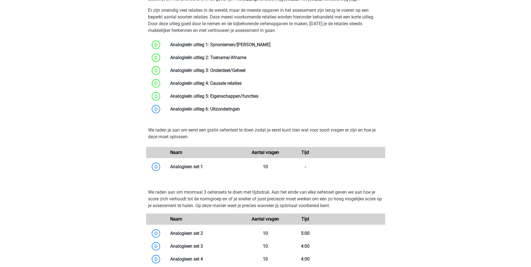
scroll to position [420, 0]
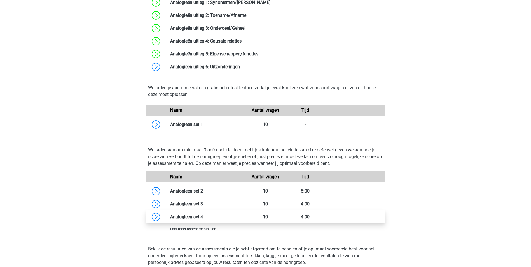
click at [203, 219] on link at bounding box center [203, 216] width 0 height 5
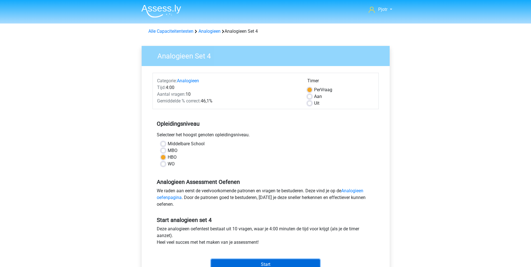
click at [233, 262] on input "Start" at bounding box center [265, 264] width 109 height 11
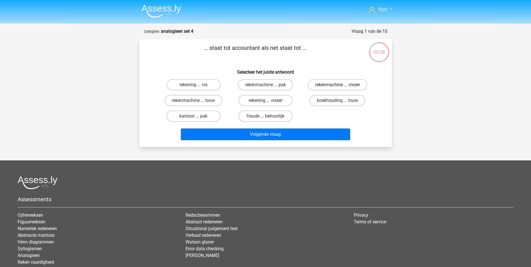
click at [325, 84] on label "rekenmachine ... visser" at bounding box center [337, 84] width 59 height 11
click at [337, 85] on input "rekenmachine ... visser" at bounding box center [339, 87] width 4 height 4
radio input "true"
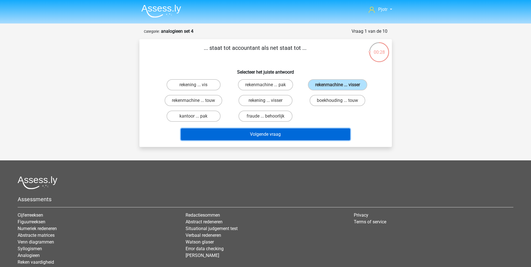
click at [319, 134] on button "Volgende vraag" at bounding box center [265, 134] width 169 height 12
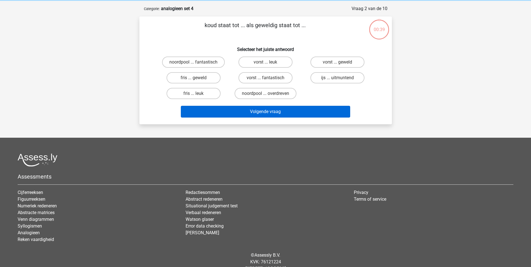
scroll to position [28, 0]
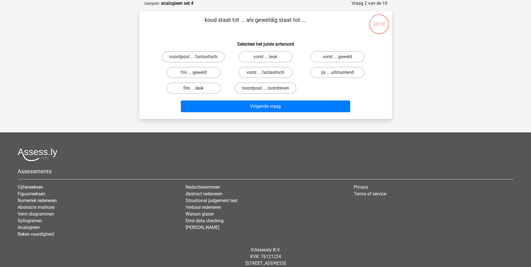
click at [205, 87] on label "fris ... leuk" at bounding box center [193, 88] width 54 height 11
click at [197, 88] on input "fris ... leuk" at bounding box center [195, 90] width 4 height 4
radio input "true"
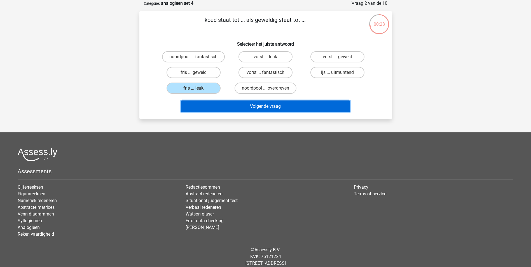
click at [242, 107] on button "Volgende vraag" at bounding box center [265, 106] width 169 height 12
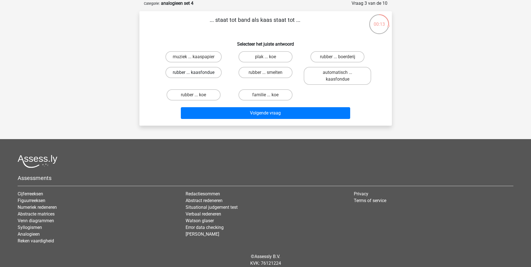
click at [213, 74] on label "rubber ... kaasfondue" at bounding box center [193, 72] width 56 height 11
click at [197, 74] on input "rubber ... kaasfondue" at bounding box center [195, 74] width 4 height 4
radio input "true"
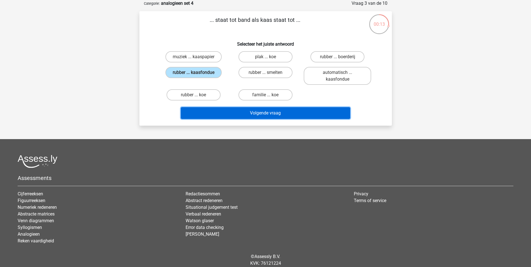
click at [263, 114] on button "Volgende vraag" at bounding box center [265, 113] width 169 height 12
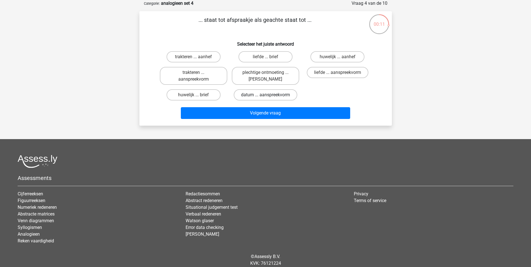
click at [256, 98] on label "datum ... aanspreekvorm" at bounding box center [265, 94] width 63 height 11
click at [265, 98] on input "datum ... aanspreekvorm" at bounding box center [267, 97] width 4 height 4
radio input "true"
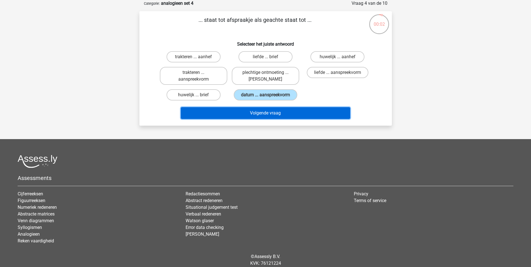
click at [252, 111] on button "Volgende vraag" at bounding box center [265, 113] width 169 height 12
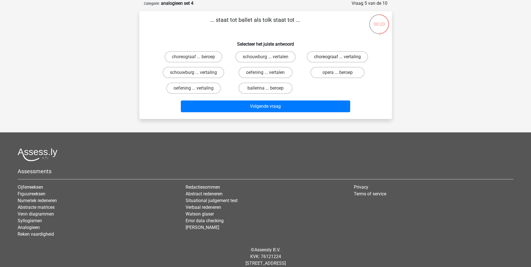
click at [335, 57] on label "choreograaf ... vertaling" at bounding box center [337, 56] width 61 height 11
click at [337, 57] on input "choreograaf ... vertaling" at bounding box center [339, 59] width 4 height 4
radio input "true"
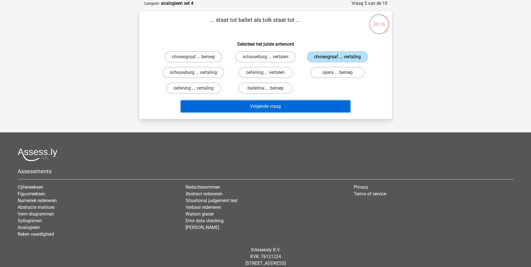
click at [287, 108] on button "Volgende vraag" at bounding box center [265, 106] width 169 height 12
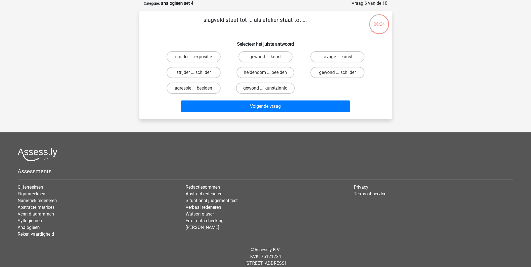
click at [339, 58] on input "ravage ... kunst" at bounding box center [339, 59] width 4 height 4
radio input "true"
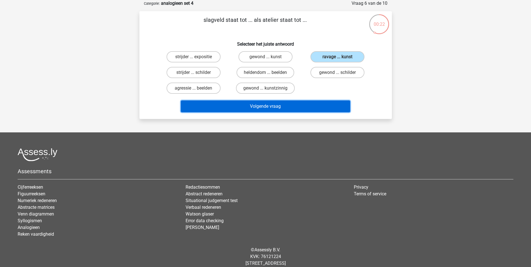
click at [279, 107] on button "Volgende vraag" at bounding box center [265, 106] width 169 height 12
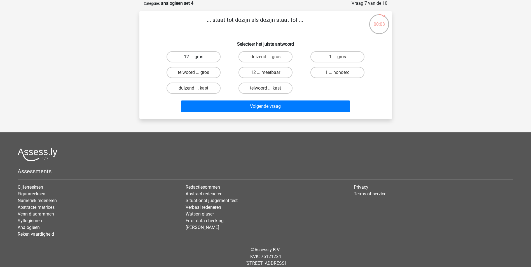
click at [207, 57] on label "12 ... gros" at bounding box center [193, 56] width 54 height 11
click at [197, 57] on input "12 ... gros" at bounding box center [195, 59] width 4 height 4
radio input "true"
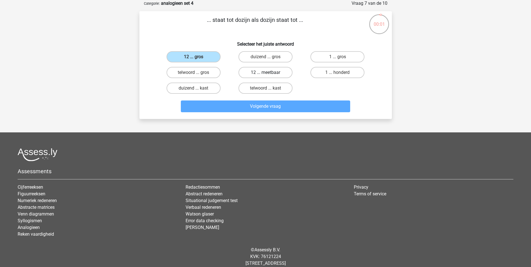
click at [276, 77] on label "12 ... meetbaar" at bounding box center [265, 72] width 54 height 11
click at [269, 76] on input "12 ... meetbaar" at bounding box center [267, 74] width 4 height 4
radio input "true"
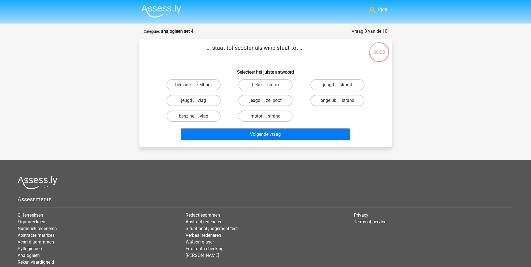
click at [207, 86] on label "benzine ... zeilboot" at bounding box center [193, 84] width 54 height 11
click at [197, 86] on input "benzine ... zeilboot" at bounding box center [195, 87] width 4 height 4
radio input "true"
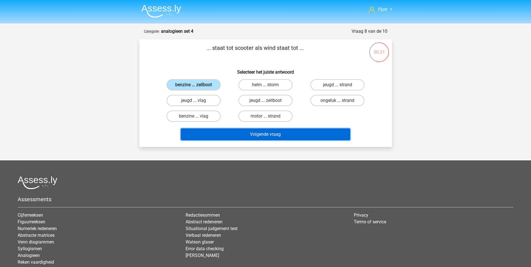
click at [297, 138] on button "Volgende vraag" at bounding box center [265, 134] width 169 height 12
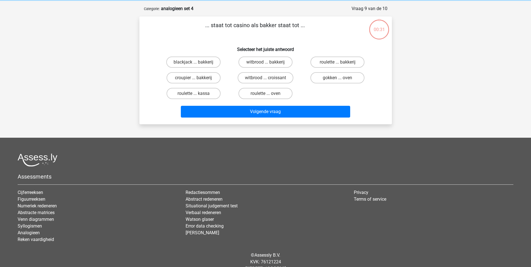
scroll to position [28, 0]
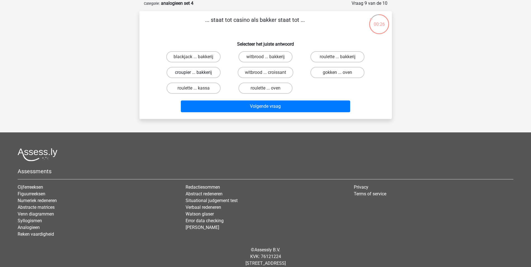
click at [193, 74] on label "croupier ... bakkerij" at bounding box center [193, 72] width 54 height 11
click at [193, 74] on input "croupier ... bakkerij" at bounding box center [195, 74] width 4 height 4
radio input "true"
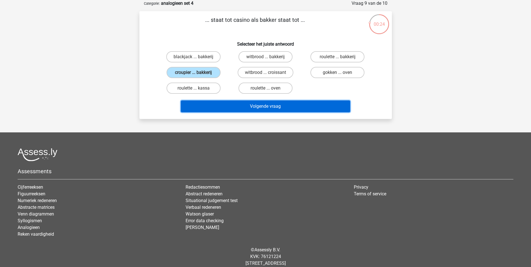
click at [272, 109] on button "Volgende vraag" at bounding box center [265, 106] width 169 height 12
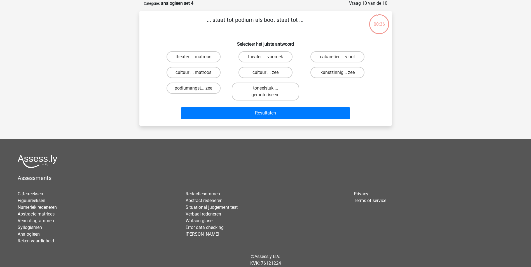
click at [390, 120] on div "... staat tot podium als boot staat tot ... Selecteer het juiste antwoord theat…" at bounding box center [265, 68] width 252 height 114
click at [210, 55] on label "theater ... matroos" at bounding box center [193, 56] width 54 height 11
click at [197, 57] on input "theater ... matroos" at bounding box center [195, 59] width 4 height 4
radio input "true"
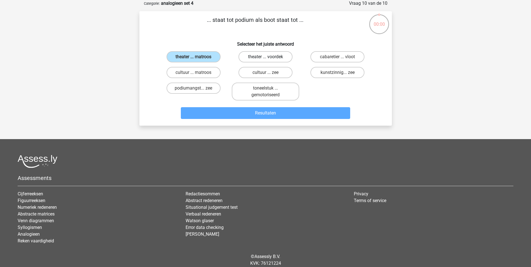
click at [277, 59] on label "theater ... voordek" at bounding box center [265, 56] width 54 height 11
click at [269, 59] on input "theater ... voordek" at bounding box center [267, 59] width 4 height 4
radio input "true"
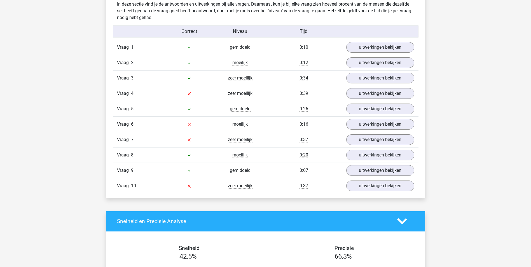
scroll to position [336, 0]
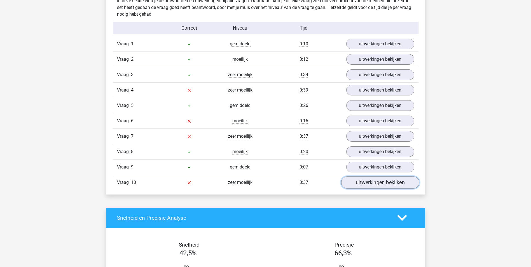
click at [402, 185] on link "uitwerkingen bekijken" at bounding box center [380, 182] width 78 height 12
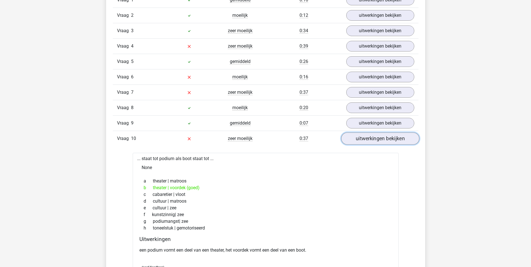
scroll to position [447, 0]
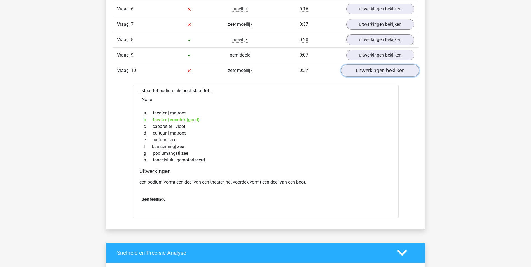
click at [380, 69] on link "uitwerkingen bekijken" at bounding box center [380, 70] width 78 height 12
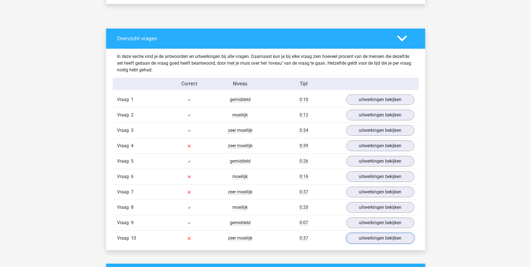
scroll to position [280, 0]
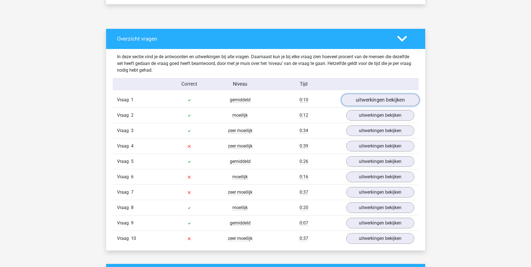
click at [401, 100] on link "uitwerkingen bekijken" at bounding box center [380, 100] width 78 height 12
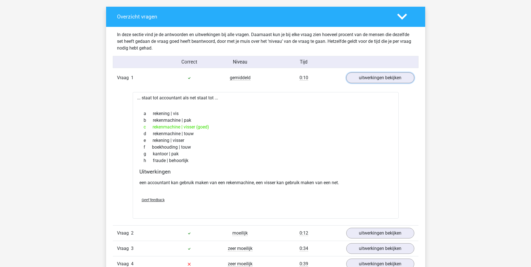
scroll to position [308, 0]
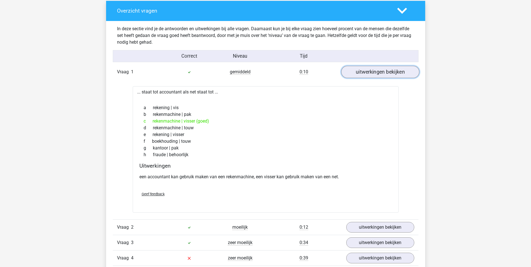
click at [401, 67] on link "uitwerkingen bekijken" at bounding box center [380, 72] width 78 height 12
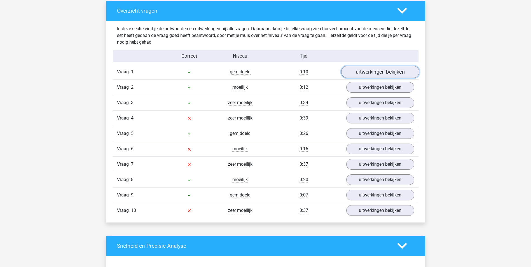
click at [401, 71] on link "uitwerkingen bekijken" at bounding box center [380, 72] width 78 height 12
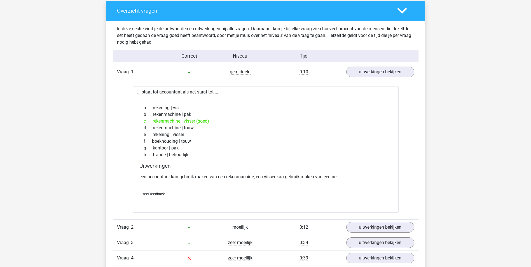
click at [371, 73] on link "uitwerkingen bekijken" at bounding box center [380, 72] width 78 height 12
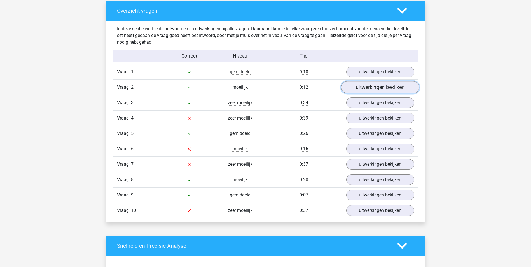
click at [376, 86] on link "uitwerkingen bekijken" at bounding box center [380, 87] width 78 height 12
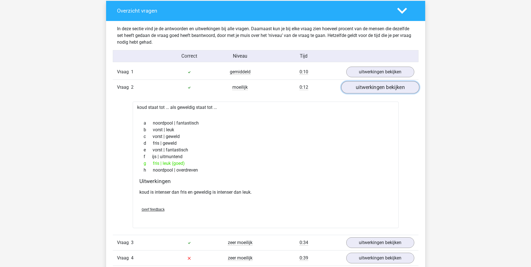
click at [376, 86] on link "uitwerkingen bekijken" at bounding box center [380, 87] width 78 height 12
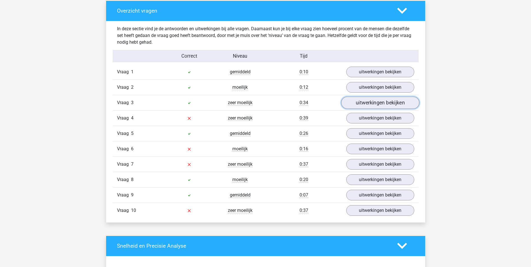
click at [381, 98] on link "uitwerkingen bekijken" at bounding box center [380, 102] width 78 height 12
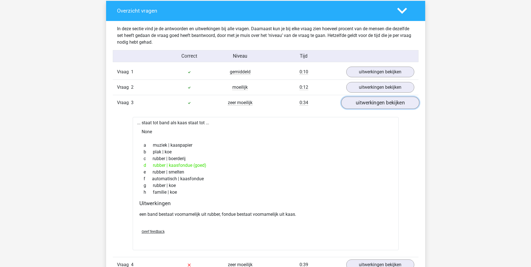
click at [381, 104] on link "uitwerkingen bekijken" at bounding box center [380, 102] width 78 height 12
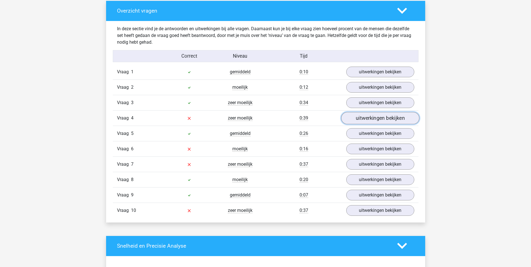
click at [386, 116] on link "uitwerkingen bekijken" at bounding box center [380, 118] width 78 height 12
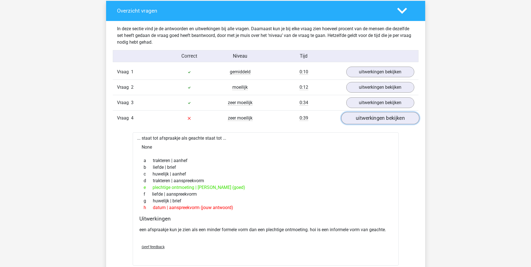
click at [386, 116] on link "uitwerkingen bekijken" at bounding box center [380, 118] width 78 height 12
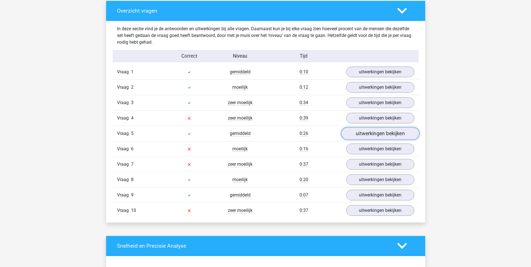
click at [394, 136] on link "uitwerkingen bekijken" at bounding box center [380, 133] width 78 height 12
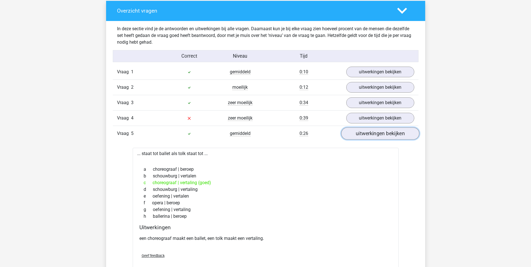
click at [394, 136] on link "uitwerkingen bekijken" at bounding box center [380, 133] width 78 height 12
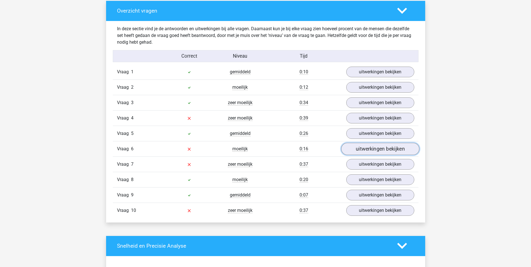
click at [391, 152] on link "uitwerkingen bekijken" at bounding box center [380, 149] width 78 height 12
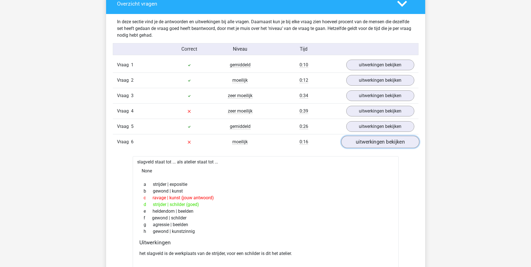
scroll to position [314, 0]
click at [404, 143] on link "uitwerkingen bekijken" at bounding box center [380, 142] width 78 height 12
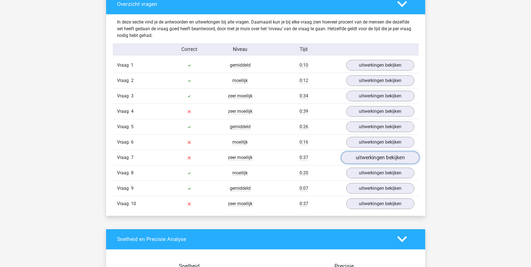
click at [403, 156] on link "uitwerkingen bekijken" at bounding box center [380, 157] width 78 height 12
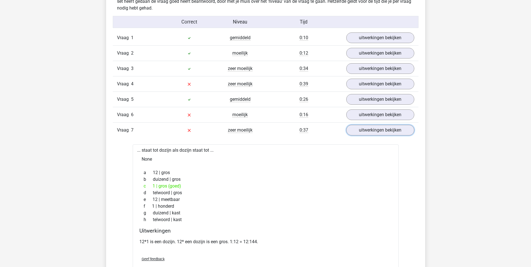
scroll to position [341, 0]
click at [374, 128] on link "uitwerkingen bekijken" at bounding box center [380, 131] width 78 height 12
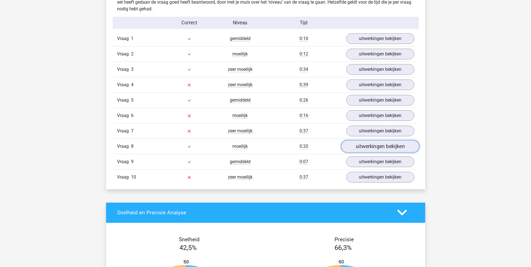
click at [374, 145] on link "uitwerkingen bekijken" at bounding box center [380, 146] width 78 height 12
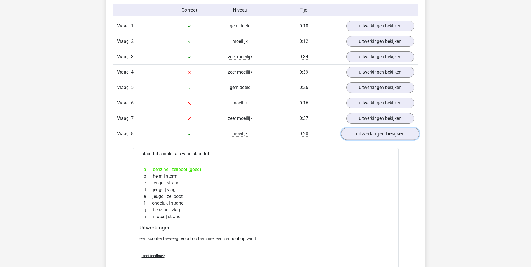
scroll to position [354, 0]
click at [439, 176] on div "Pjotr Pjotr.westdijk@hotmail.nl" at bounding box center [265, 226] width 531 height 1161
click at [406, 136] on link "uitwerkingen bekijken" at bounding box center [380, 133] width 78 height 12
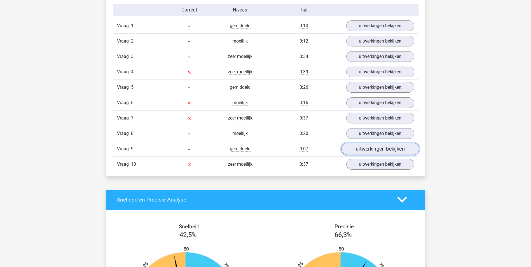
click at [401, 145] on link "uitwerkingen bekijken" at bounding box center [380, 149] width 78 height 12
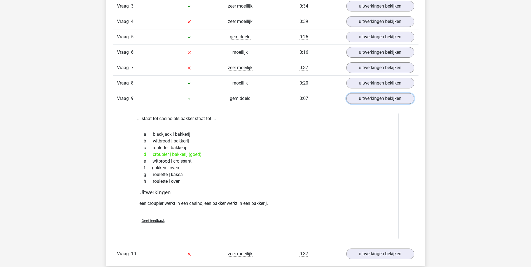
scroll to position [404, 0]
click at [409, 101] on link "uitwerkingen bekijken" at bounding box center [380, 98] width 78 height 12
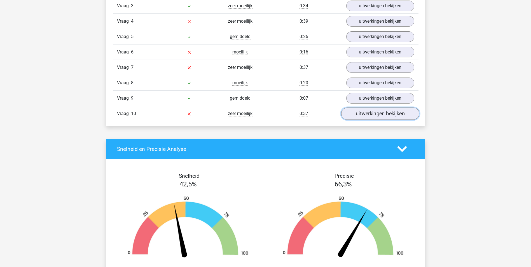
click at [388, 113] on link "uitwerkingen bekijken" at bounding box center [380, 113] width 78 height 12
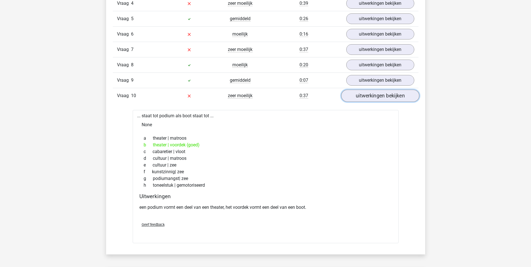
scroll to position [423, 0]
click at [392, 97] on link "uitwerkingen bekijken" at bounding box center [380, 95] width 78 height 12
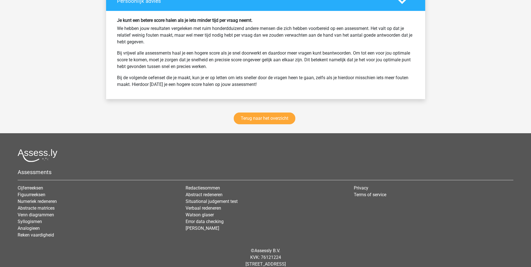
scroll to position [755, 0]
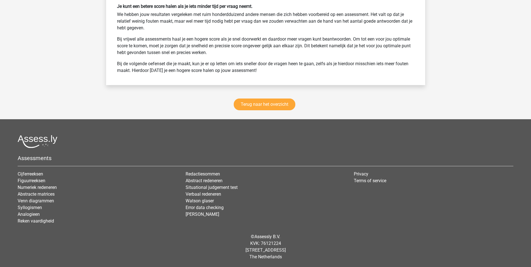
click at [265, 112] on div "Terug naar het overzicht" at bounding box center [265, 105] width 319 height 27
click at [267, 107] on link "Terug naar het overzicht" at bounding box center [265, 104] width 62 height 12
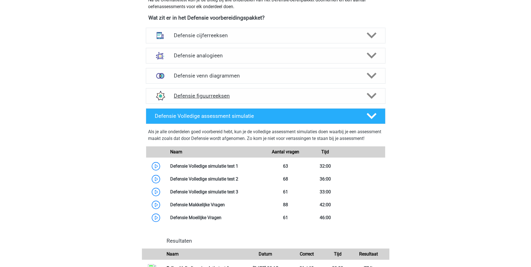
scroll to position [265, 0]
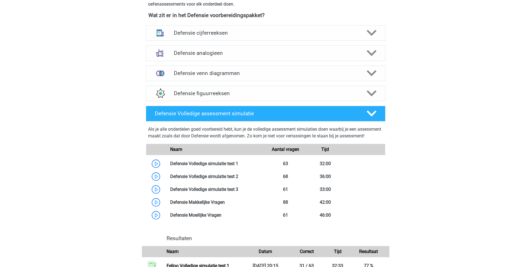
click at [289, 63] on div "Defensie venn diagrammen Er zijn verschillende soorten patronen te herkennen di…" at bounding box center [265, 73] width 261 height 20
click at [289, 51] on h4 "Defensie analogieen" at bounding box center [265, 53] width 183 height 6
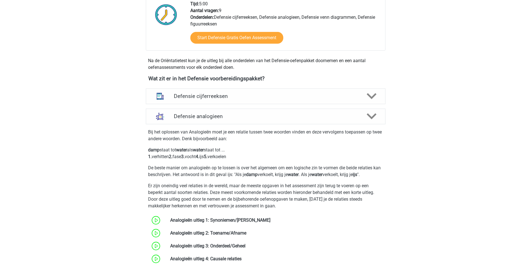
scroll to position [202, 0]
click at [337, 115] on h4 "Defensie analogieen" at bounding box center [265, 116] width 183 height 6
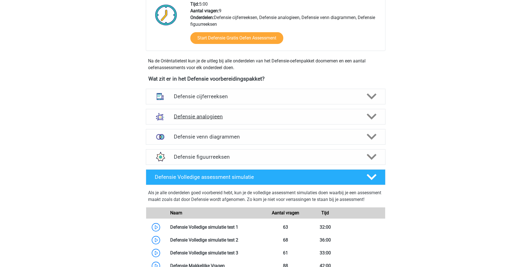
click at [337, 115] on h4 "Defensie analogieen" at bounding box center [265, 116] width 183 height 6
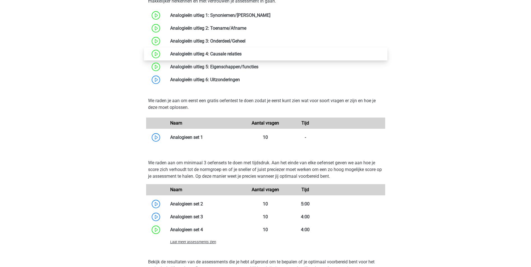
scroll to position [407, 0]
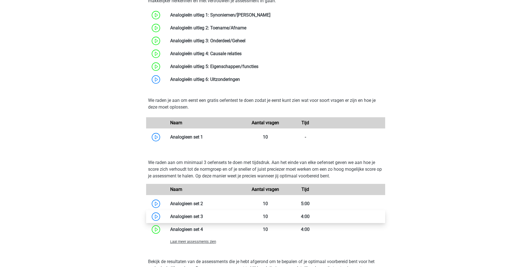
click at [203, 219] on link at bounding box center [203, 216] width 0 height 5
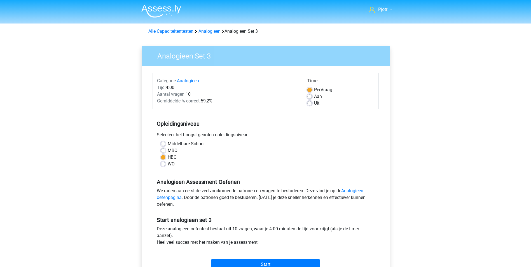
scroll to position [28, 0]
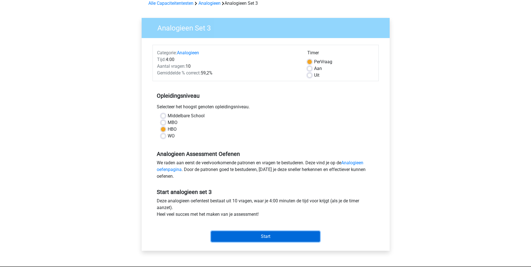
click at [254, 233] on input "Start" at bounding box center [265, 236] width 109 height 11
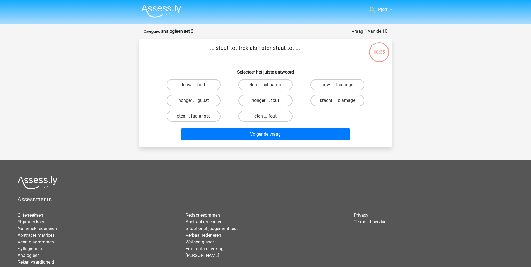
click at [287, 102] on label "honger ... fout" at bounding box center [265, 100] width 54 height 11
click at [269, 102] on input "honger ... fout" at bounding box center [267, 102] width 4 height 4
radio input "true"
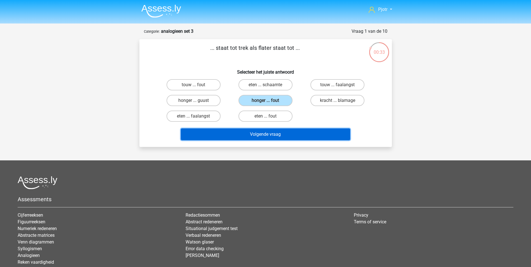
click at [290, 135] on button "Volgende vraag" at bounding box center [265, 134] width 169 height 12
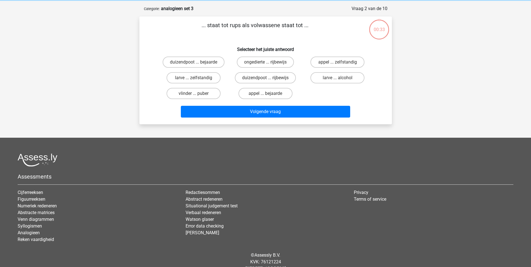
scroll to position [28, 0]
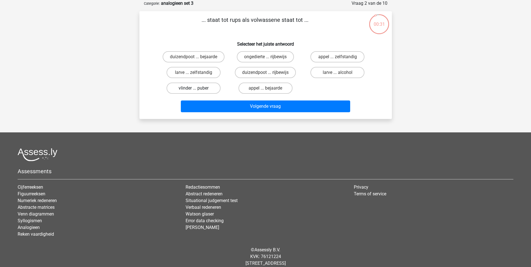
drag, startPoint x: 204, startPoint y: 93, endPoint x: 202, endPoint y: 90, distance: 3.3
click at [202, 90] on label "vlinder ... puber" at bounding box center [193, 88] width 54 height 11
click at [197, 90] on input "vlinder ... puber" at bounding box center [195, 90] width 4 height 4
radio input "true"
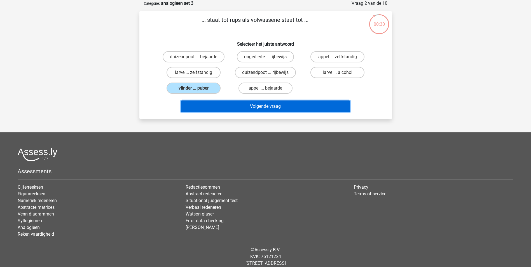
click at [275, 103] on button "Volgende vraag" at bounding box center [265, 106] width 169 height 12
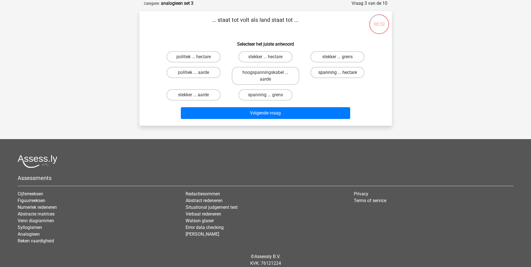
click at [347, 72] on label "spanning ... hectare" at bounding box center [337, 72] width 54 height 11
click at [341, 72] on input "spanning ... hectare" at bounding box center [339, 74] width 4 height 4
radio input "true"
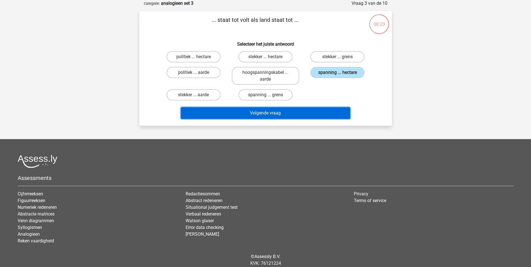
click at [304, 115] on button "Volgende vraag" at bounding box center [265, 113] width 169 height 12
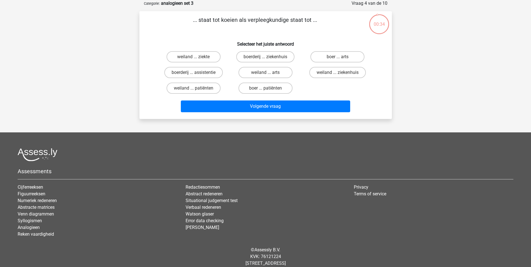
scroll to position [0, 0]
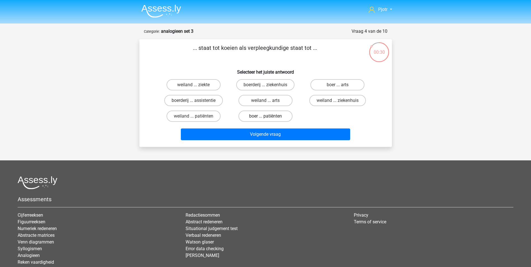
click at [272, 119] on label "boer ... patiënten" at bounding box center [265, 115] width 54 height 11
click at [269, 119] on input "boer ... patiënten" at bounding box center [267, 118] width 4 height 4
radio input "true"
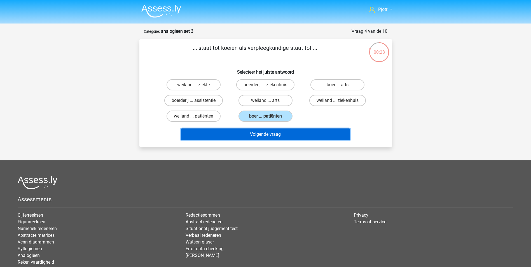
click at [289, 135] on button "Volgende vraag" at bounding box center [265, 134] width 169 height 12
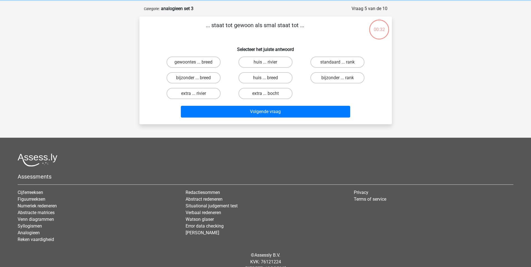
scroll to position [28, 0]
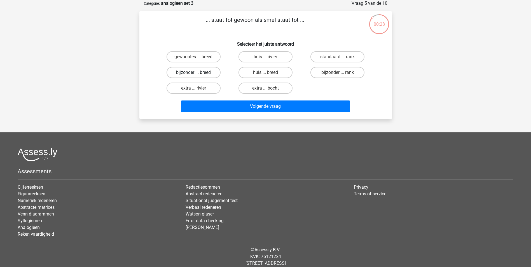
click at [212, 71] on label "bijzonder ... breed" at bounding box center [193, 72] width 54 height 11
click at [197, 72] on input "bijzonder ... breed" at bounding box center [195, 74] width 4 height 4
radio input "true"
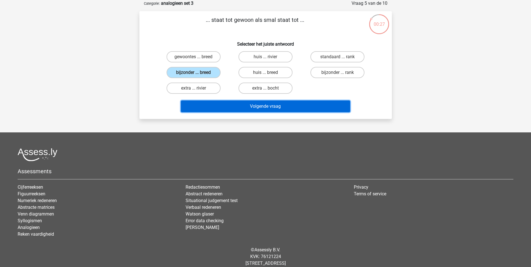
click at [310, 104] on button "Volgende vraag" at bounding box center [265, 106] width 169 height 12
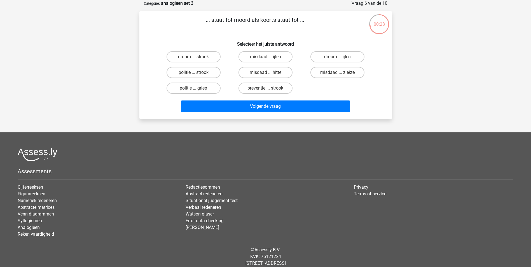
click at [197, 57] on input "droom ... strook" at bounding box center [195, 59] width 4 height 4
radio input "true"
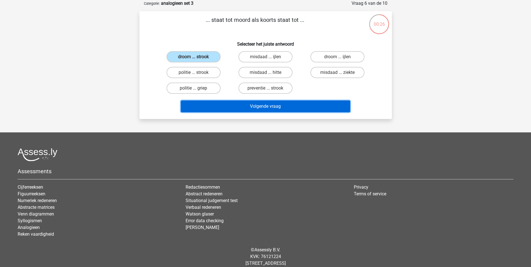
click at [232, 104] on button "Volgende vraag" at bounding box center [265, 106] width 169 height 12
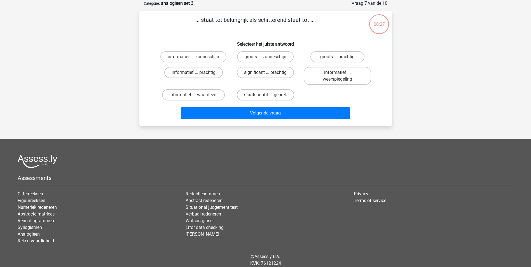
click at [263, 75] on label "significant ... prachtig" at bounding box center [265, 72] width 57 height 11
click at [265, 75] on input "significant ... prachtig" at bounding box center [267, 74] width 4 height 4
radio input "true"
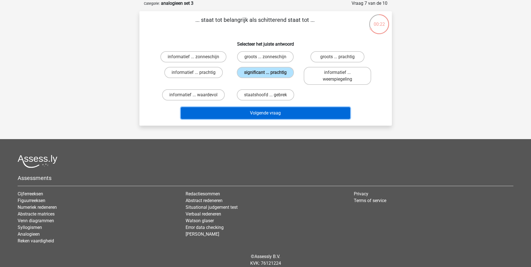
click at [304, 115] on button "Volgende vraag" at bounding box center [265, 113] width 169 height 12
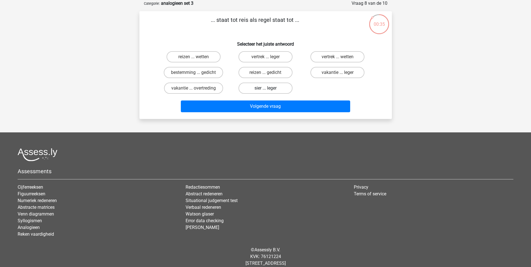
click at [248, 86] on label "sier ... leger" at bounding box center [265, 88] width 54 height 11
click at [265, 88] on input "sier ... leger" at bounding box center [267, 90] width 4 height 4
radio input "true"
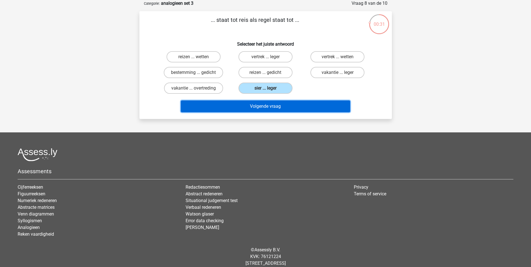
click at [244, 110] on button "Volgende vraag" at bounding box center [265, 106] width 169 height 12
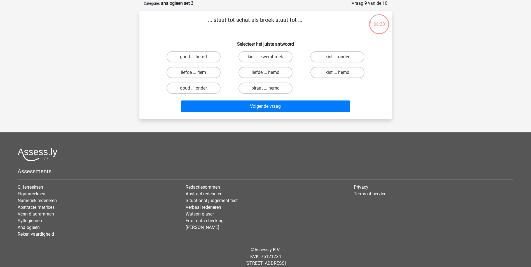
click at [359, 56] on label "kist ... onder" at bounding box center [337, 56] width 54 height 11
click at [341, 57] on input "kist ... onder" at bounding box center [339, 59] width 4 height 4
radio input "true"
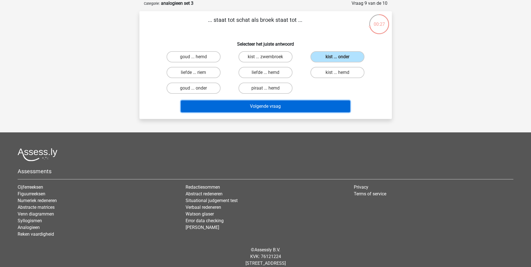
click at [305, 109] on button "Volgende vraag" at bounding box center [265, 106] width 169 height 12
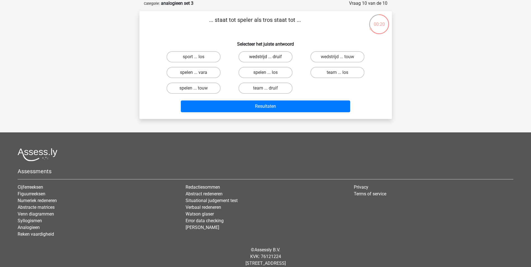
click at [275, 56] on label "wedstrijd ... druif" at bounding box center [265, 56] width 54 height 11
click at [269, 57] on input "wedstrijd ... druif" at bounding box center [267, 59] width 4 height 4
radio input "true"
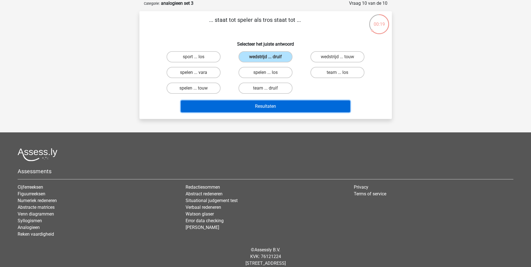
click at [283, 107] on button "Resultaten" at bounding box center [265, 106] width 169 height 12
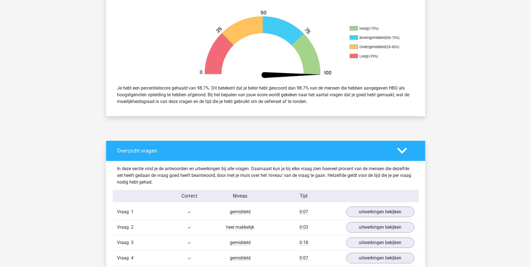
scroll to position [308, 0]
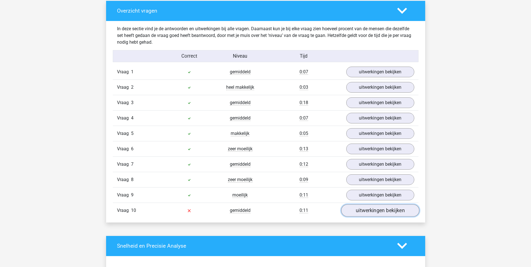
click at [387, 212] on link "uitwerkingen bekijken" at bounding box center [380, 210] width 78 height 12
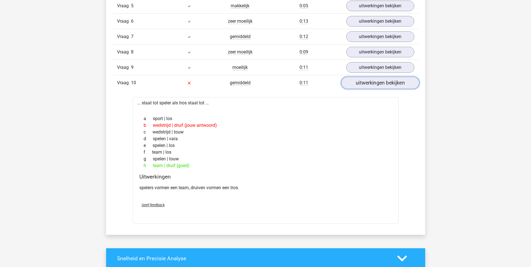
scroll to position [447, 0]
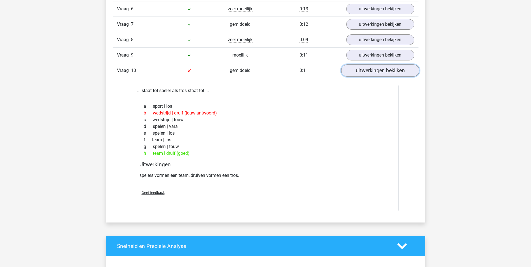
click at [399, 67] on link "uitwerkingen bekijken" at bounding box center [380, 70] width 78 height 12
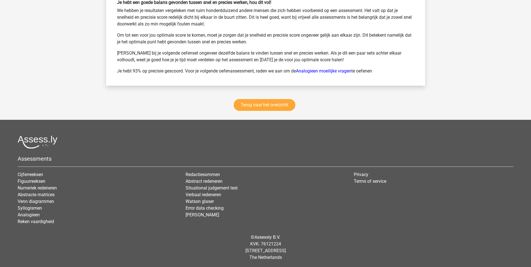
scroll to position [759, 0]
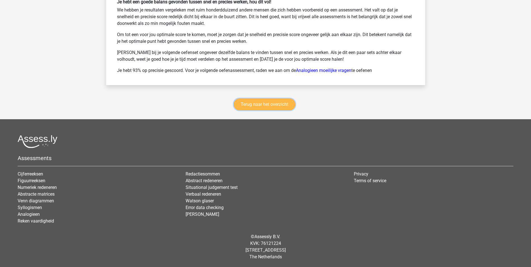
click at [270, 100] on link "Terug naar het overzicht" at bounding box center [265, 104] width 62 height 12
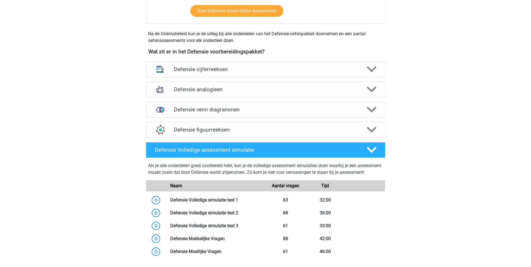
scroll to position [209, 0]
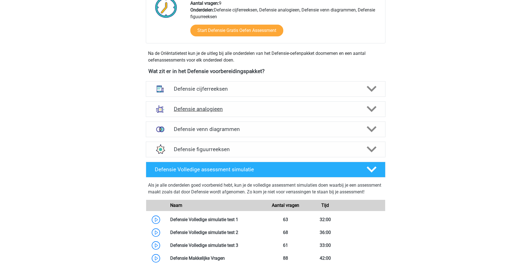
click at [272, 108] on h4 "Defensie analogieen" at bounding box center [265, 109] width 183 height 6
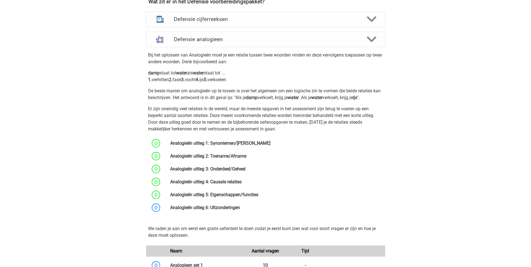
scroll to position [265, 0]
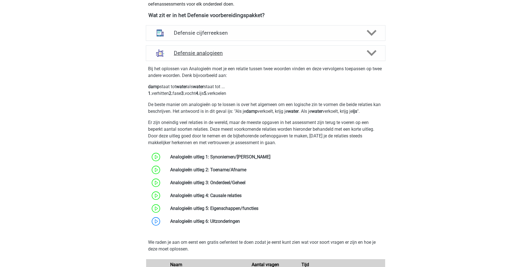
click at [333, 54] on h4 "Defensie analogieen" at bounding box center [265, 53] width 183 height 6
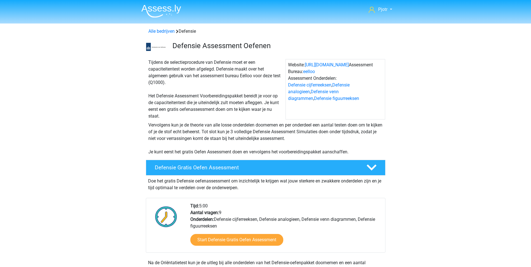
scroll to position [265, 0]
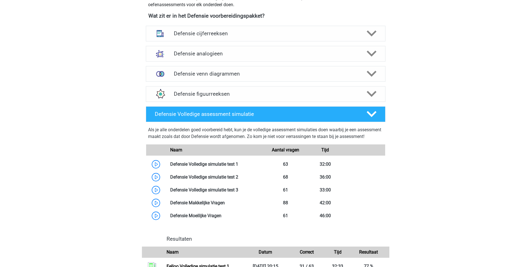
click at [118, 61] on div "Pjotr [EMAIL_ADDRESS][DOMAIN_NAME] Nederlands" at bounding box center [265, 109] width 531 height 749
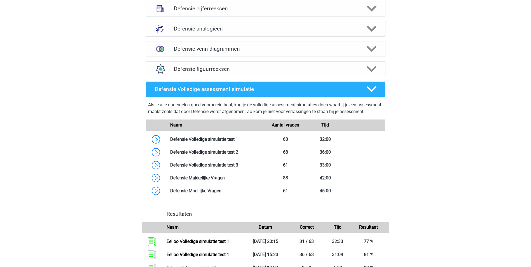
scroll to position [308, 0]
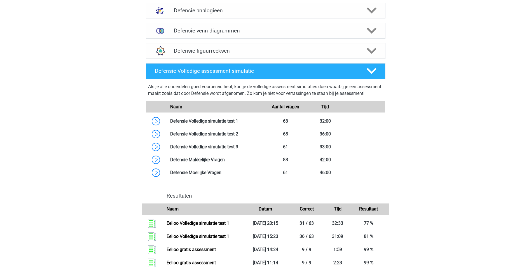
click at [240, 39] on div "Defensie venn diagrammen Er zijn verschillende soorten patronen te herkennen di…" at bounding box center [265, 31] width 261 height 20
click at [242, 33] on h4 "Defensie venn diagrammen" at bounding box center [265, 30] width 183 height 6
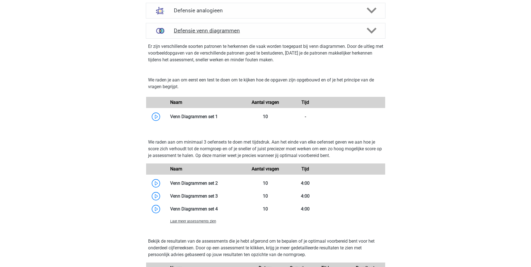
click at [242, 30] on h4 "Defensie venn diagrammen" at bounding box center [265, 30] width 183 height 6
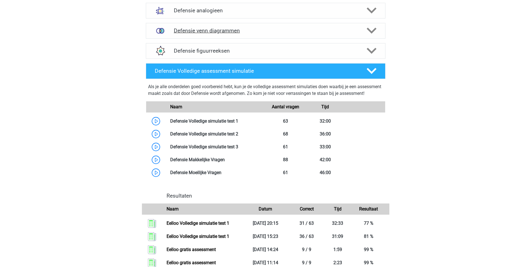
click at [242, 30] on h4 "Defensie venn diagrammen" at bounding box center [265, 30] width 183 height 6
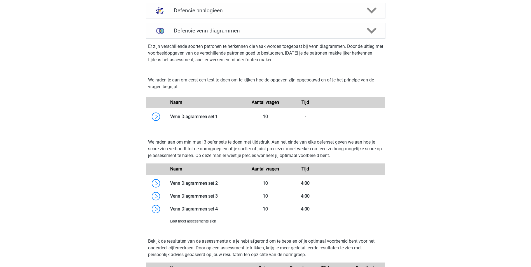
click at [242, 30] on h4 "Defensie venn diagrammen" at bounding box center [265, 30] width 183 height 6
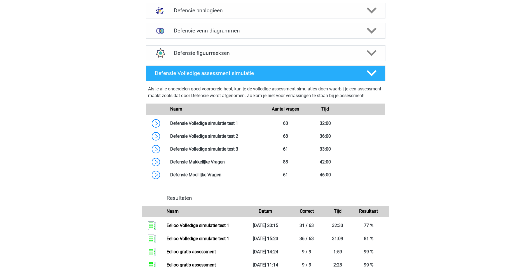
click at [242, 30] on h4 "Defensie venn diagrammen" at bounding box center [265, 30] width 183 height 6
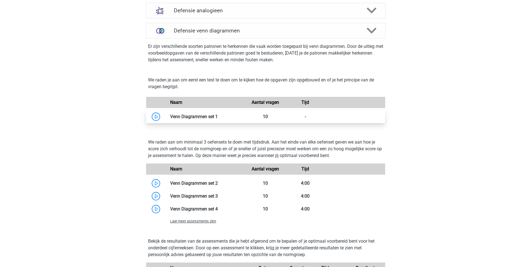
click at [218, 119] on link at bounding box center [218, 116] width 0 height 5
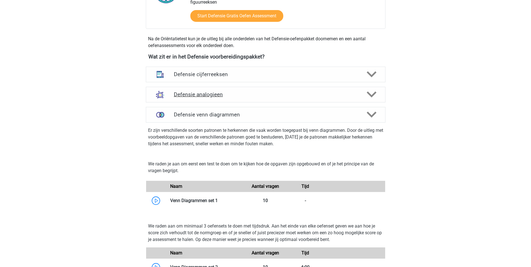
click at [235, 92] on h4 "Defensie analogieen" at bounding box center [265, 94] width 183 height 6
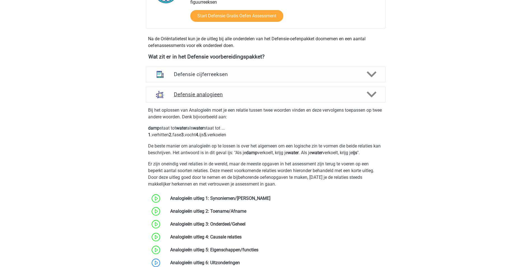
click at [235, 92] on h4 "Defensie analogieen" at bounding box center [265, 94] width 183 height 6
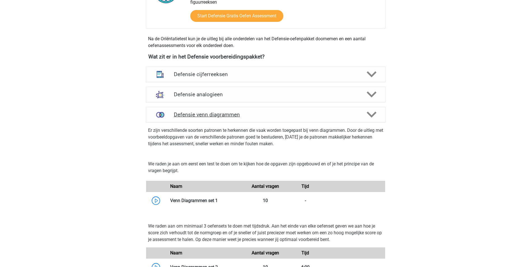
click at [234, 119] on div "Defensie venn diagrammen" at bounding box center [265, 115] width 239 height 16
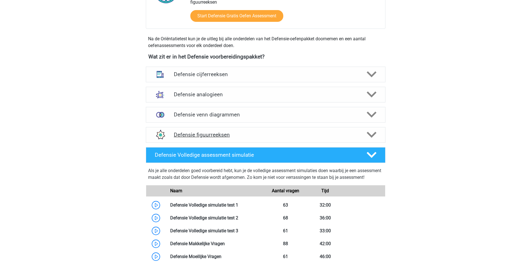
click at [227, 138] on div "Defensie figuurreeksen" at bounding box center [265, 135] width 239 height 16
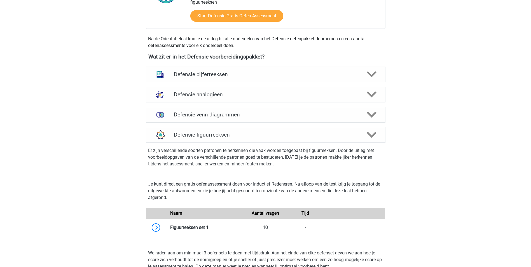
click at [227, 138] on h4 "Defensie figuurreeksen" at bounding box center [265, 134] width 183 height 6
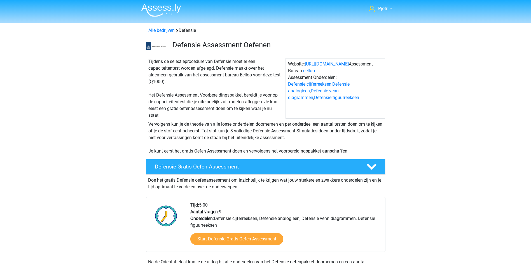
scroll to position [0, 0]
